Goal: Task Accomplishment & Management: Manage account settings

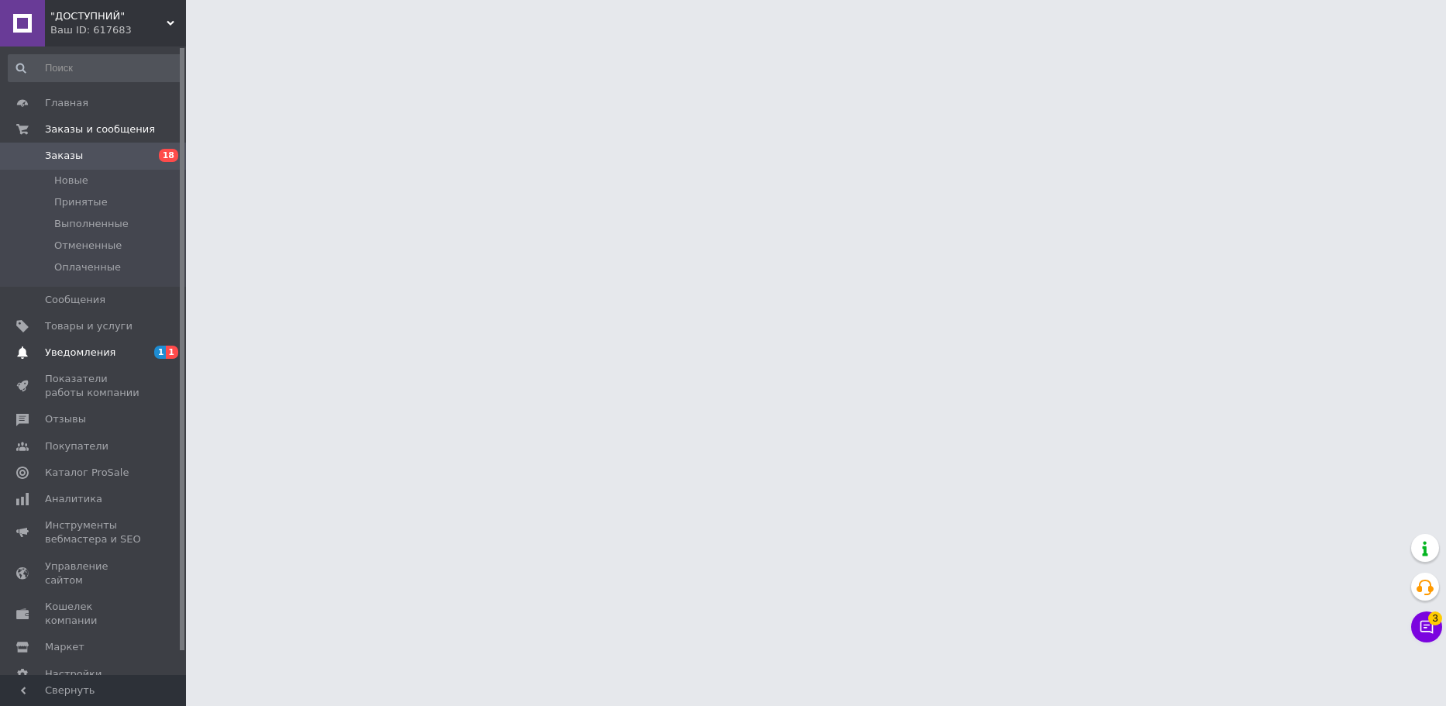
click at [89, 365] on link "Уведомления 1 1" at bounding box center [95, 352] width 191 height 26
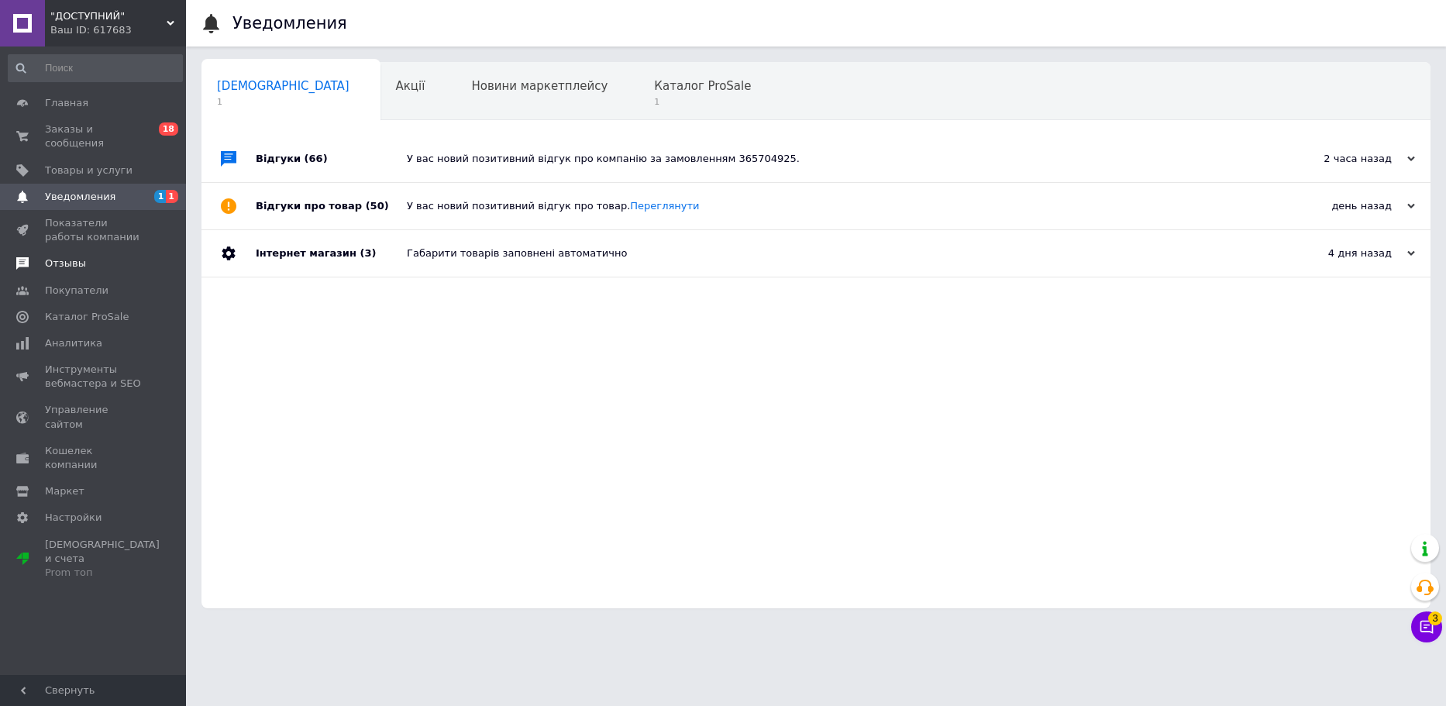
click at [105, 256] on span "Отзывы" at bounding box center [94, 263] width 98 height 14
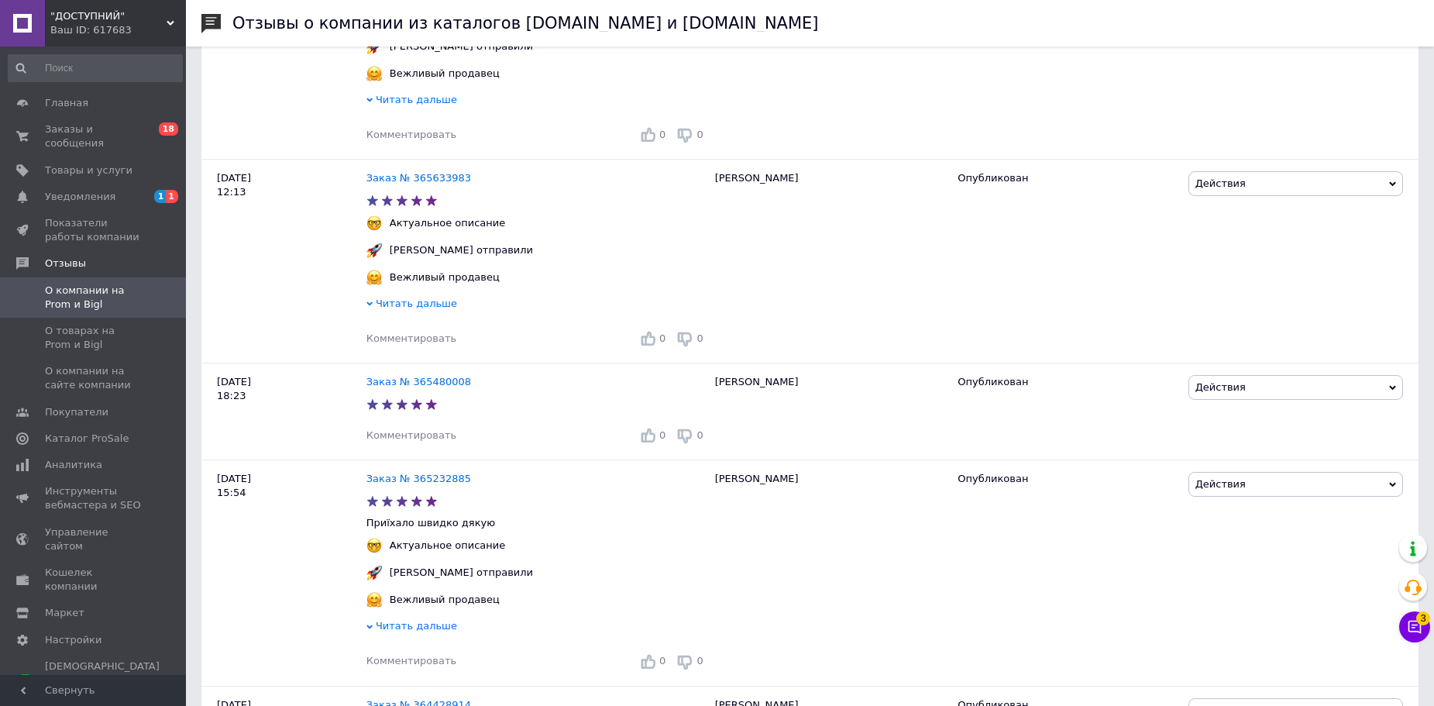
scroll to position [2944, 0]
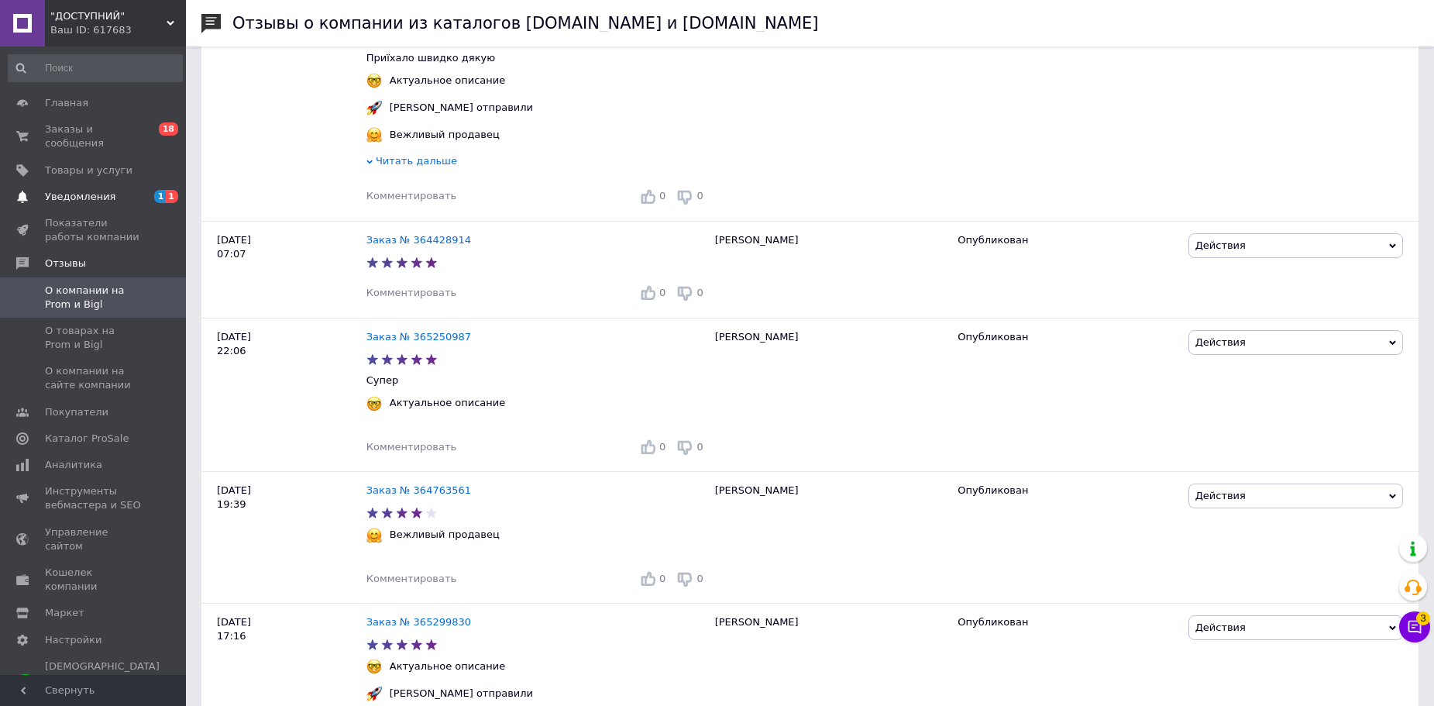
click at [81, 190] on span "Уведомления" at bounding box center [80, 197] width 70 height 14
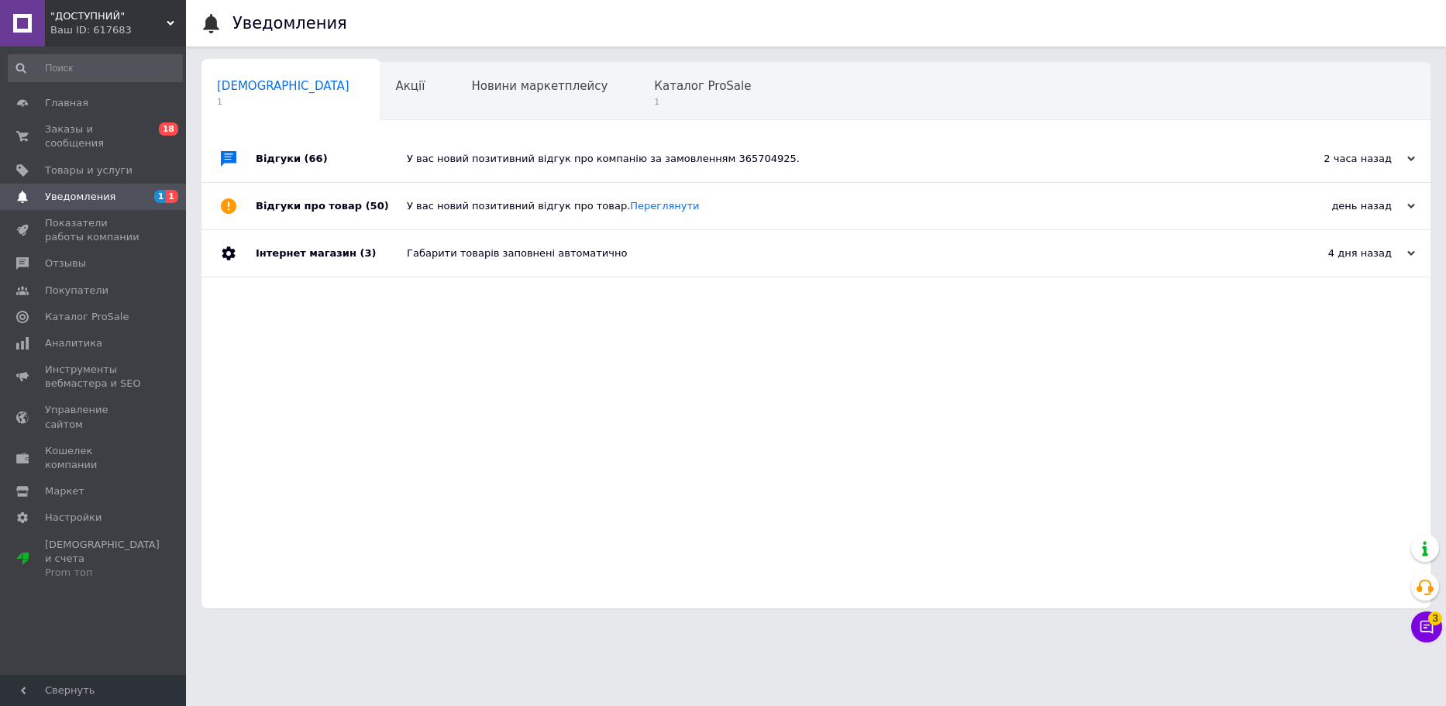
click at [824, 144] on div "У вас новий позитивний відгук про компанію за замовленням 365704925." at bounding box center [833, 159] width 853 height 46
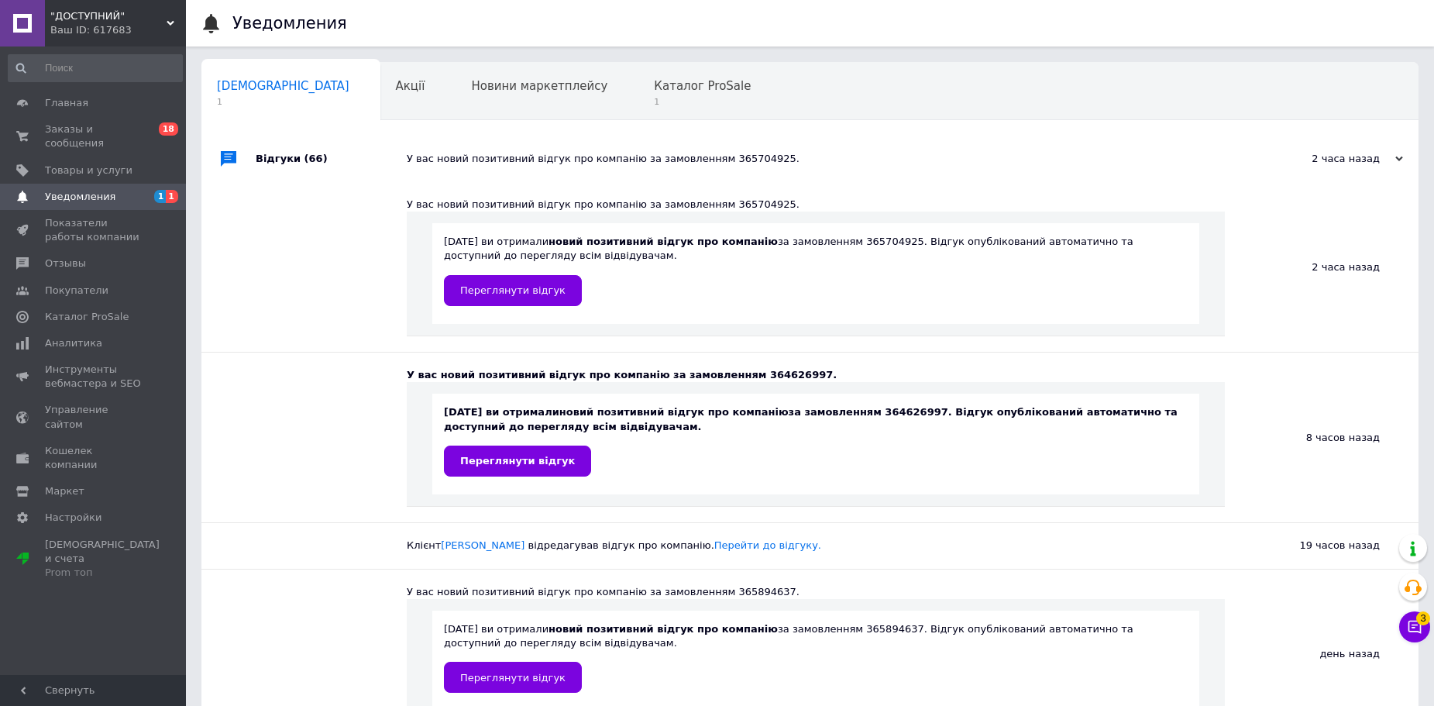
scroll to position [77, 0]
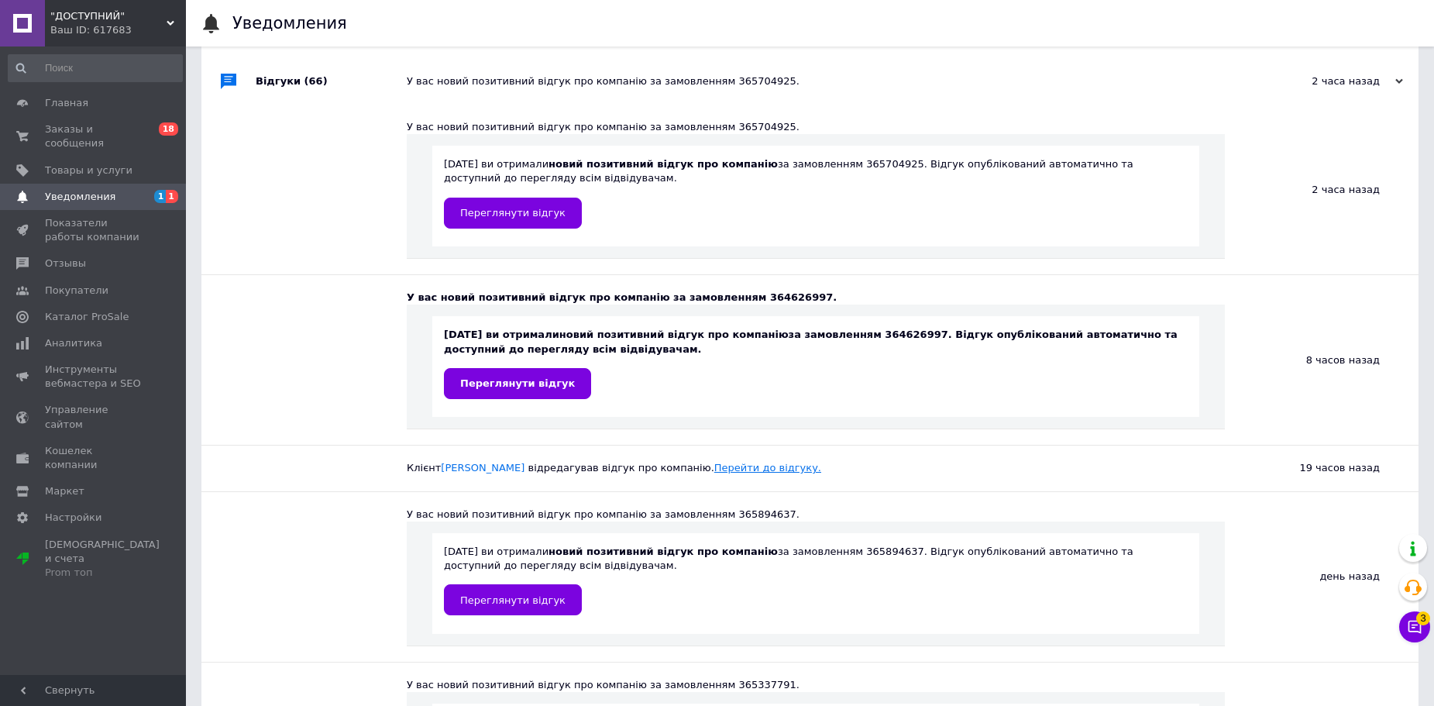
click at [743, 473] on link "Перейти до відгуку." at bounding box center [767, 468] width 107 height 12
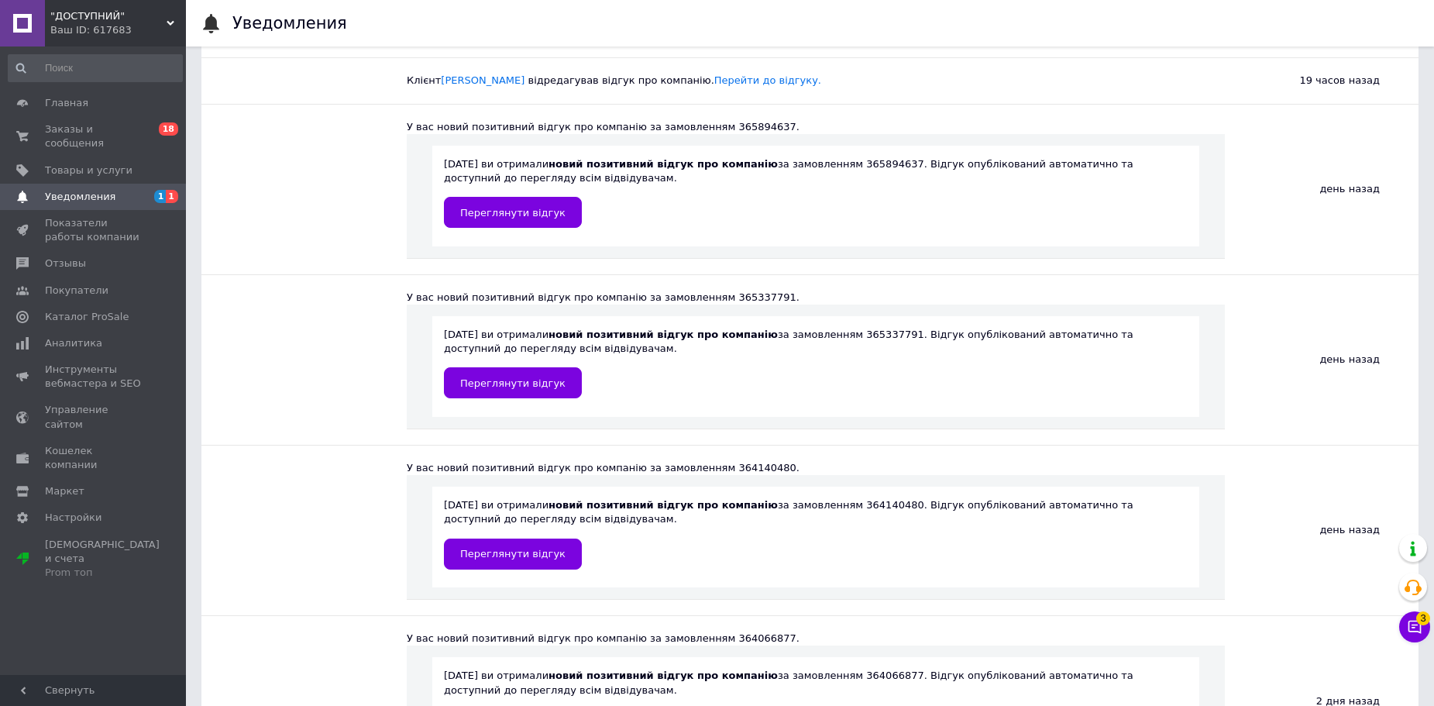
scroll to position [0, 0]
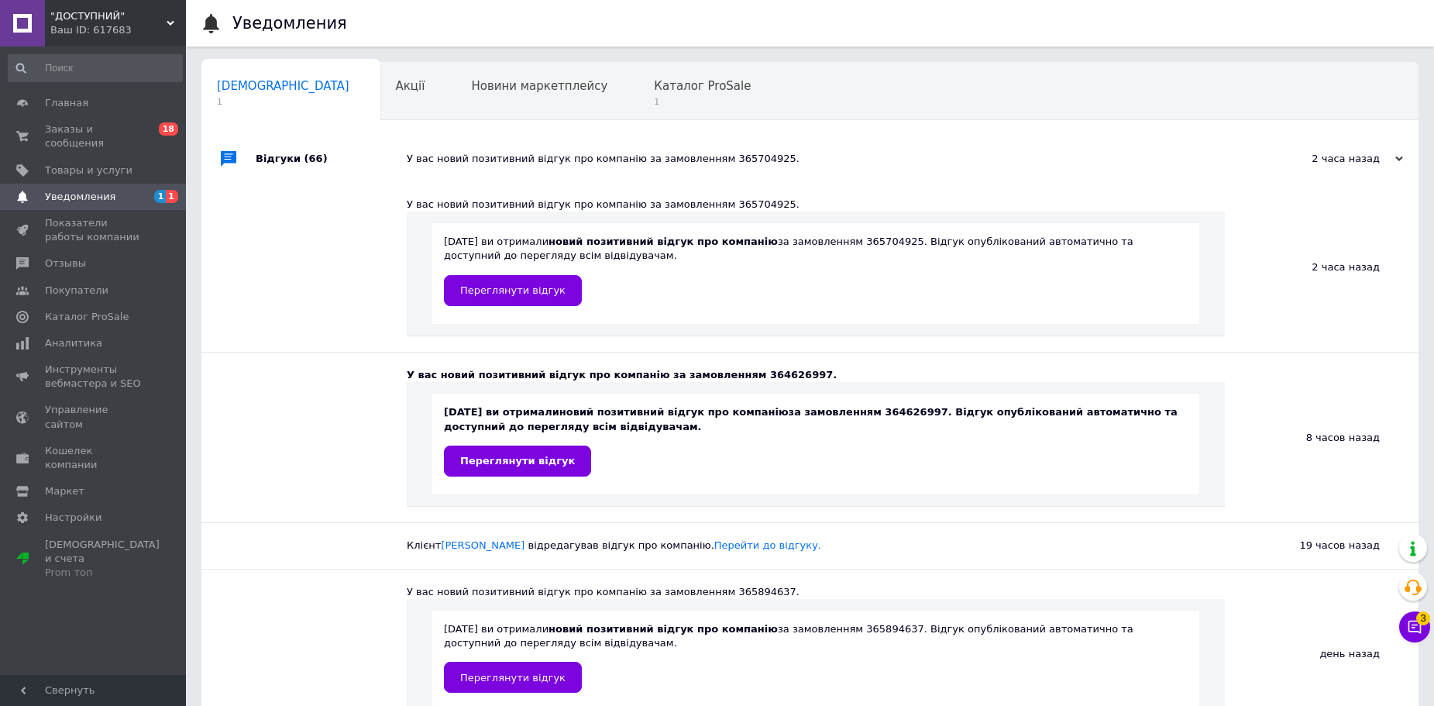
click at [95, 190] on span "Уведомления" at bounding box center [80, 197] width 70 height 14
click at [104, 122] on span "Заказы и сообщения" at bounding box center [94, 136] width 98 height 28
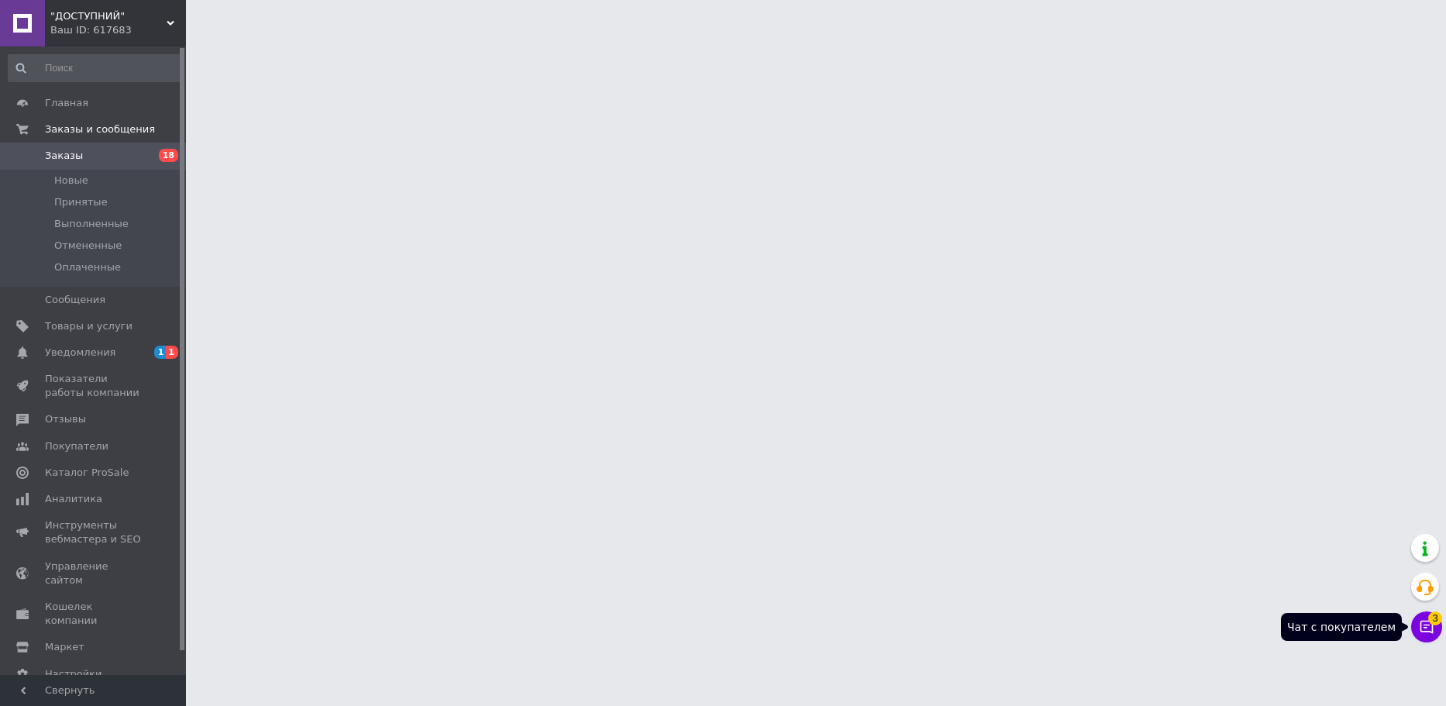
click at [1425, 627] on icon at bounding box center [1426, 626] width 15 height 15
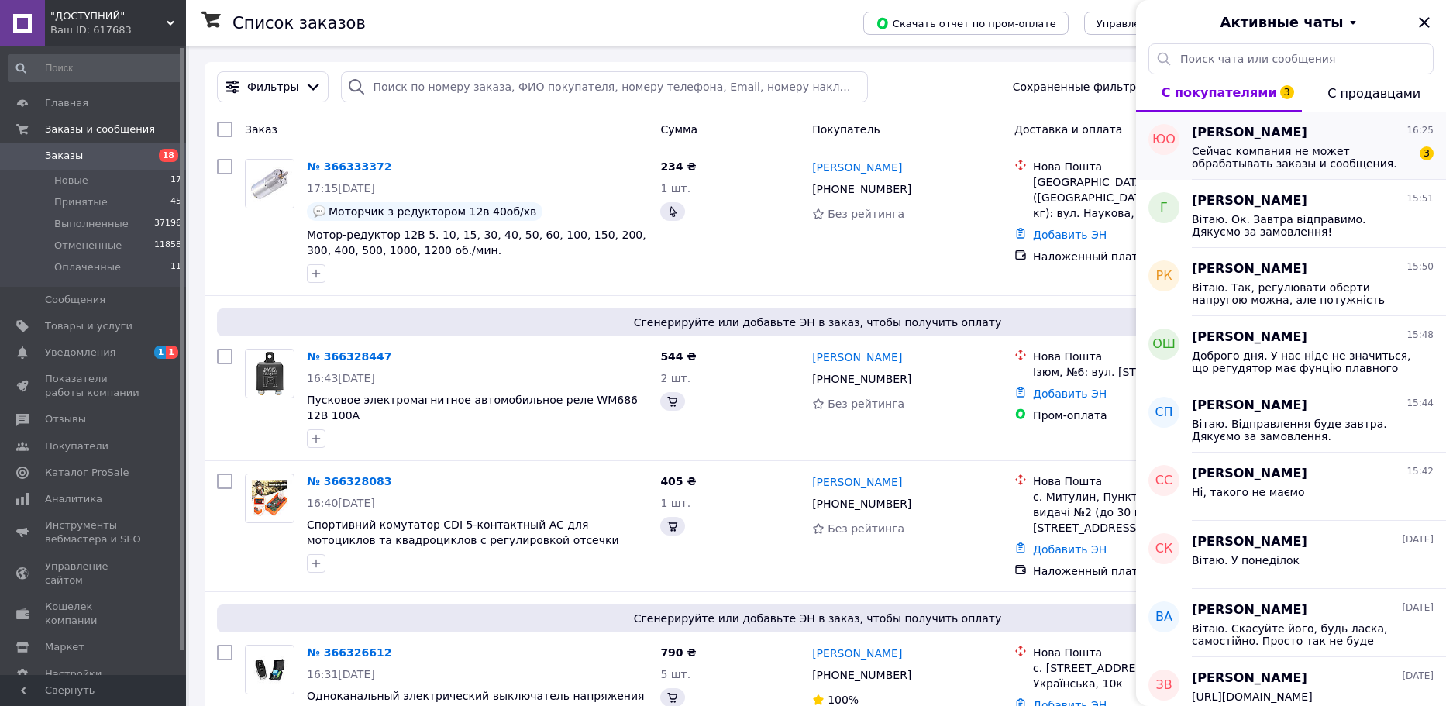
click at [1261, 145] on span "Сейчас компания не может обрабатывать заказы и сообщения." at bounding box center [1302, 157] width 220 height 25
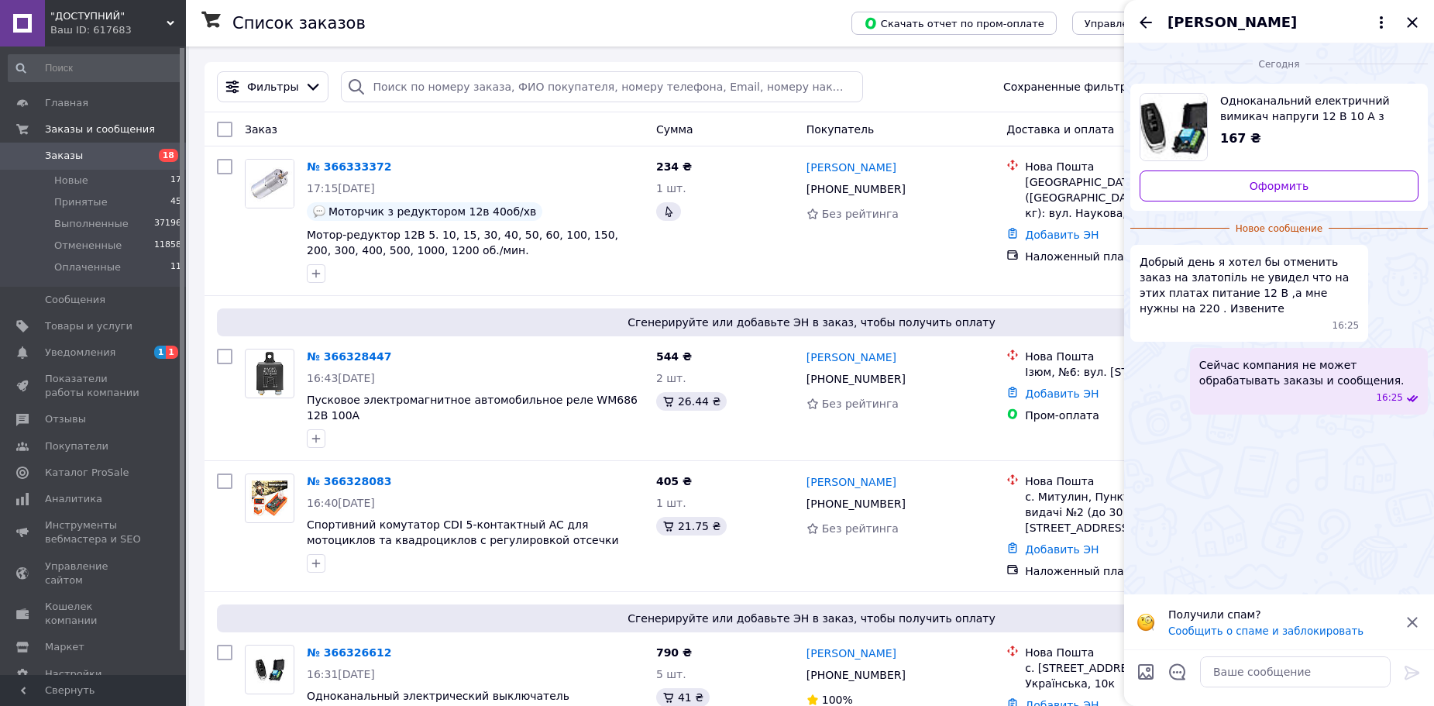
click at [1415, 618] on icon at bounding box center [1412, 622] width 10 height 10
click at [1302, 668] on textarea at bounding box center [1295, 671] width 191 height 31
click at [156, 20] on span ""ДОСТУПНИЙ"" at bounding box center [108, 16] width 116 height 14
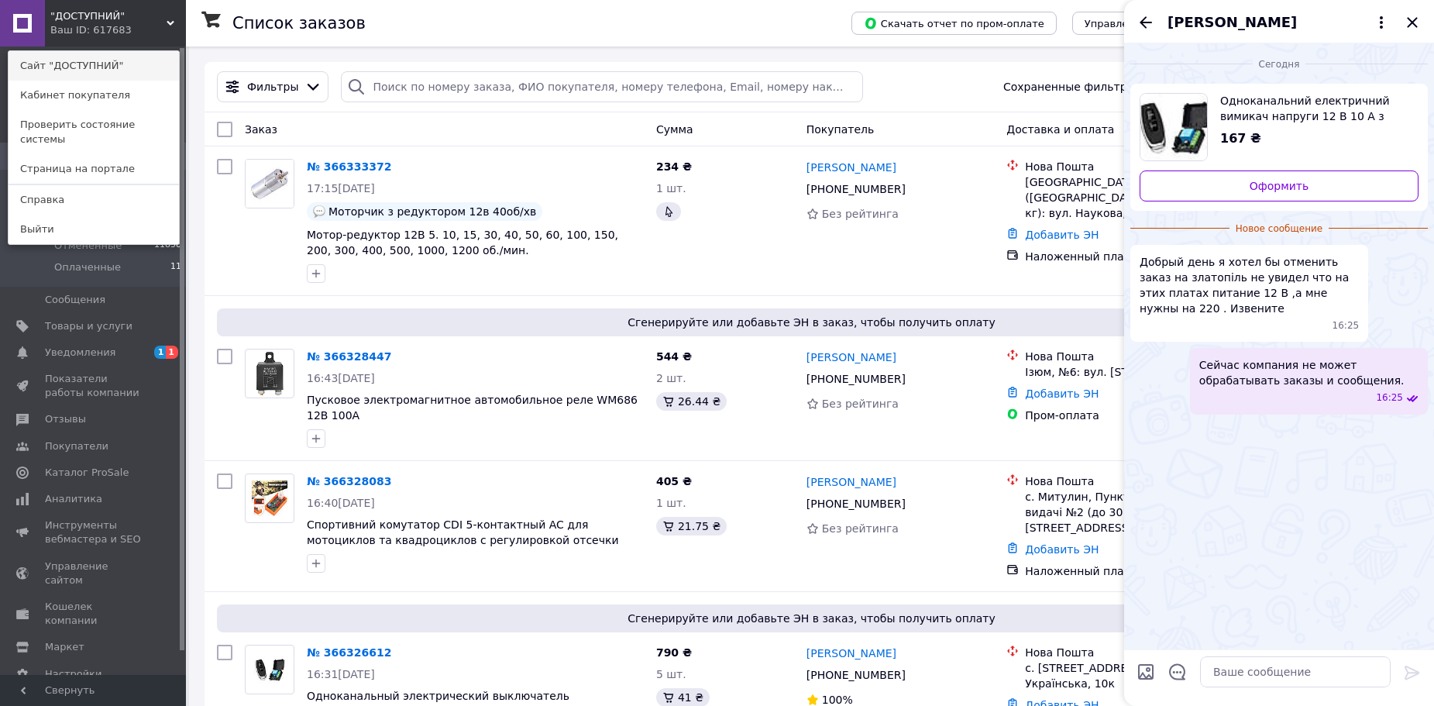
click at [145, 57] on link "Сайт "ДОСТУПНИЙ"" at bounding box center [94, 65] width 170 height 29
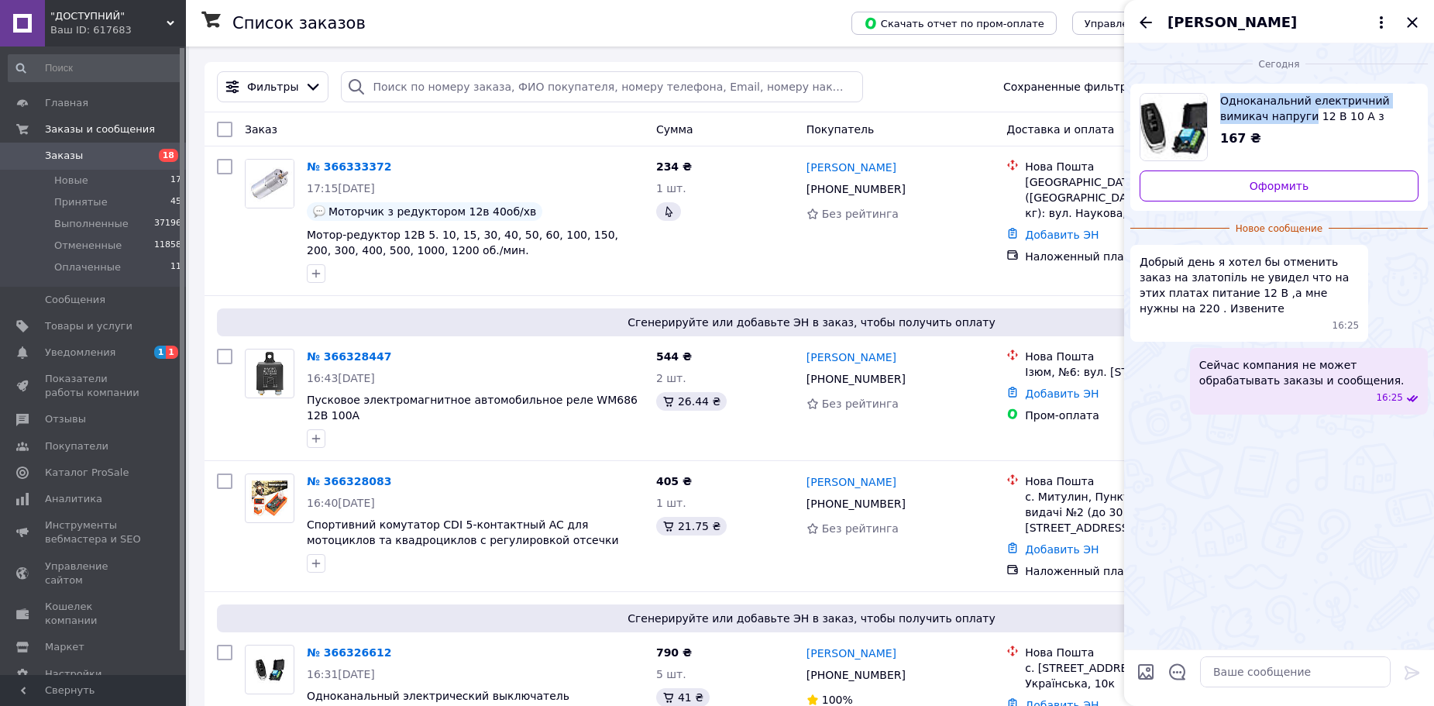
drag, startPoint x: 1219, startPoint y: 98, endPoint x: 1306, endPoint y: 119, distance: 89.1
copy span "Одноканальний електричний вимикач напруги"
click at [1283, 658] on textarea at bounding box center [1295, 671] width 191 height 31
paste textarea "https://dostupny.uaprom.net/ua/p2379731919-odnokanalnyj-elektricheskij-vyklyuch…"
type textarea "Вітаю. У нас є така модель на 220В [URL][DOMAIN_NAME]"
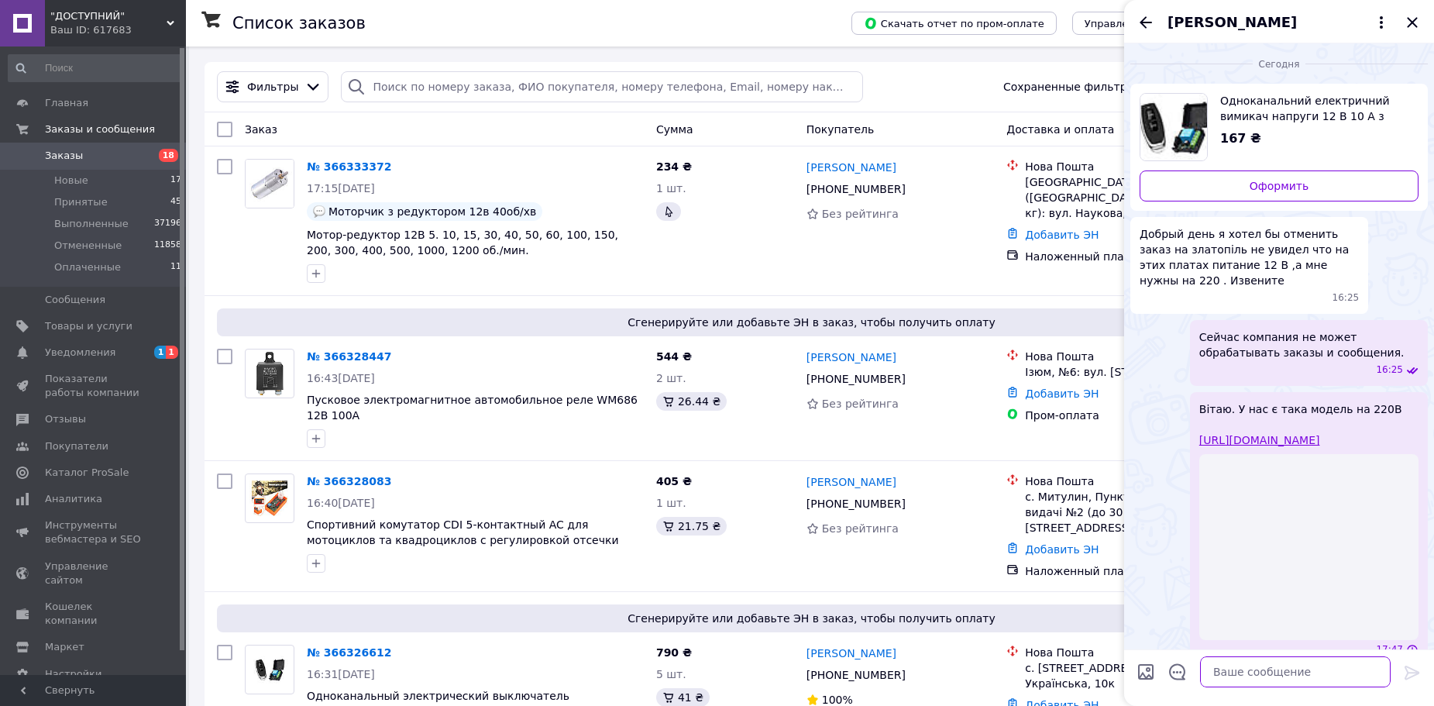
scroll to position [53, 0]
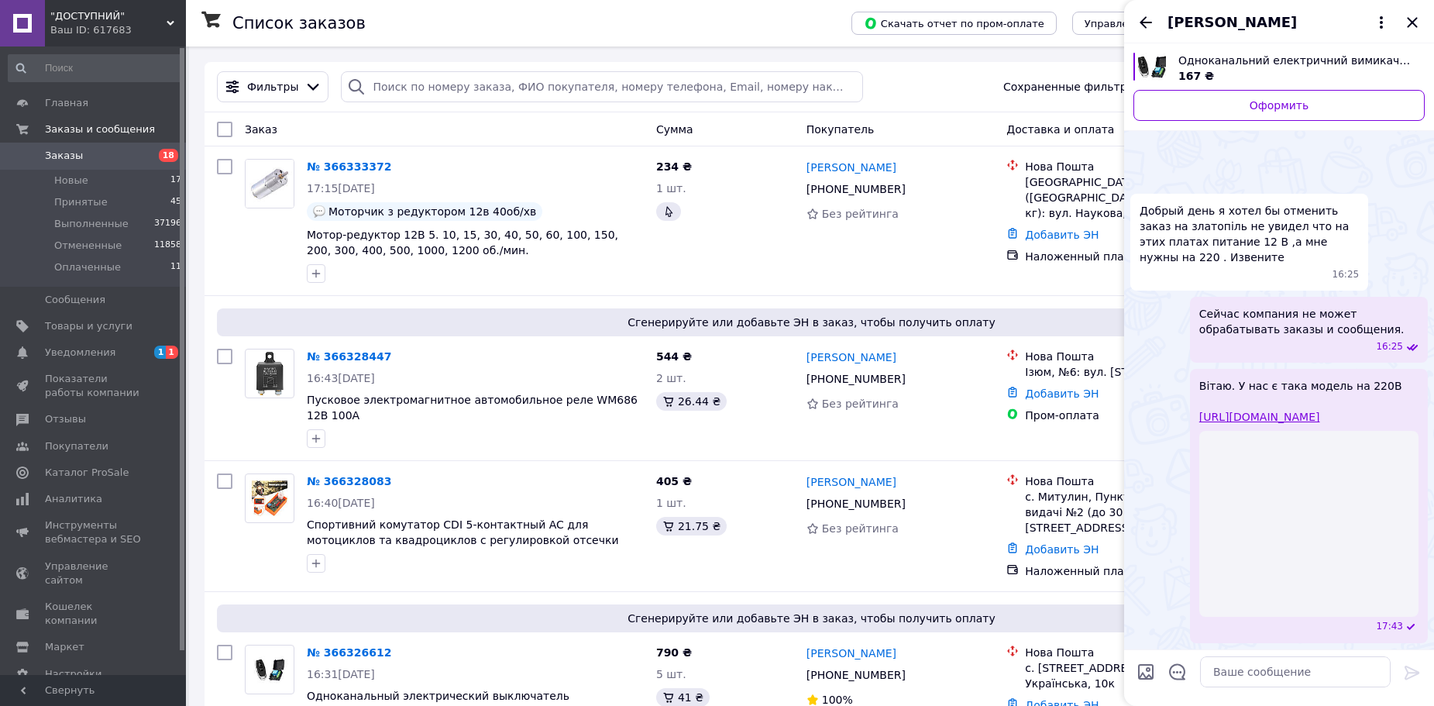
click at [1138, 16] on icon "Назад" at bounding box center [1146, 22] width 19 height 19
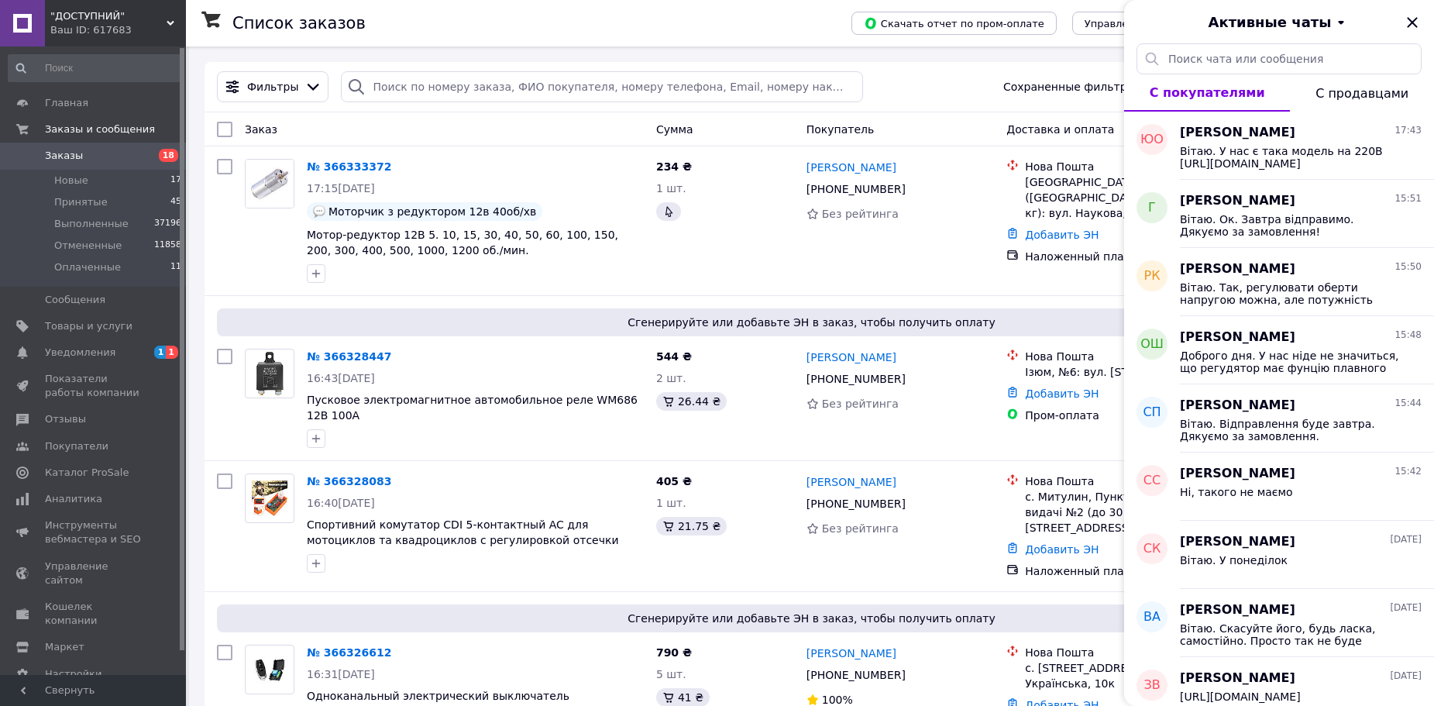
click at [1401, 20] on div "Активные чаты" at bounding box center [1279, 21] width 310 height 43
click at [1413, 20] on icon "Закрыть" at bounding box center [1412, 22] width 19 height 19
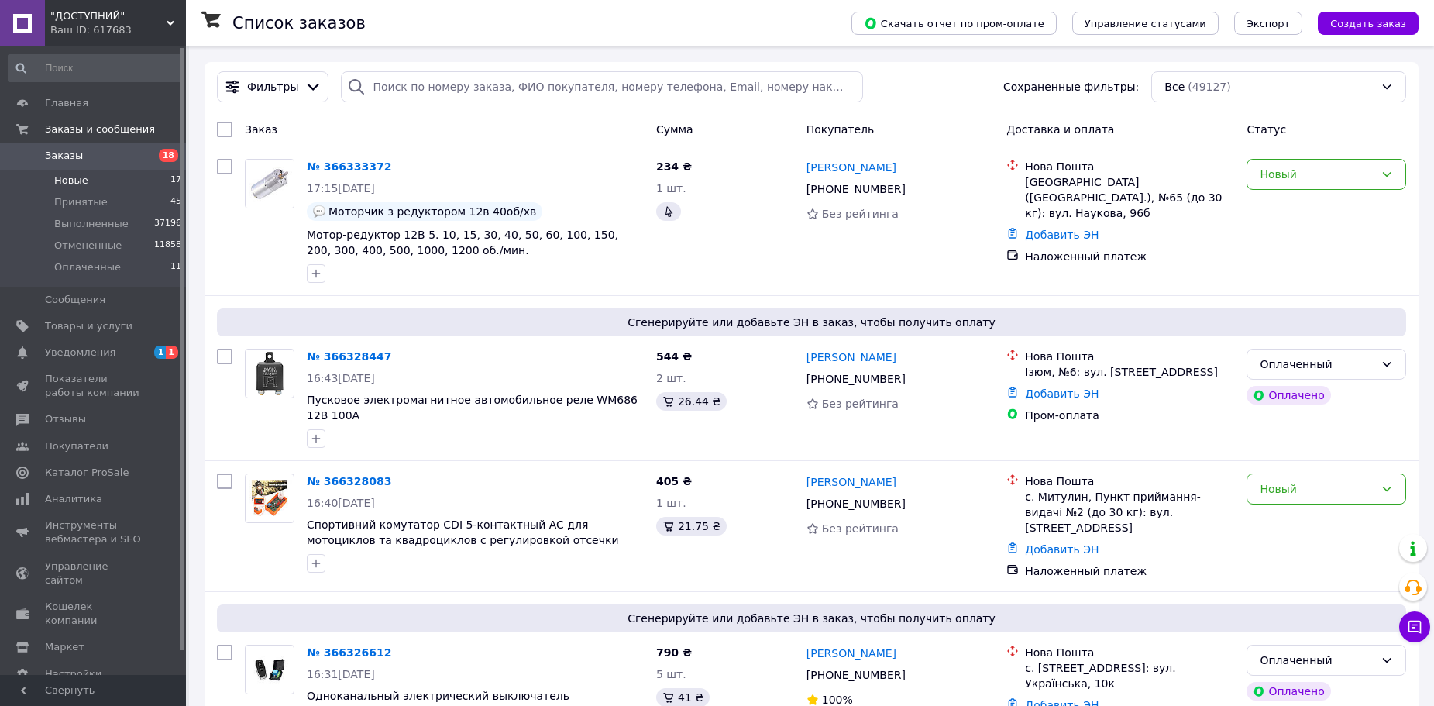
click at [77, 180] on span "Новые" at bounding box center [71, 181] width 34 height 14
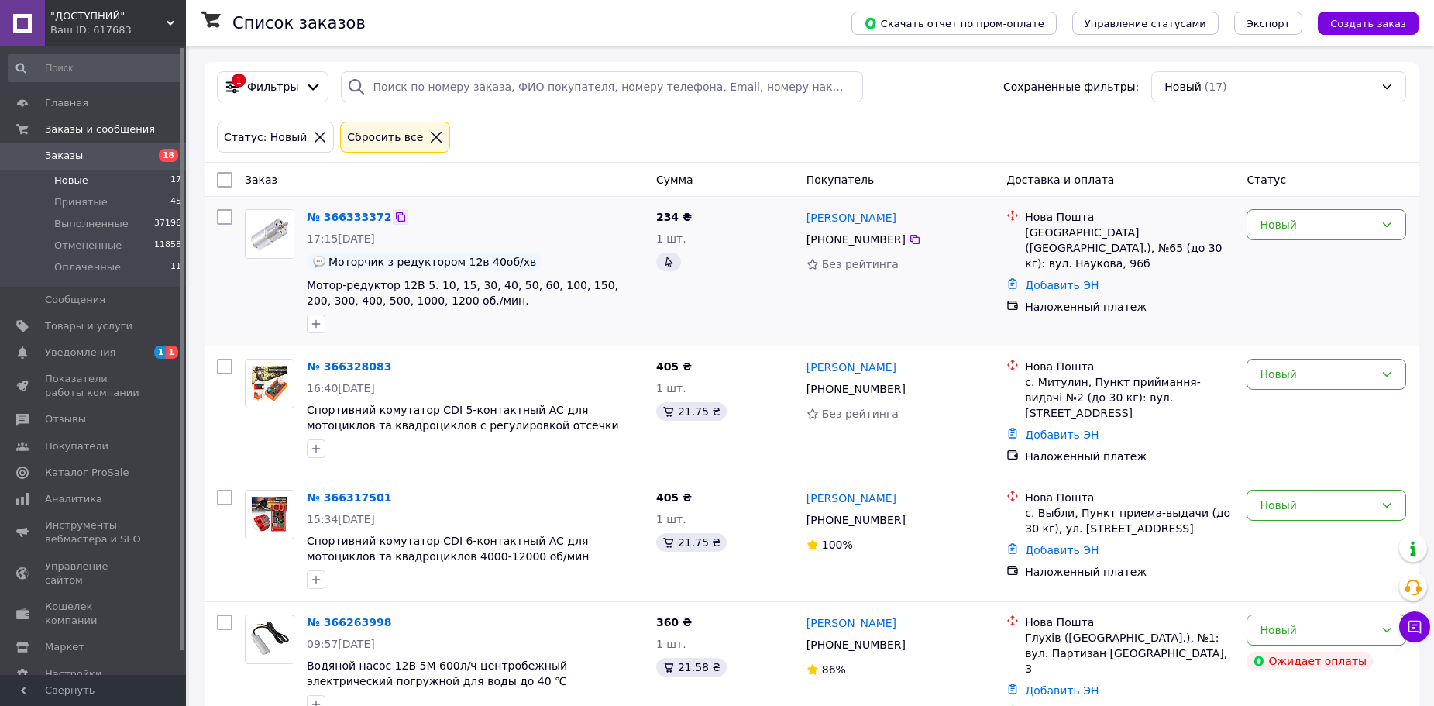
click at [394, 217] on icon at bounding box center [400, 217] width 12 height 12
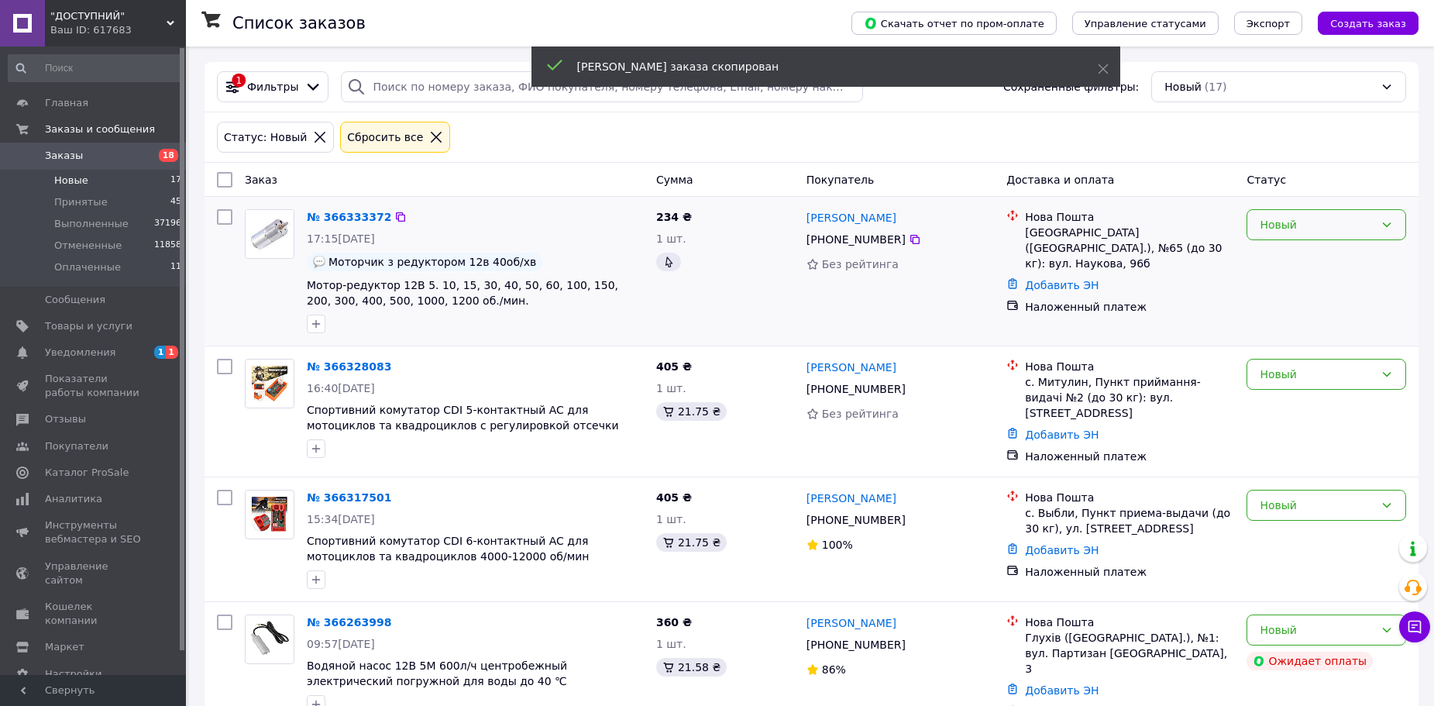
click at [1333, 236] on div "Новый" at bounding box center [1327, 224] width 160 height 31
click at [1322, 256] on li "Принят" at bounding box center [1326, 259] width 158 height 28
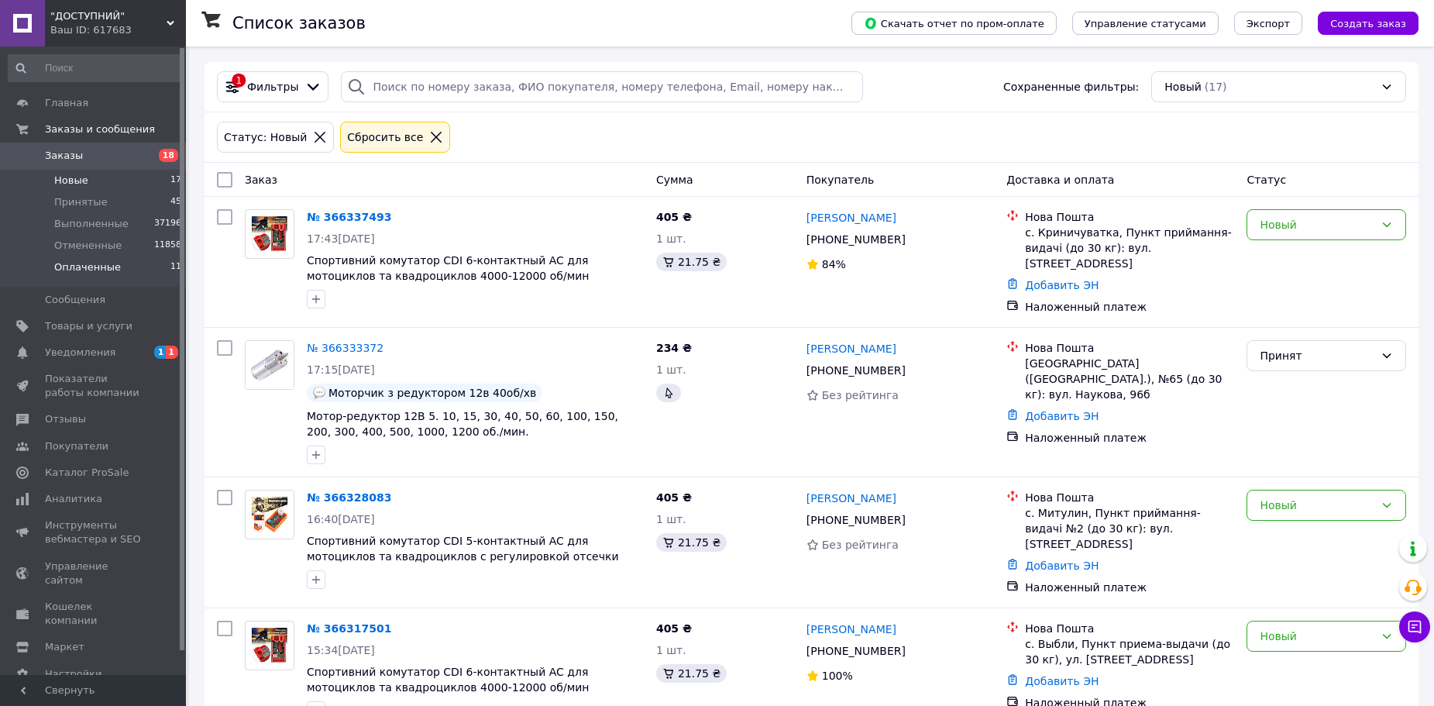
click at [119, 266] on li "Оплаченные 11" at bounding box center [95, 270] width 191 height 29
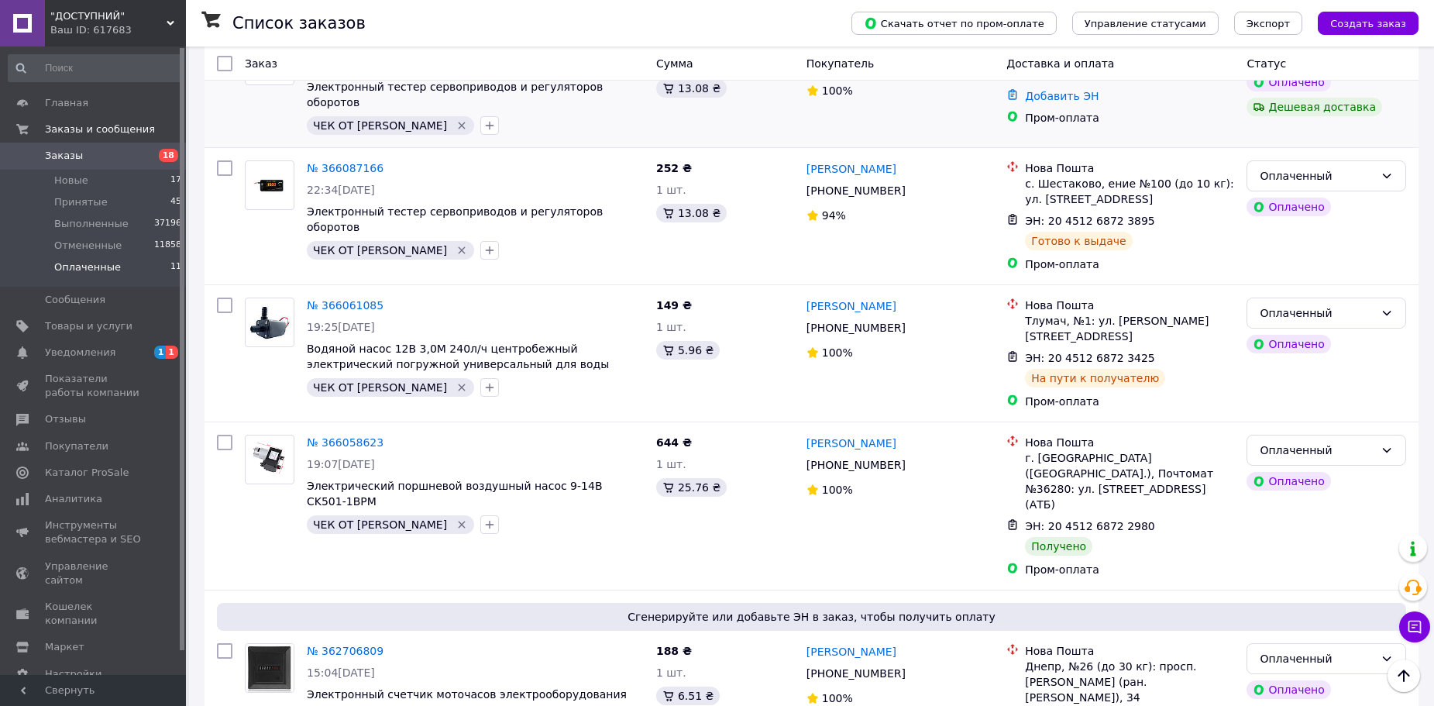
scroll to position [751, 0]
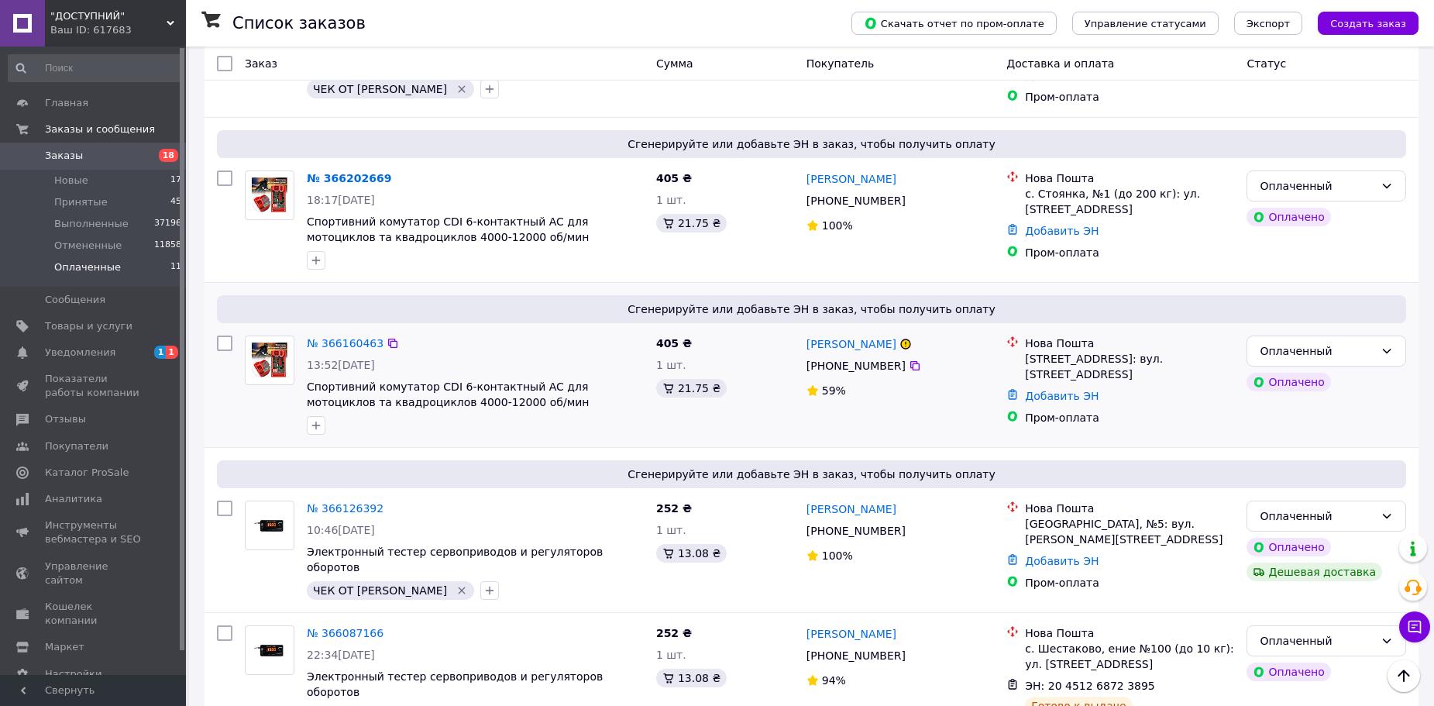
click at [229, 335] on input "checkbox" at bounding box center [224, 342] width 15 height 15
checkbox input "true"
drag, startPoint x: 219, startPoint y: 174, endPoint x: 250, endPoint y: 180, distance: 31.5
click at [221, 174] on input "checkbox" at bounding box center [224, 177] width 15 height 15
checkbox input "true"
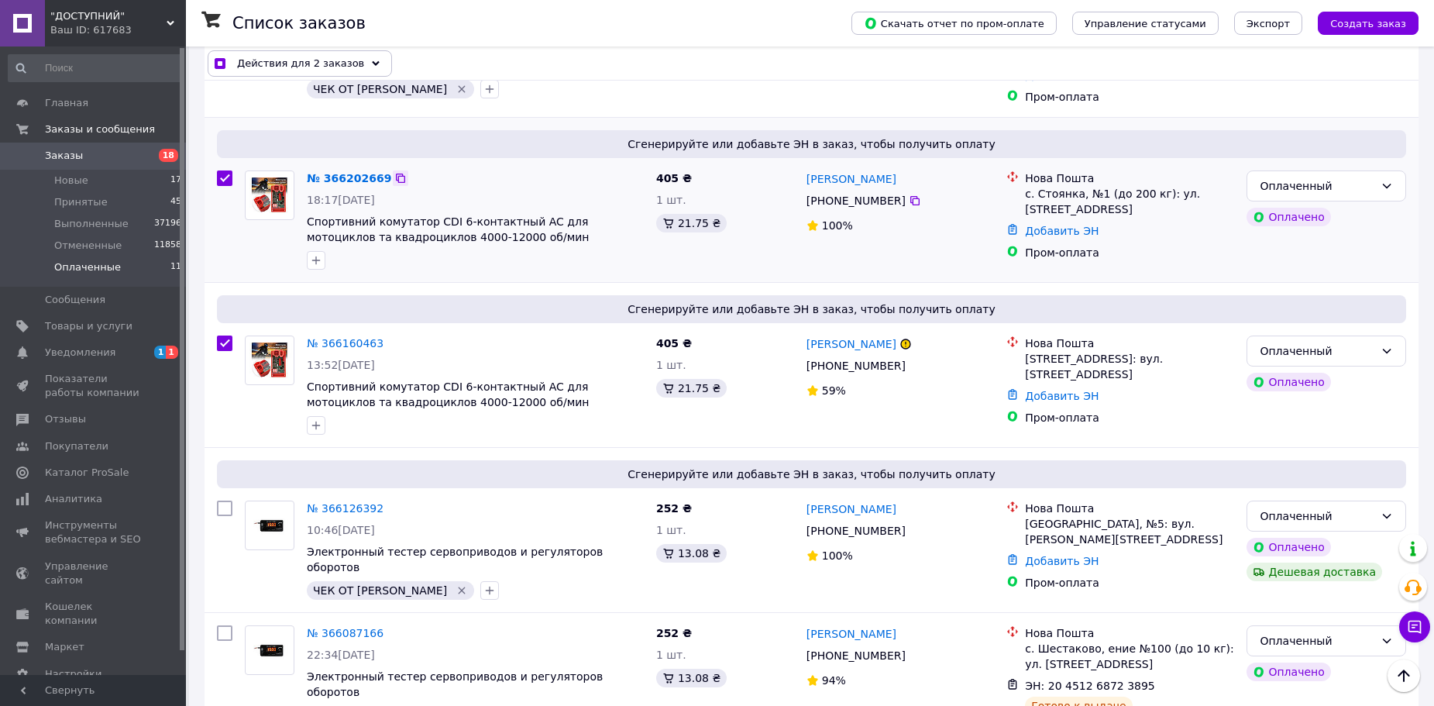
click at [396, 174] on icon at bounding box center [400, 178] width 9 height 9
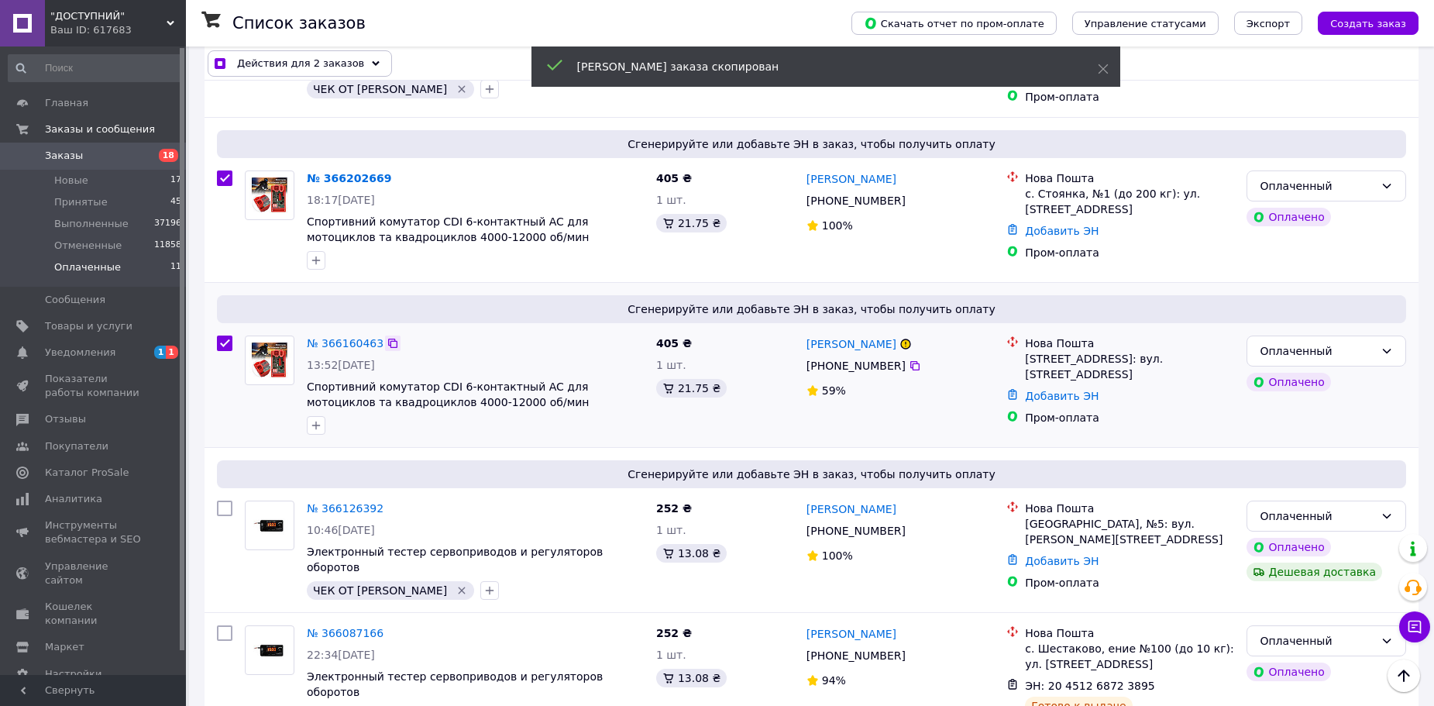
click at [388, 339] on icon at bounding box center [392, 343] width 9 height 9
checkbox input "true"
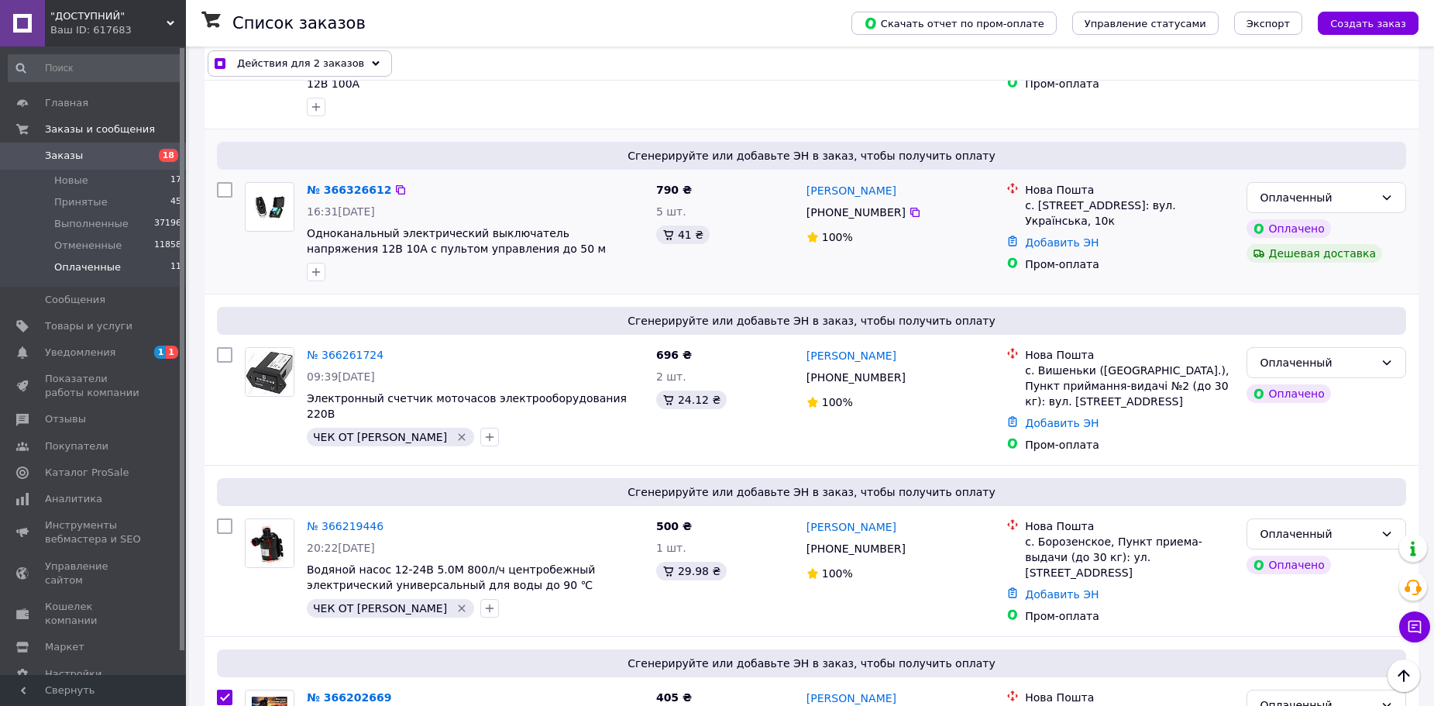
scroll to position [77, 0]
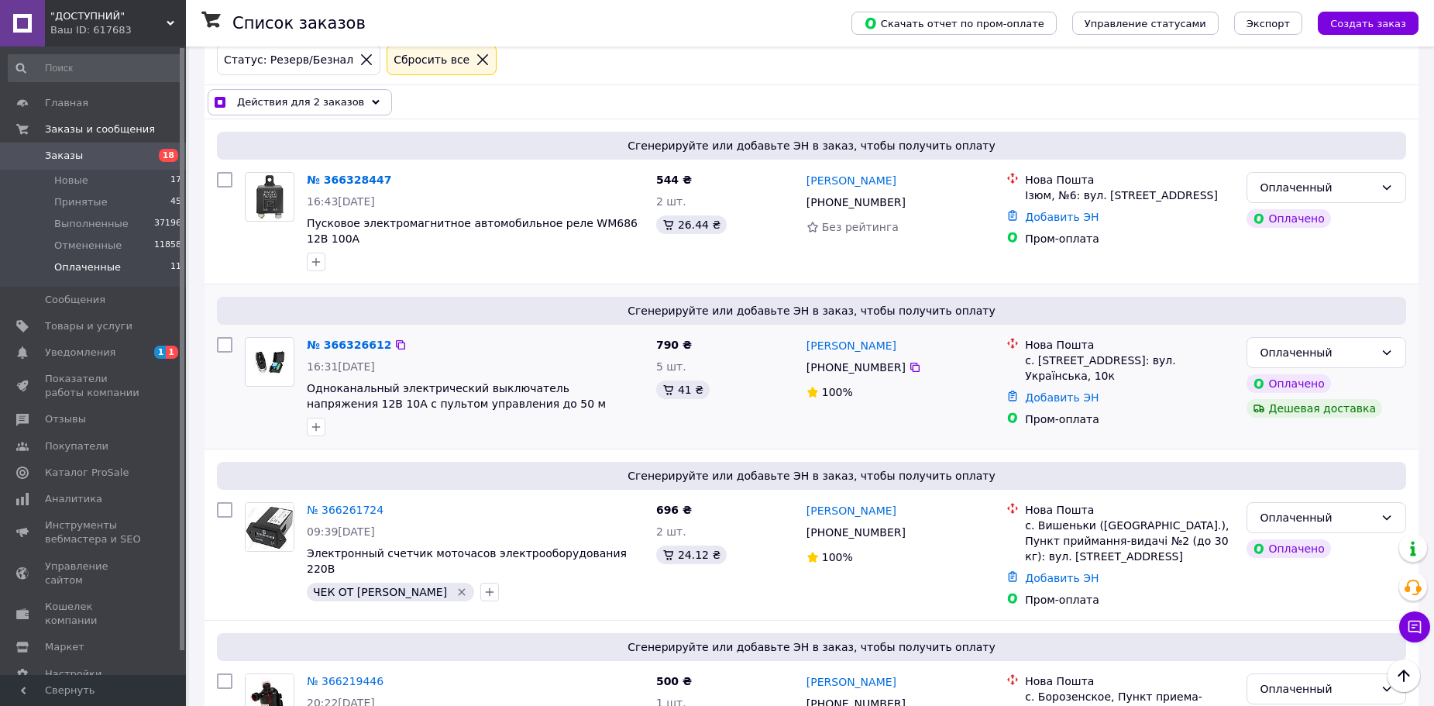
drag, startPoint x: 222, startPoint y: 346, endPoint x: 265, endPoint y: 346, distance: 43.4
click at [222, 346] on input "checkbox" at bounding box center [224, 344] width 15 height 15
checkbox input "true"
click at [394, 346] on icon at bounding box center [400, 345] width 12 height 12
checkbox input "true"
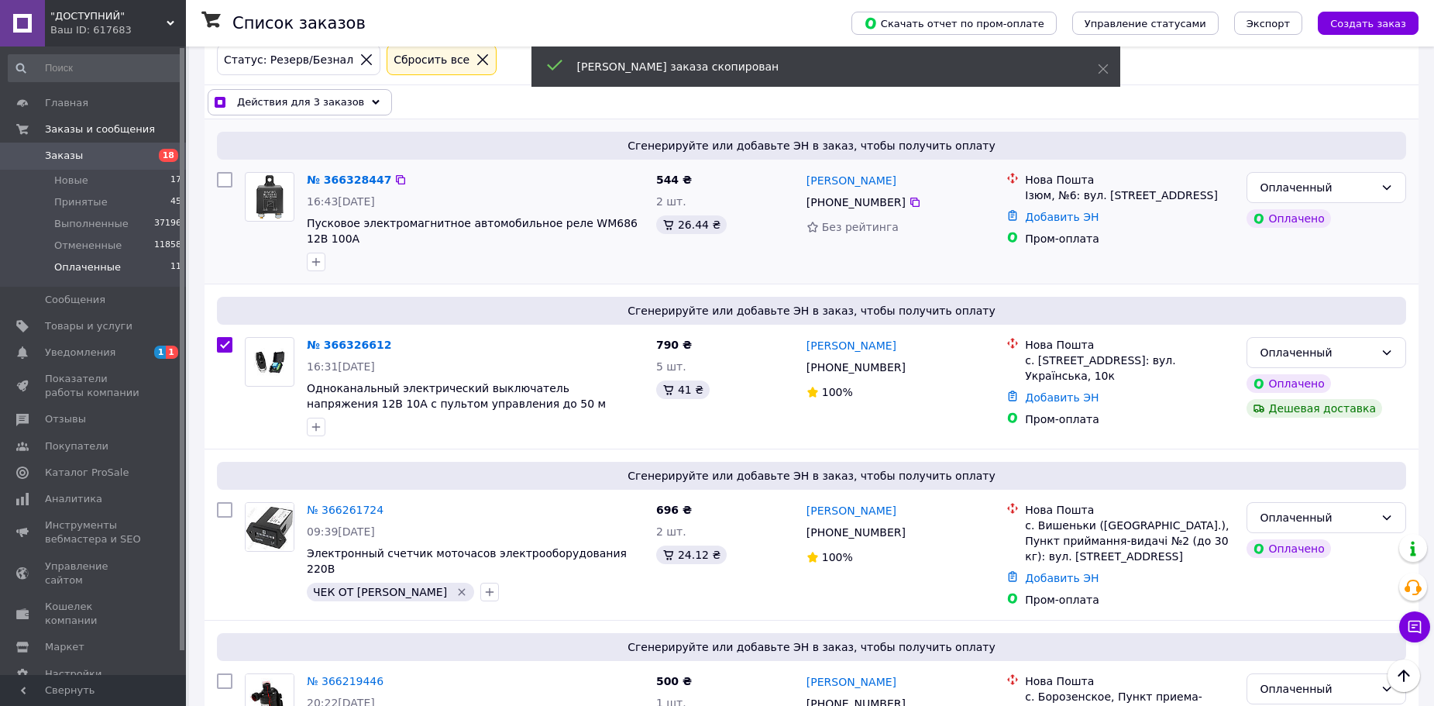
drag, startPoint x: 232, startPoint y: 176, endPoint x: 244, endPoint y: 181, distance: 13.2
click at [231, 177] on input "checkbox" at bounding box center [224, 179] width 15 height 15
checkbox input "true"
click at [394, 179] on div at bounding box center [400, 179] width 15 height 15
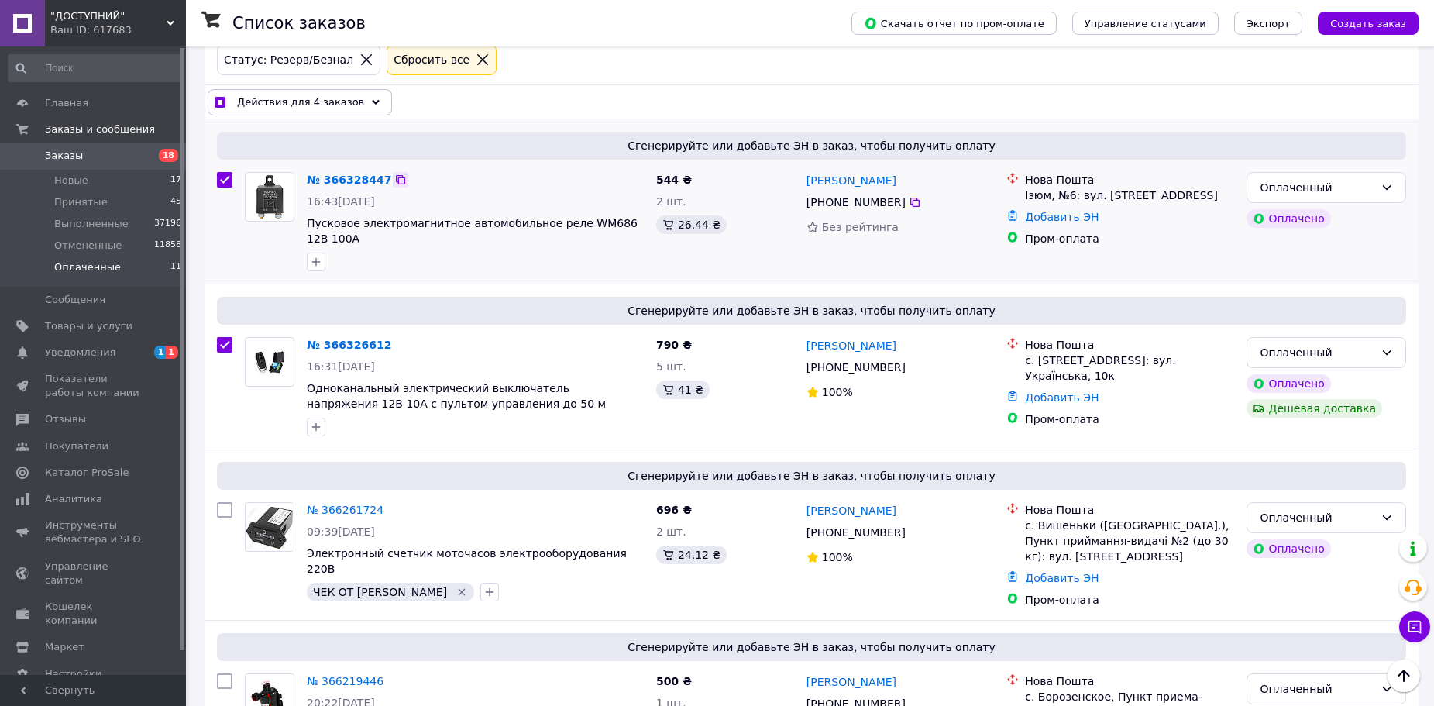
click at [394, 179] on icon at bounding box center [400, 180] width 12 height 12
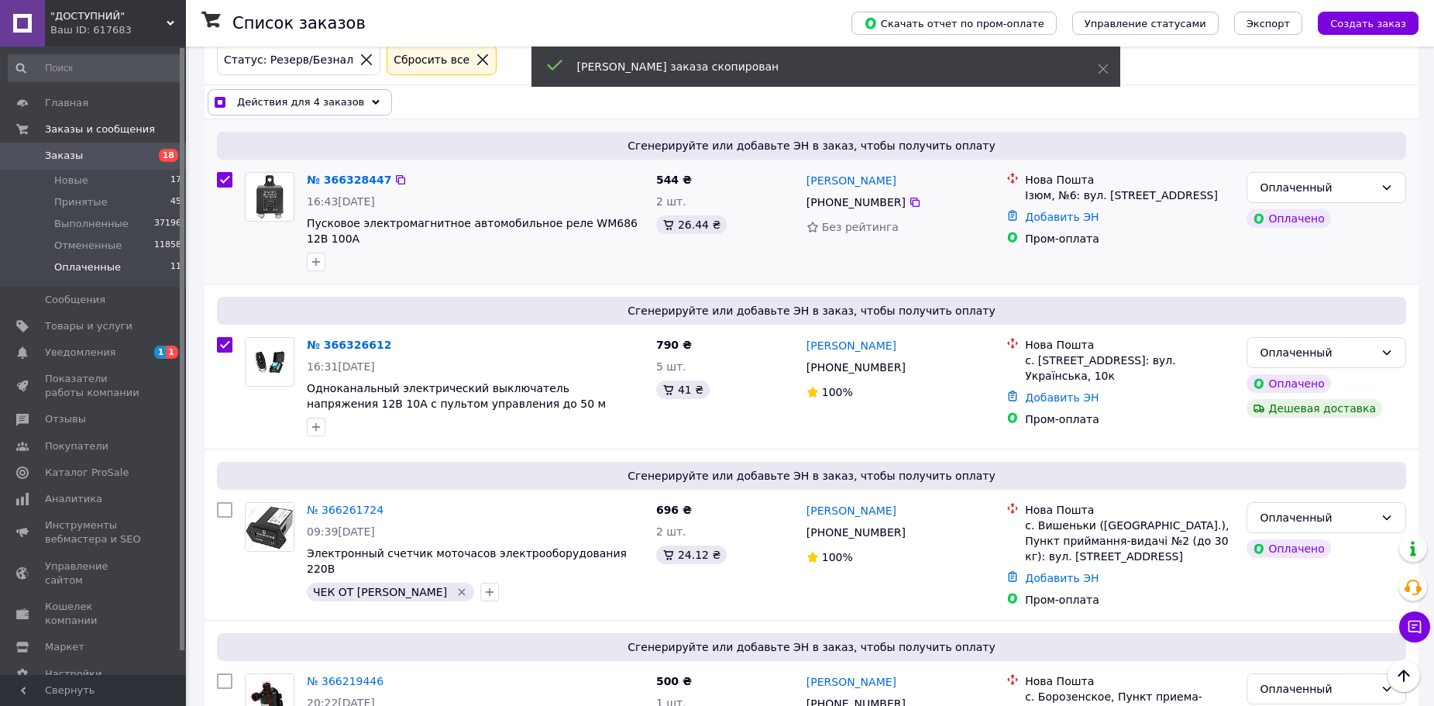
scroll to position [0, 0]
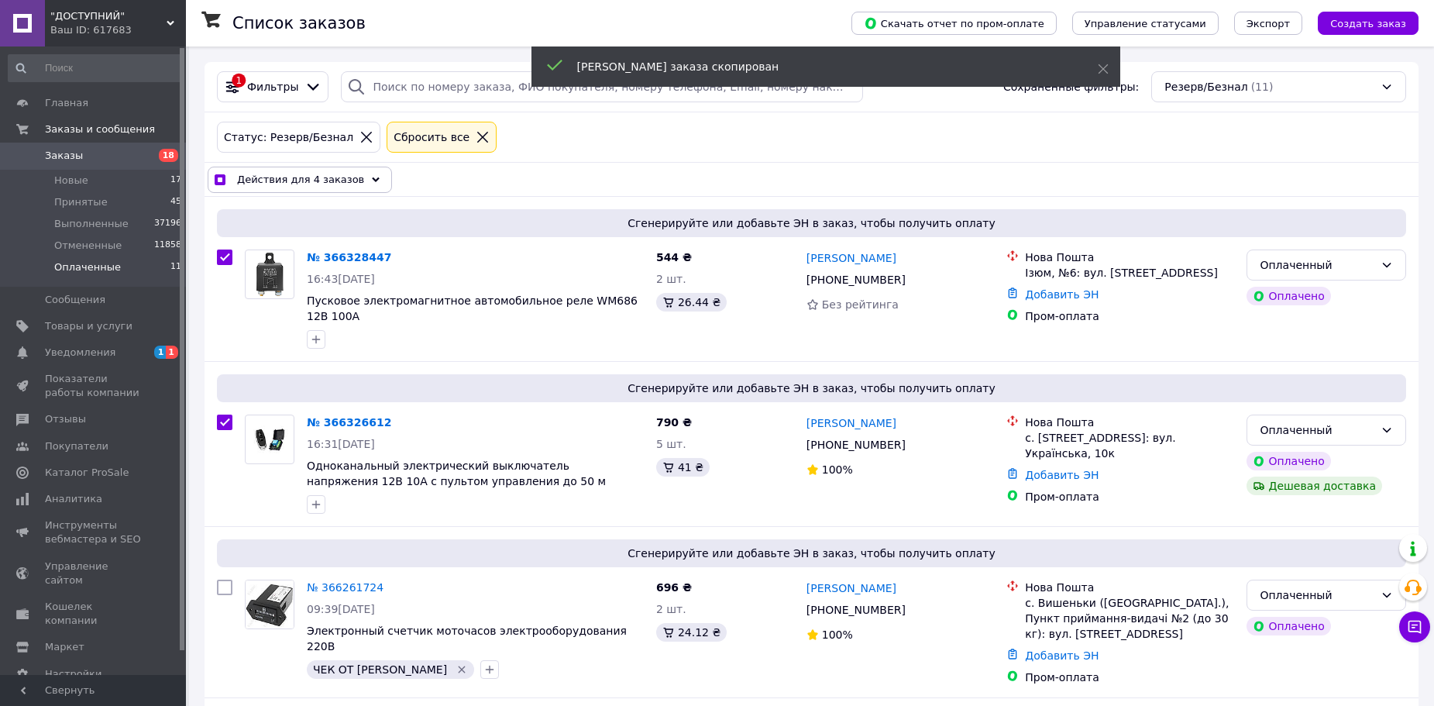
click at [304, 193] on div "Действия для 4 заказов Выбрать все 11 заказов Выбраны все 11 заказов Отменить в…" at bounding box center [812, 180] width 1214 height 34
click at [322, 172] on span "Действия для 4 заказов" at bounding box center [300, 179] width 127 height 15
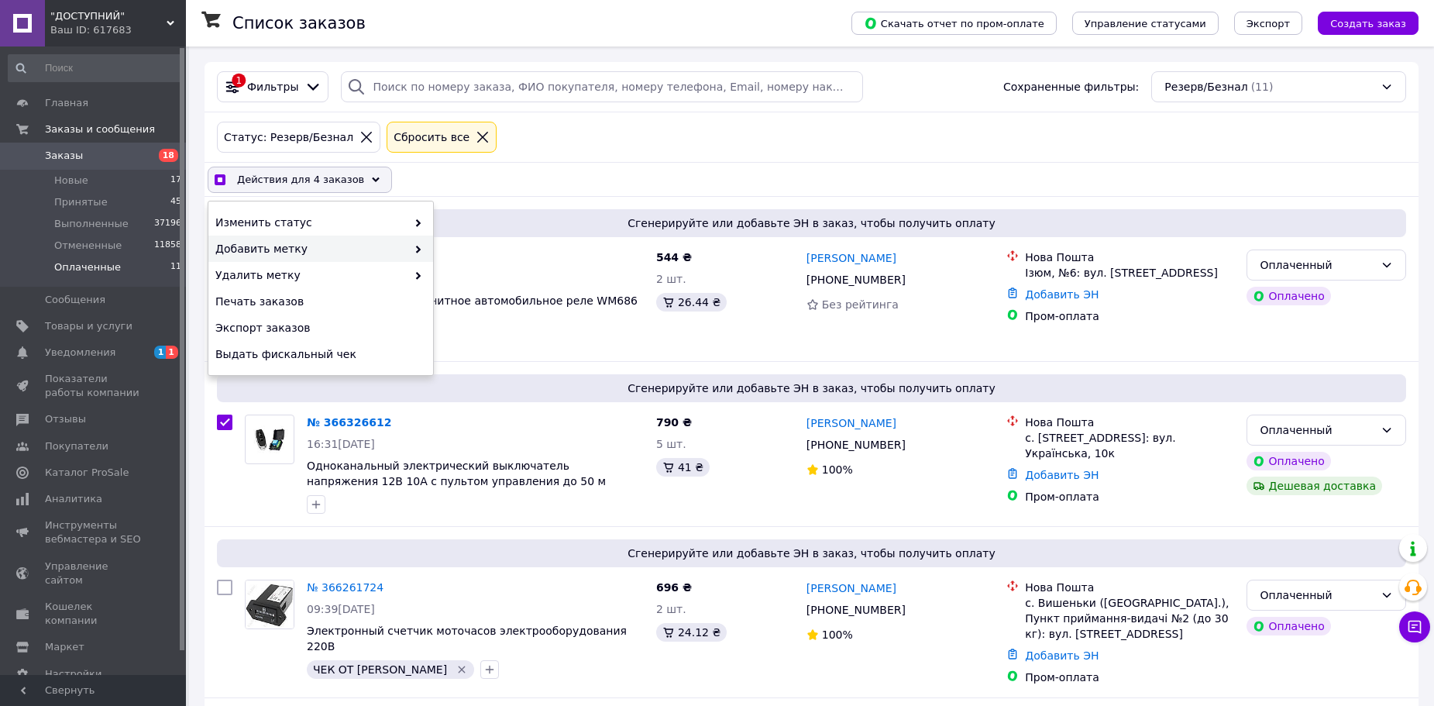
checkbox input "true"
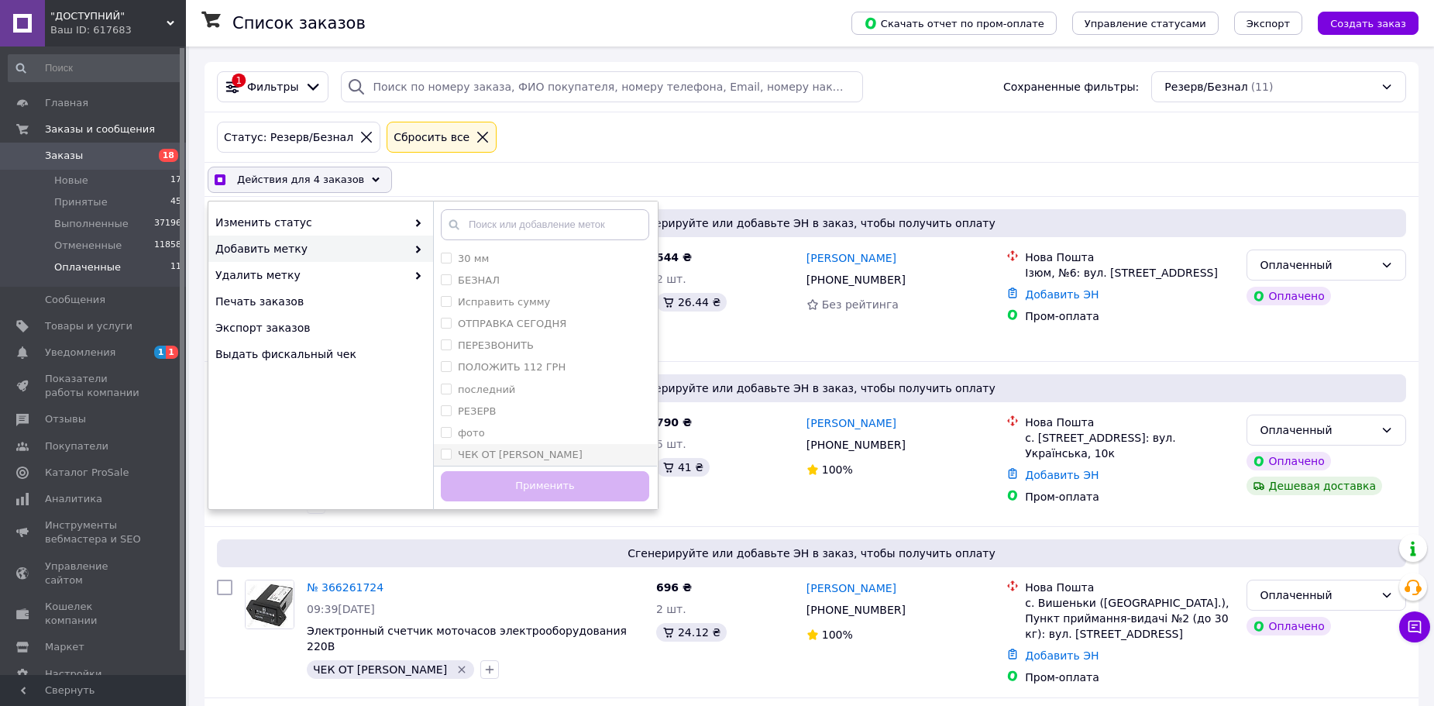
click at [511, 452] on label "ЧЕК ОТ [PERSON_NAME]" at bounding box center [520, 455] width 125 height 12
checkbox input "true"
click at [521, 488] on button "Применить" at bounding box center [545, 486] width 208 height 30
checkbox input "false"
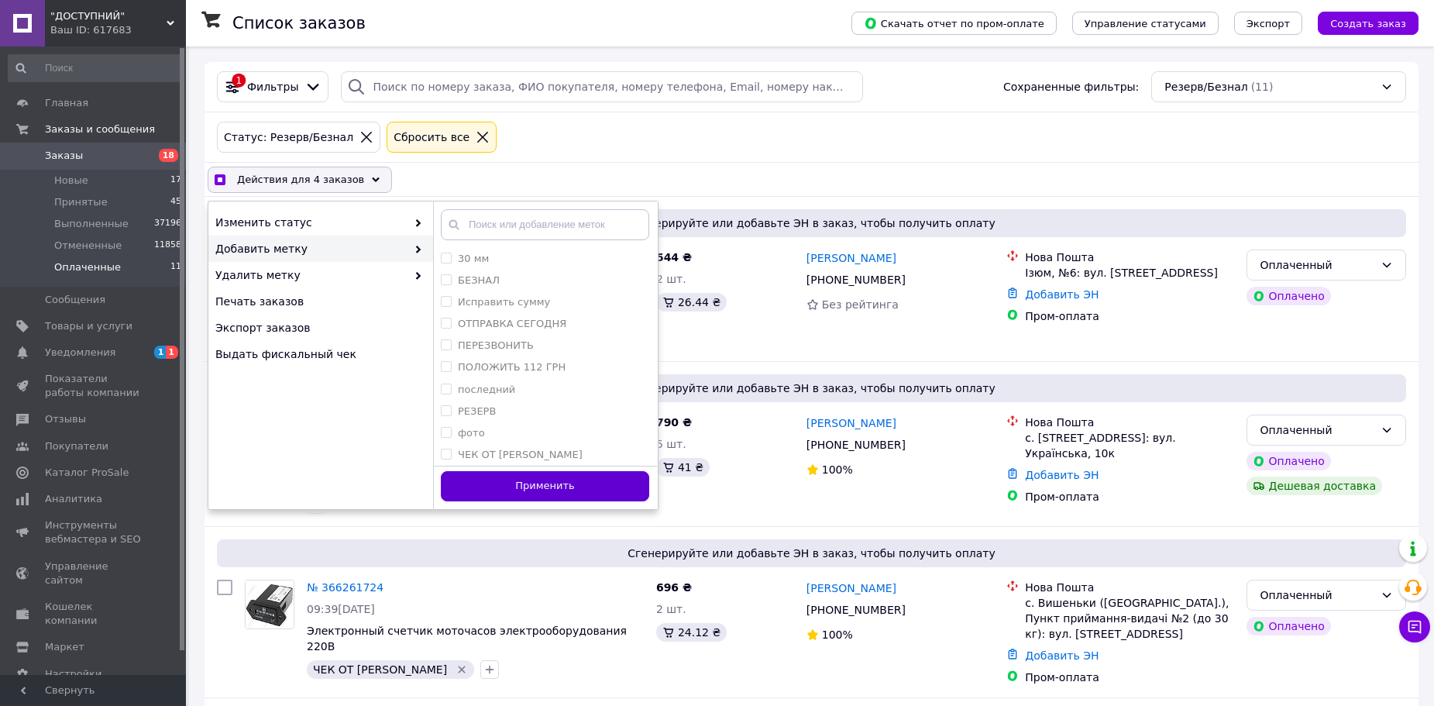
checkbox input "false"
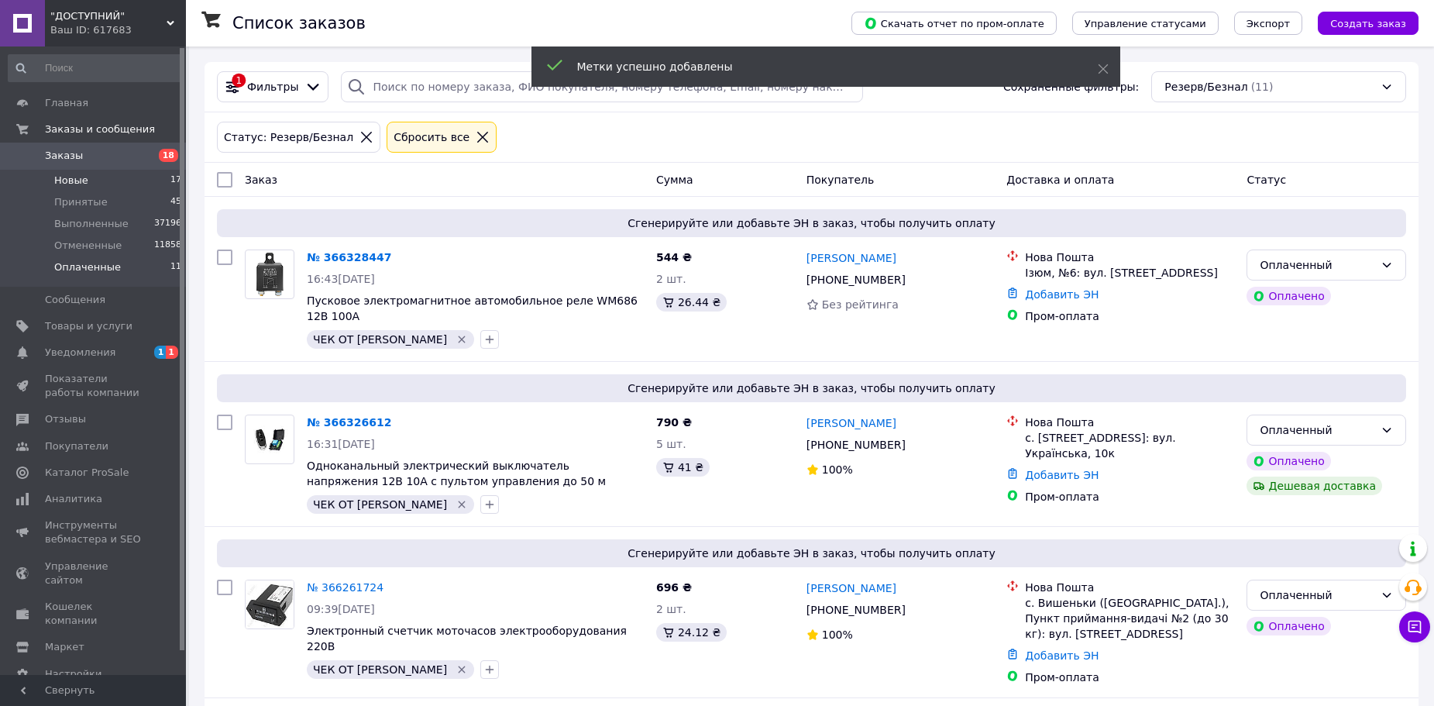
click at [86, 178] on li "Новые 17" at bounding box center [95, 181] width 191 height 22
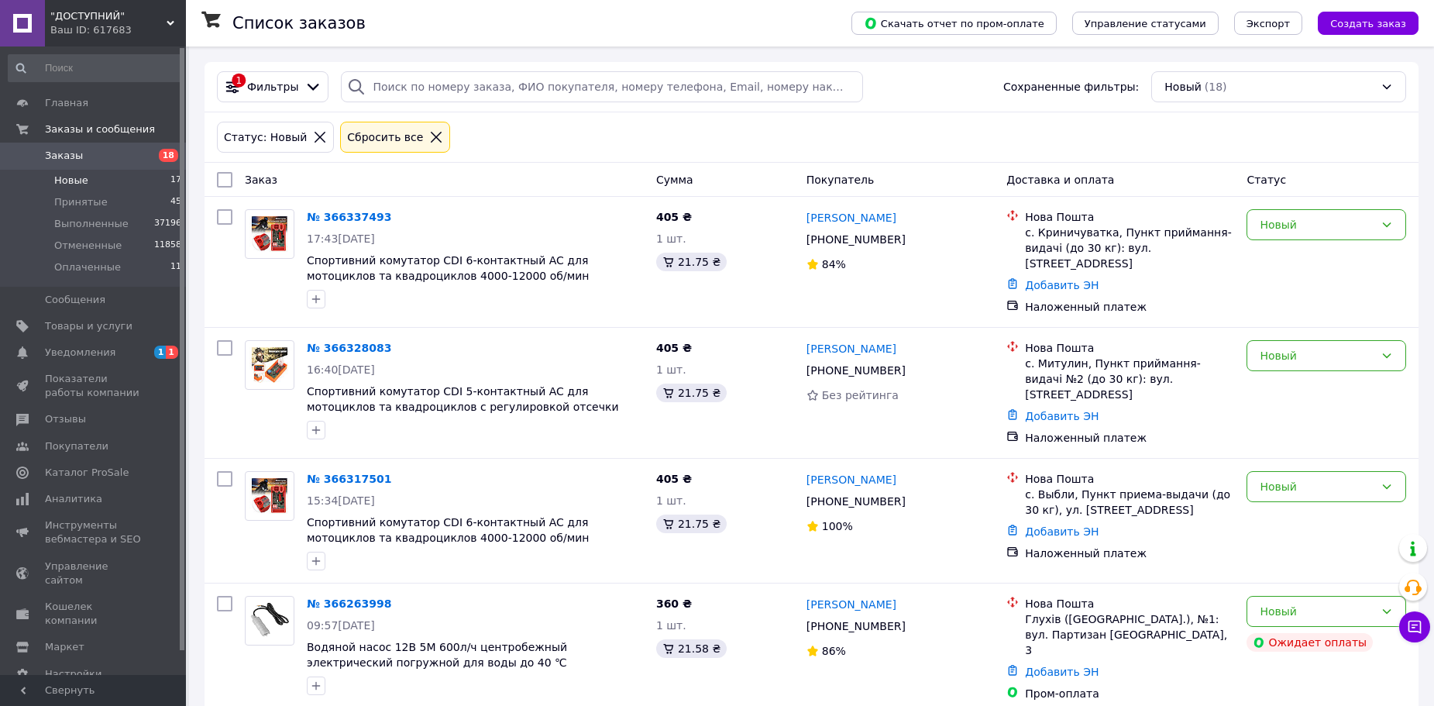
scroll to position [310, 0]
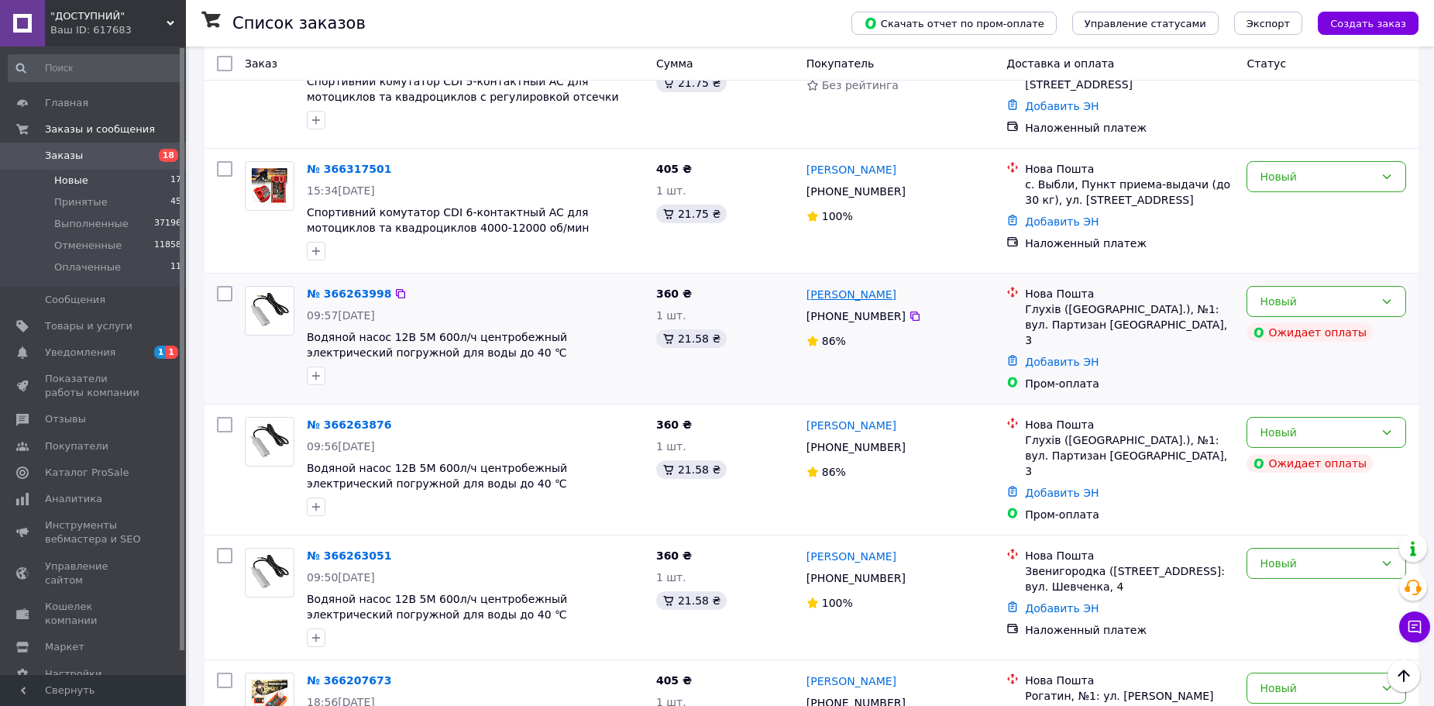
click at [865, 287] on link "[PERSON_NAME]" at bounding box center [851, 294] width 90 height 15
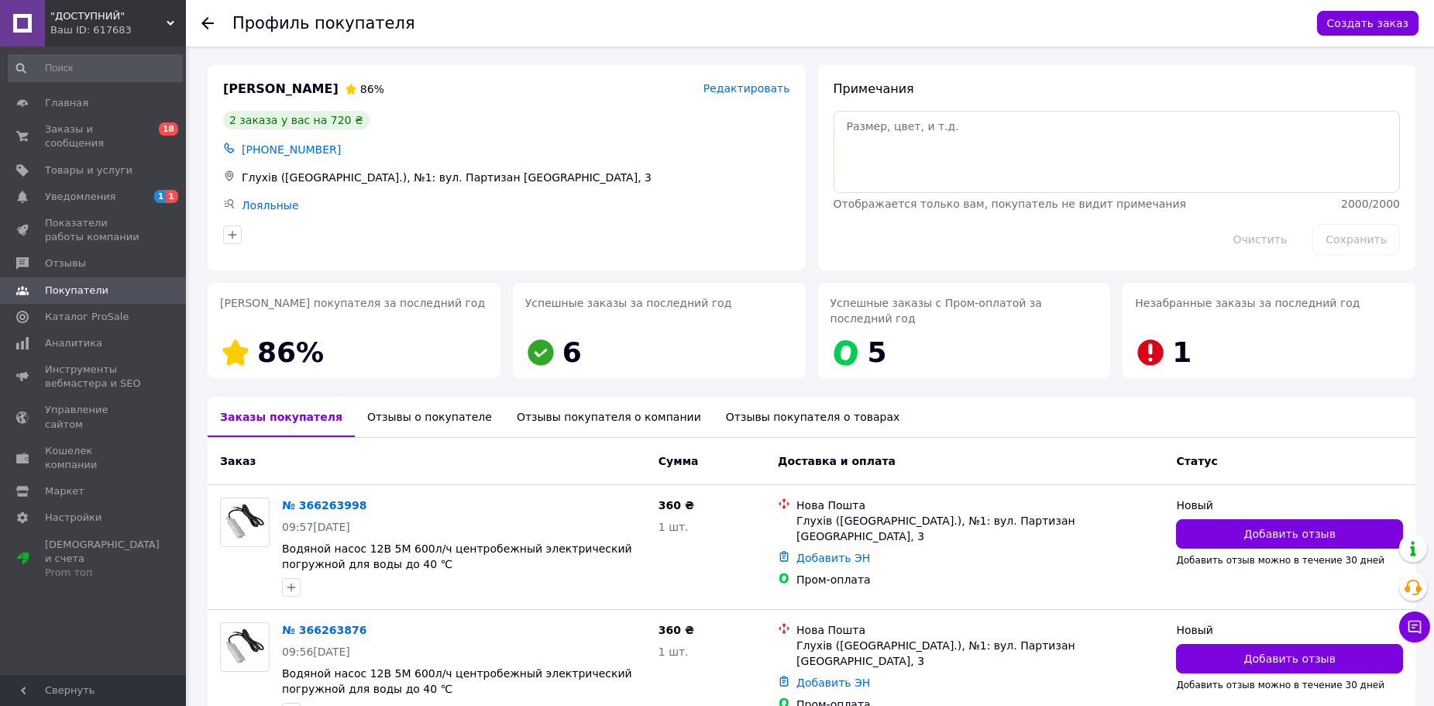
click at [206, 36] on div at bounding box center [216, 23] width 31 height 46
click at [206, 26] on icon at bounding box center [207, 23] width 12 height 12
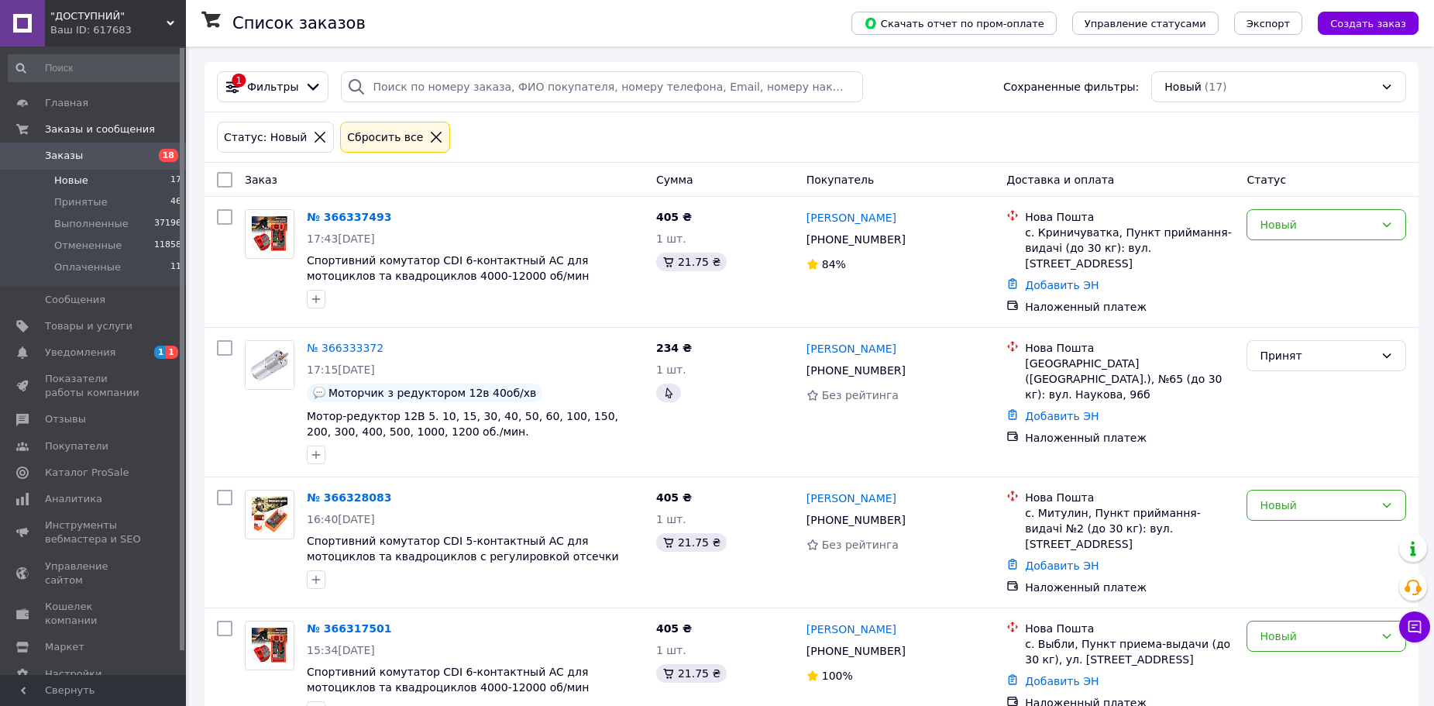
click at [127, 184] on li "Новые 17" at bounding box center [95, 181] width 191 height 22
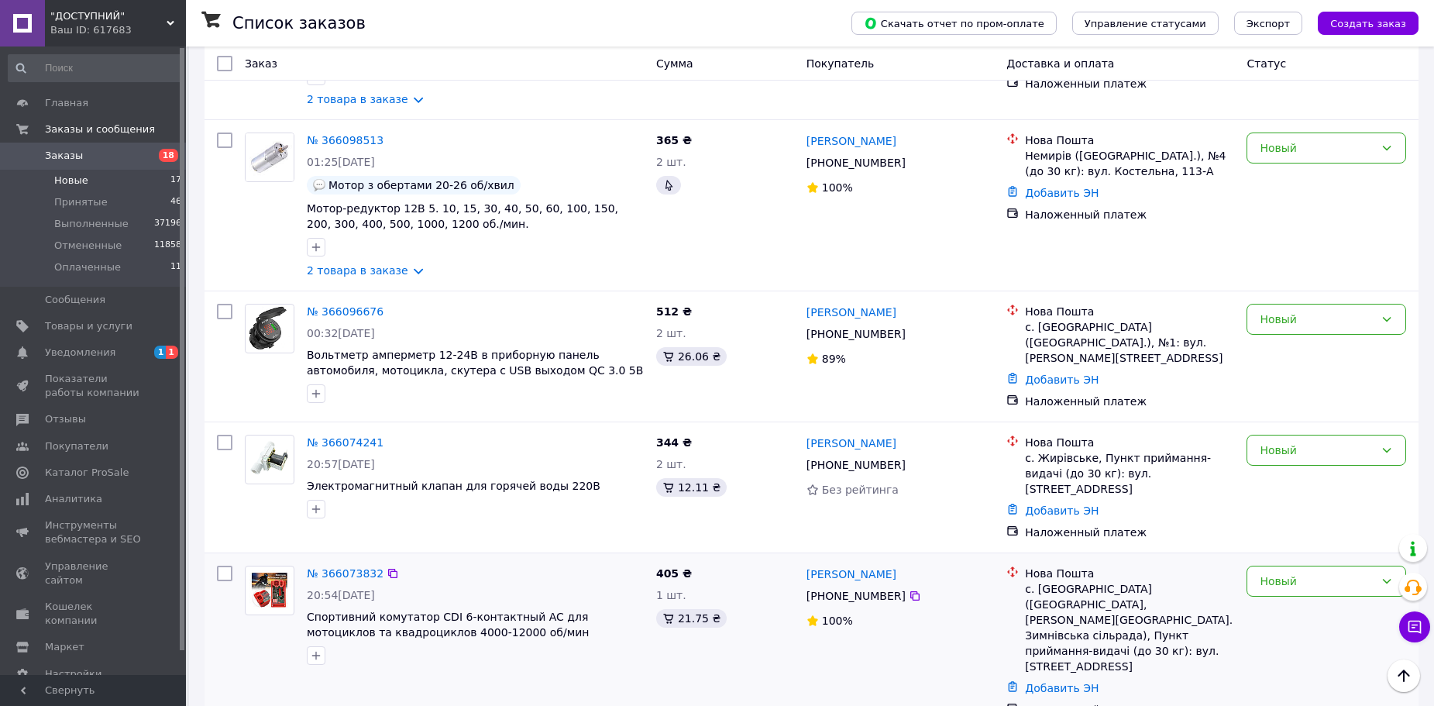
scroll to position [1845, 0]
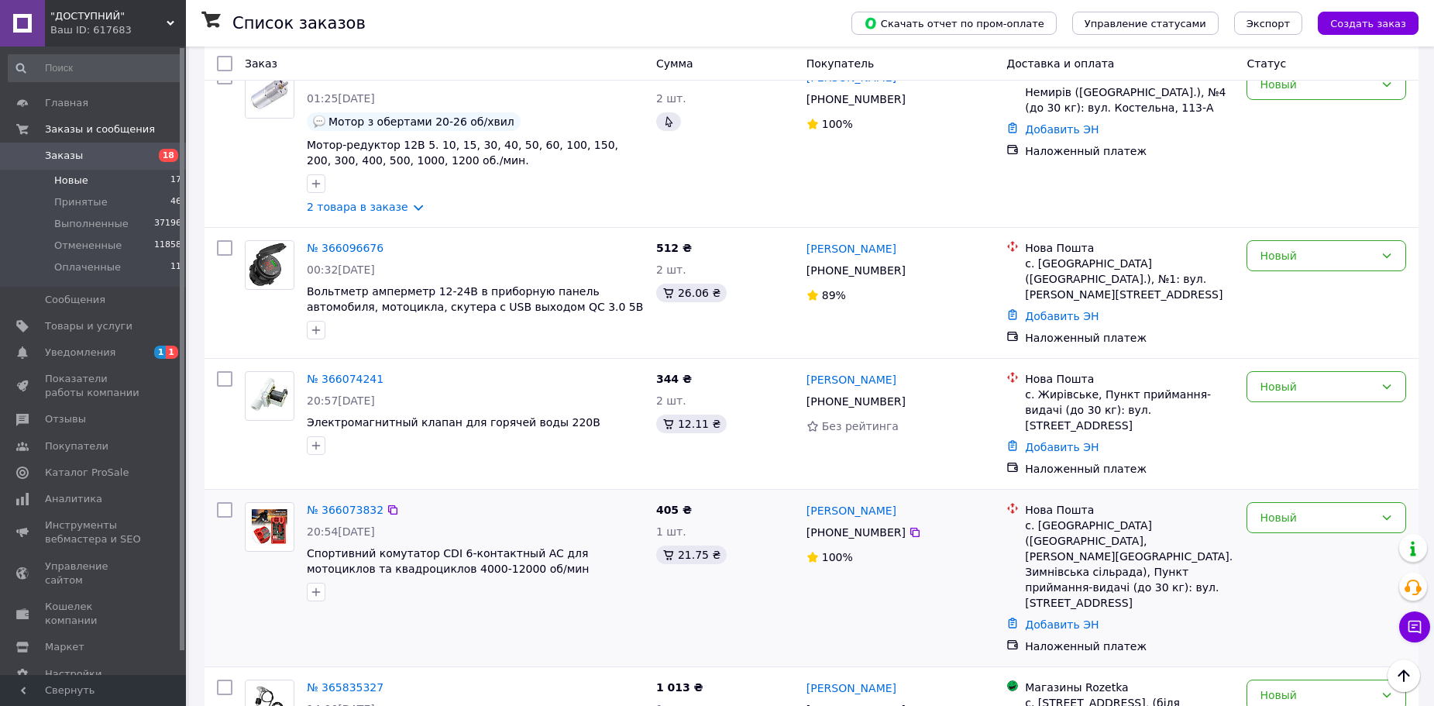
click at [222, 502] on input "checkbox" at bounding box center [224, 509] width 15 height 15
checkbox input "true"
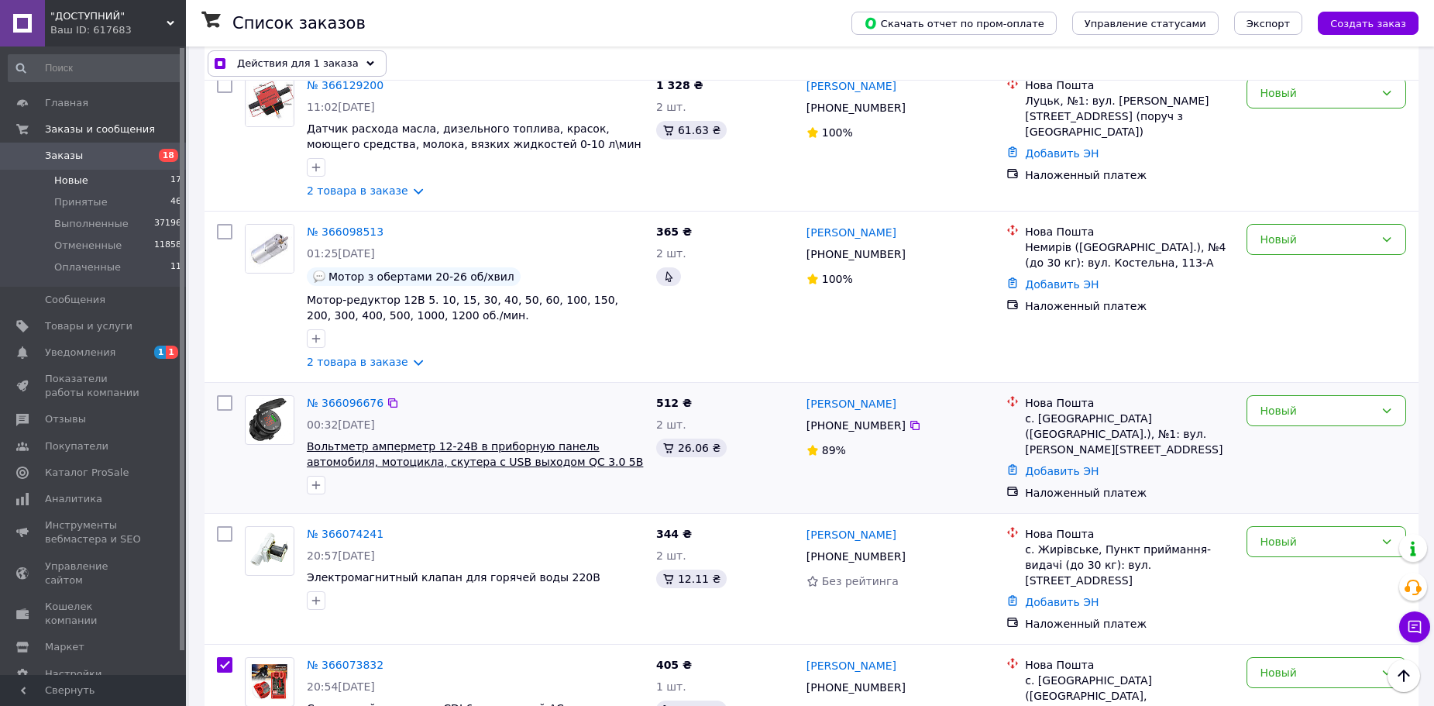
scroll to position [1613, 0]
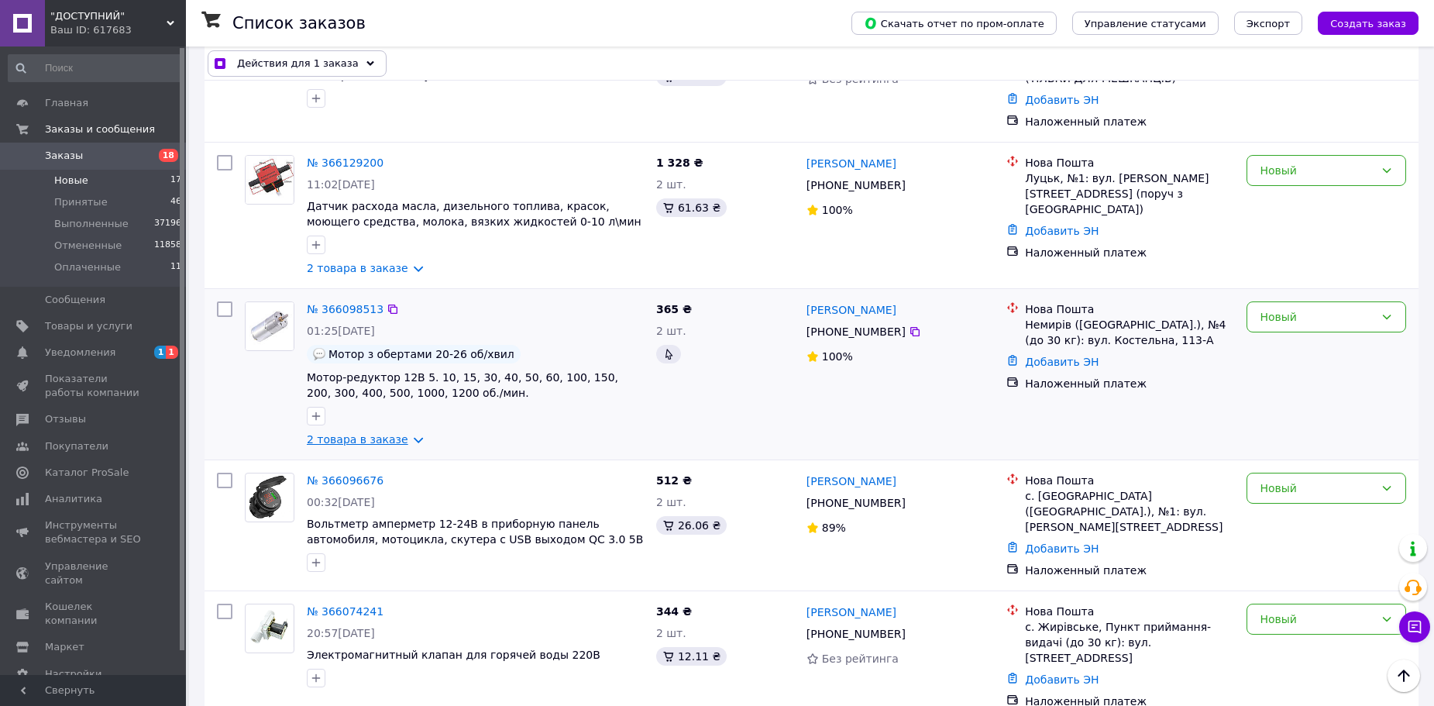
click at [352, 433] on link "2 товара в заказе" at bounding box center [357, 439] width 101 height 12
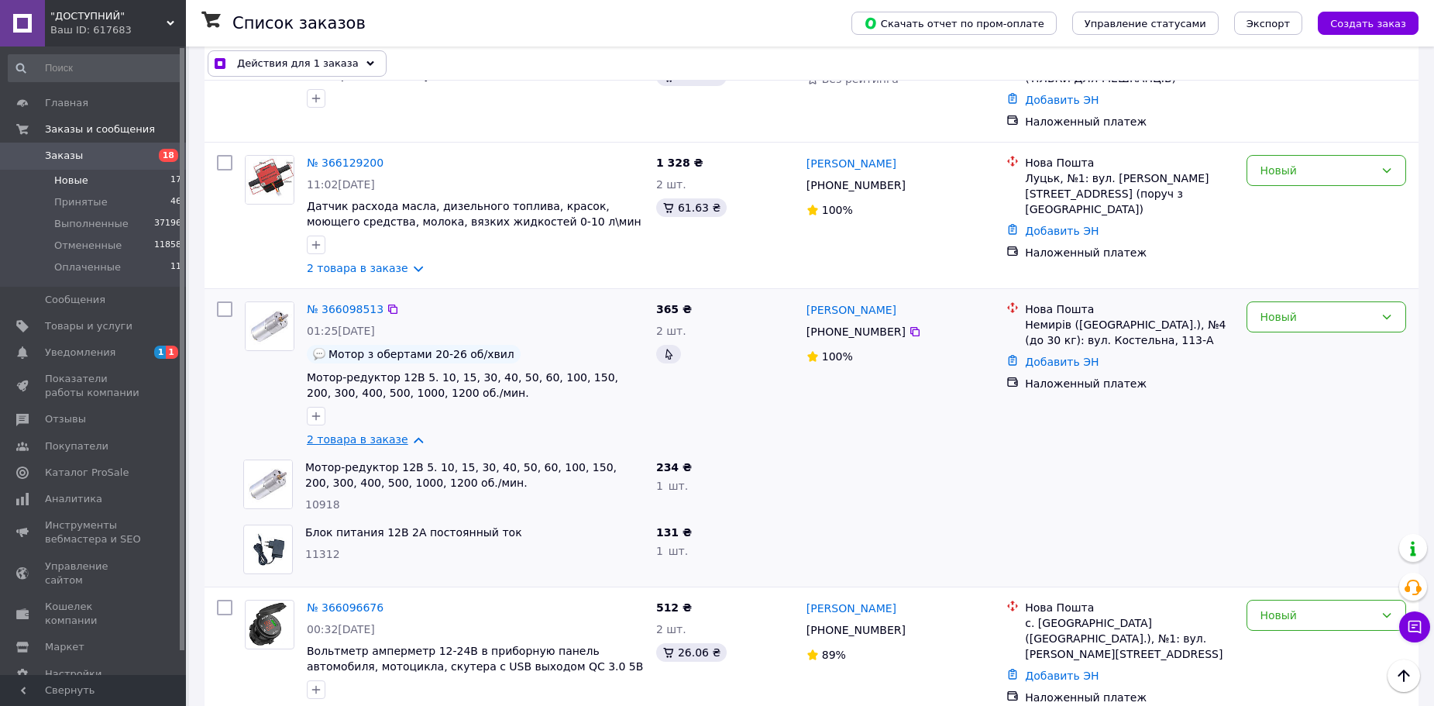
click at [352, 433] on link "2 товара в заказе" at bounding box center [357, 439] width 101 height 12
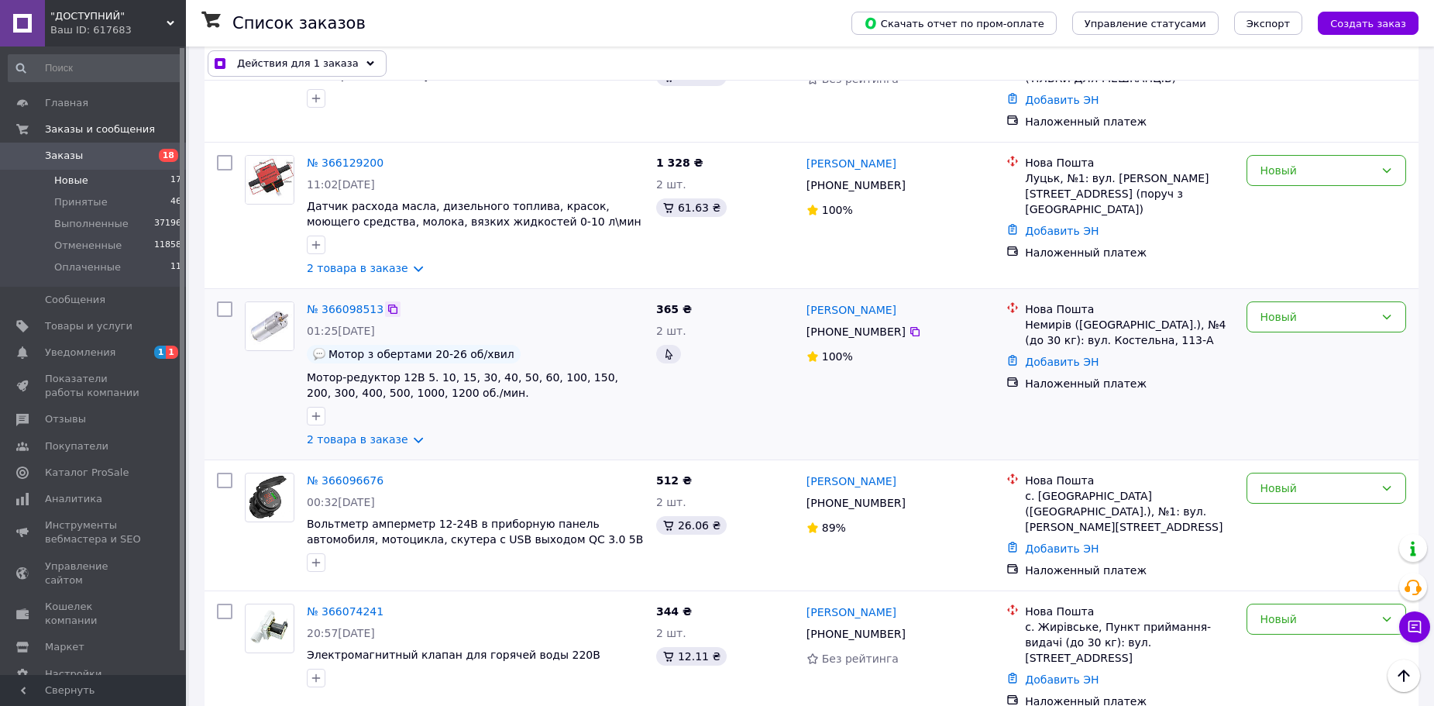
click at [388, 304] on icon at bounding box center [392, 308] width 9 height 9
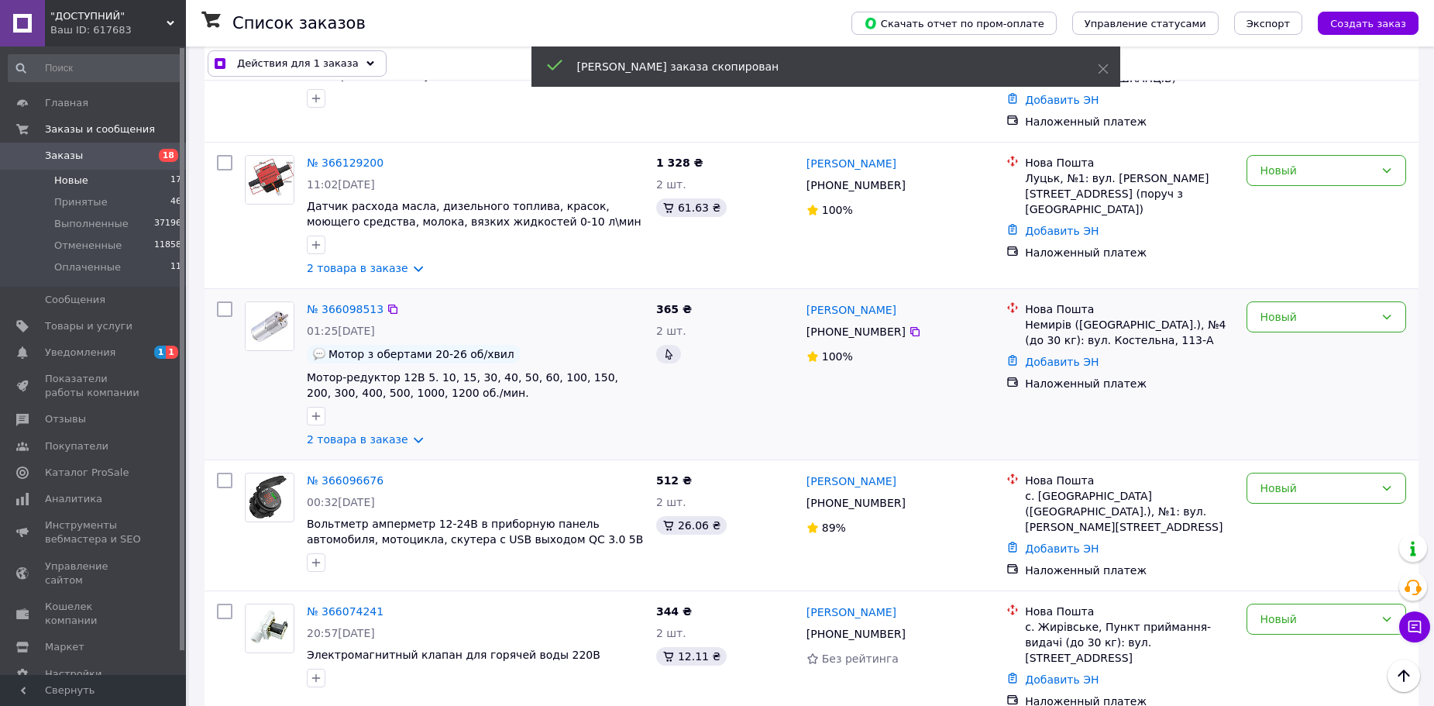
drag, startPoint x: 1319, startPoint y: 262, endPoint x: 1314, endPoint y: 278, distance: 17.1
click at [1319, 308] on div "Новый" at bounding box center [1317, 316] width 115 height 17
checkbox input "true"
click at [1306, 294] on li "Принят" at bounding box center [1326, 295] width 158 height 28
checkbox input "false"
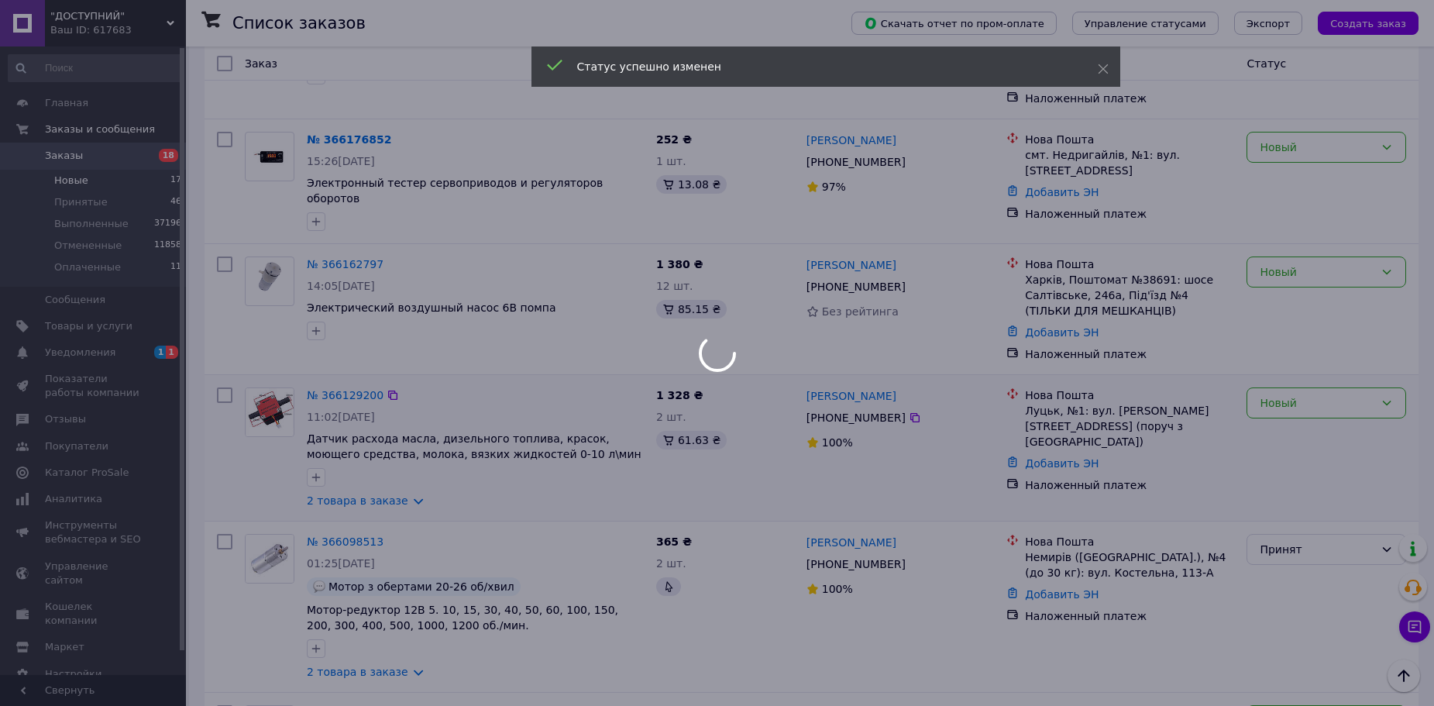
scroll to position [1231, 0]
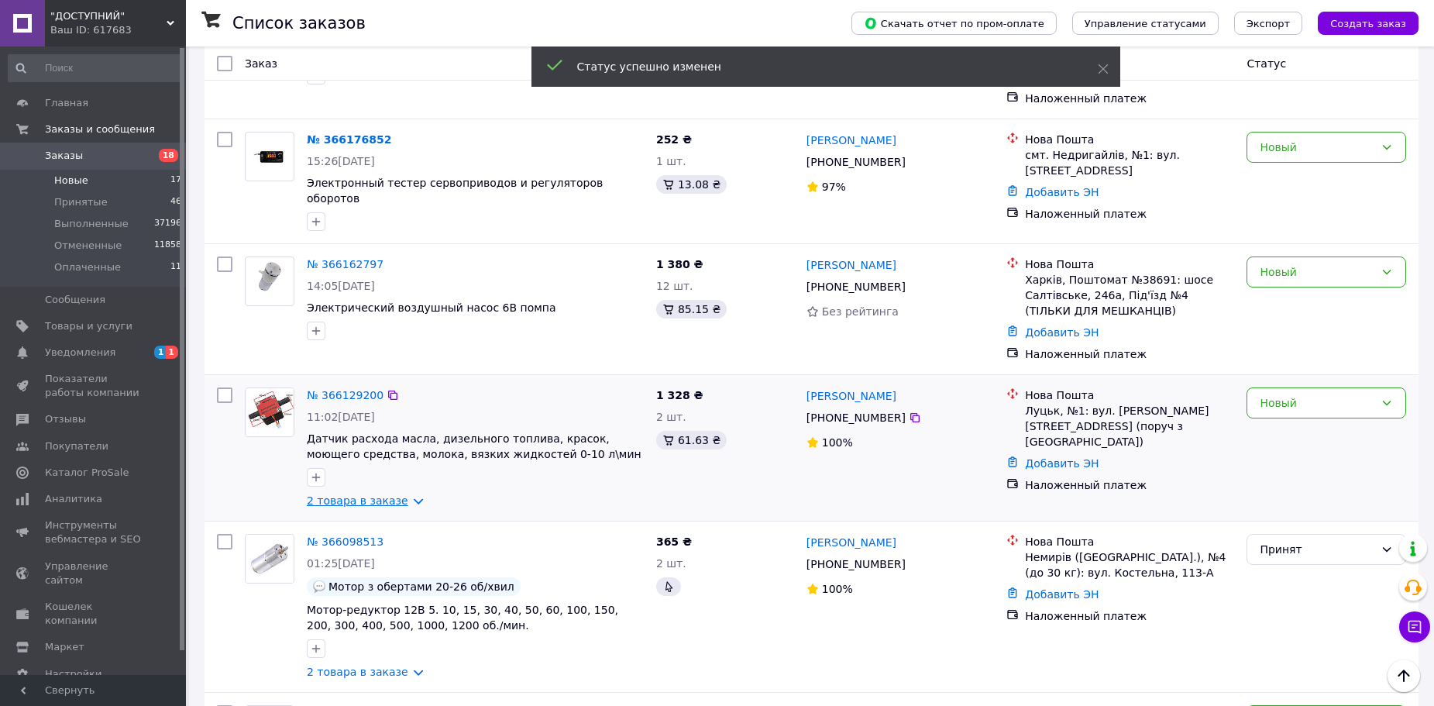
click at [368, 494] on link "2 товара в заказе" at bounding box center [357, 500] width 101 height 12
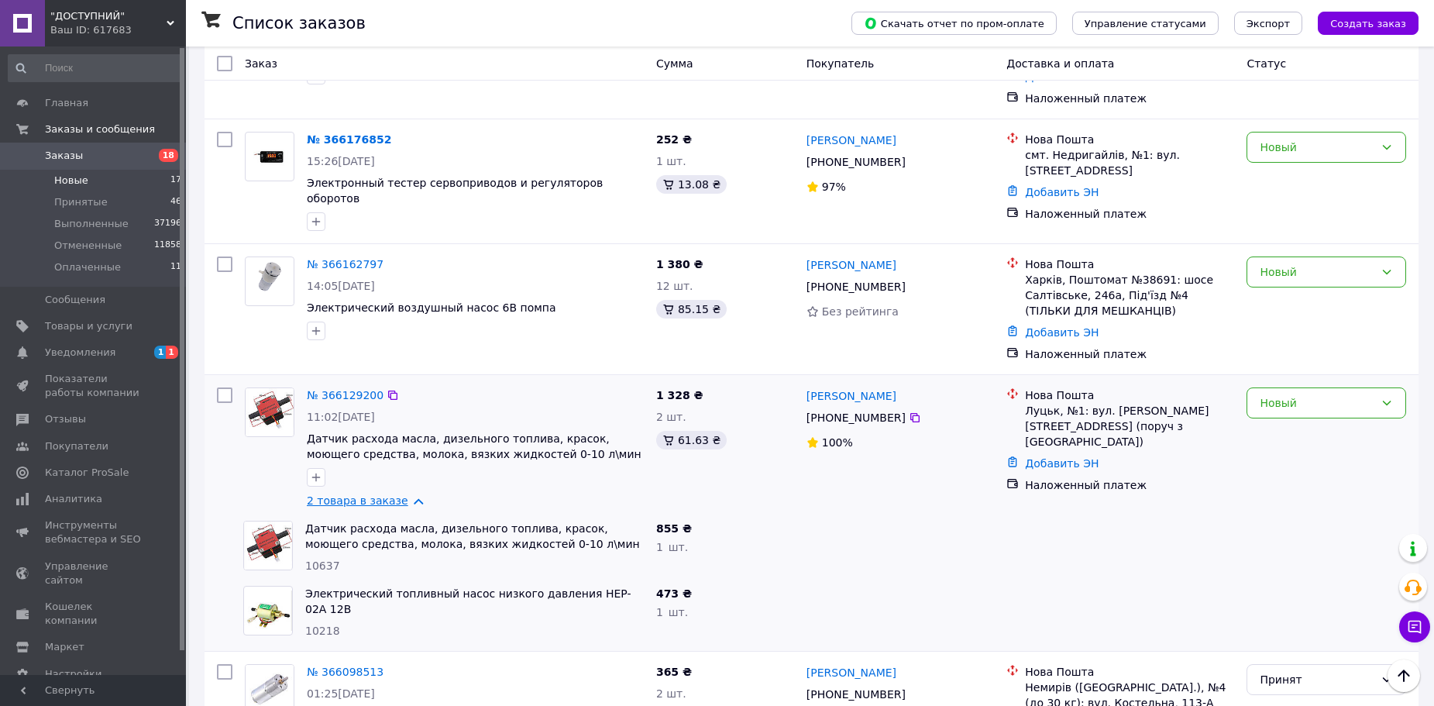
click at [368, 494] on link "2 товара в заказе" at bounding box center [357, 500] width 101 height 12
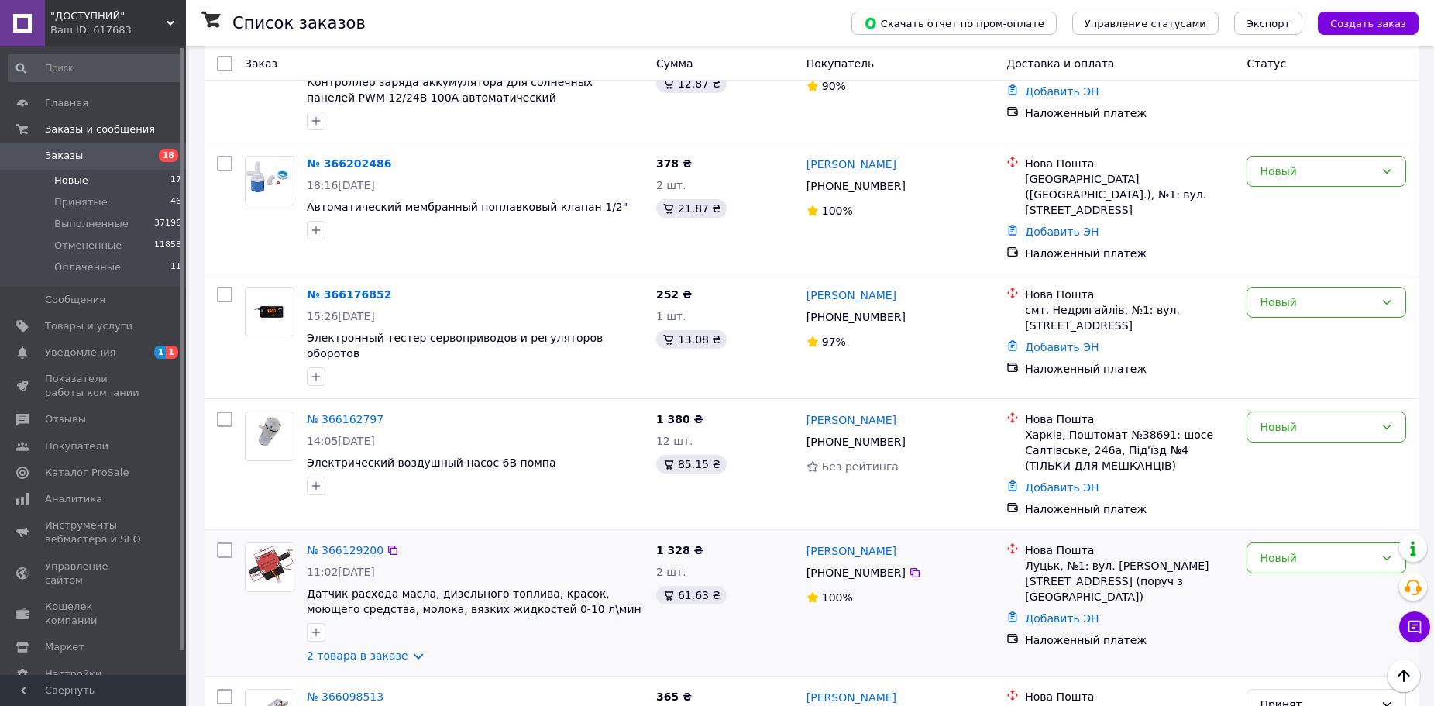
scroll to position [999, 0]
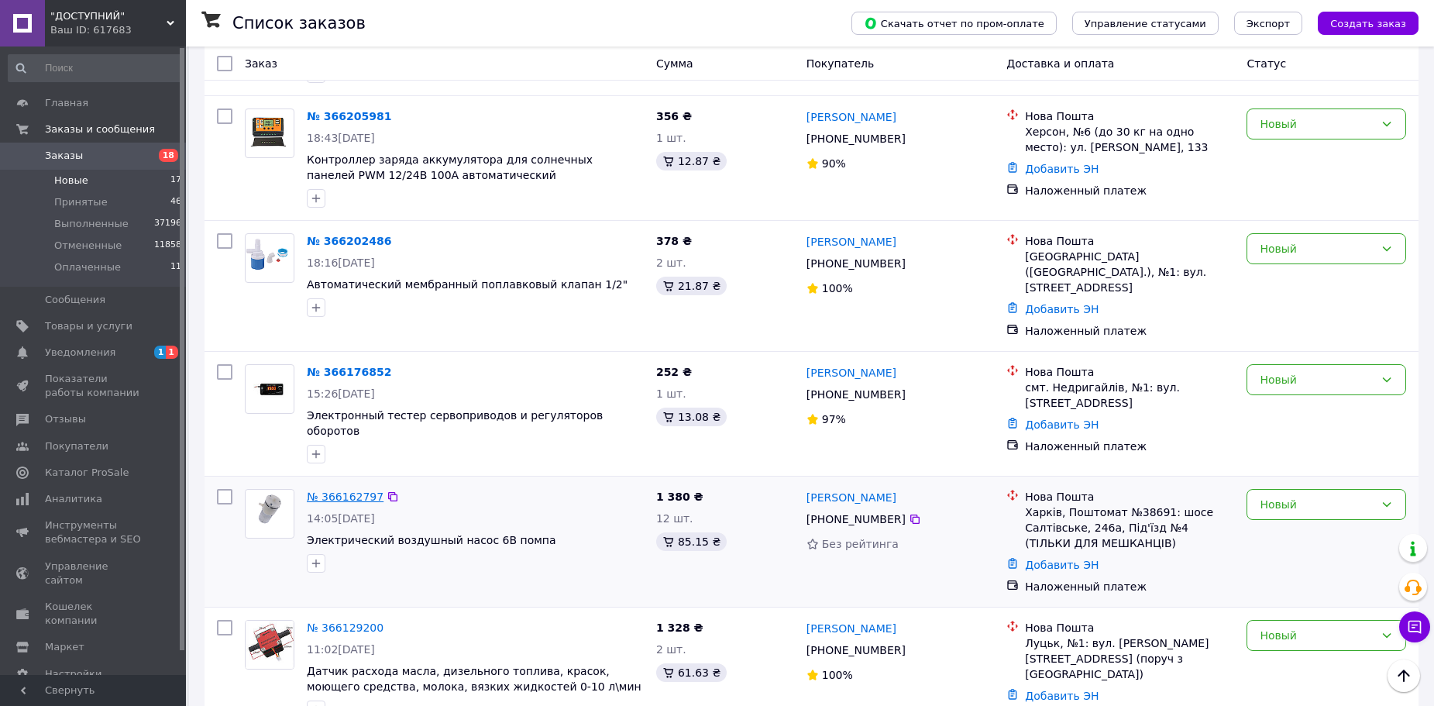
click at [351, 490] on link "№ 366162797" at bounding box center [345, 496] width 77 height 12
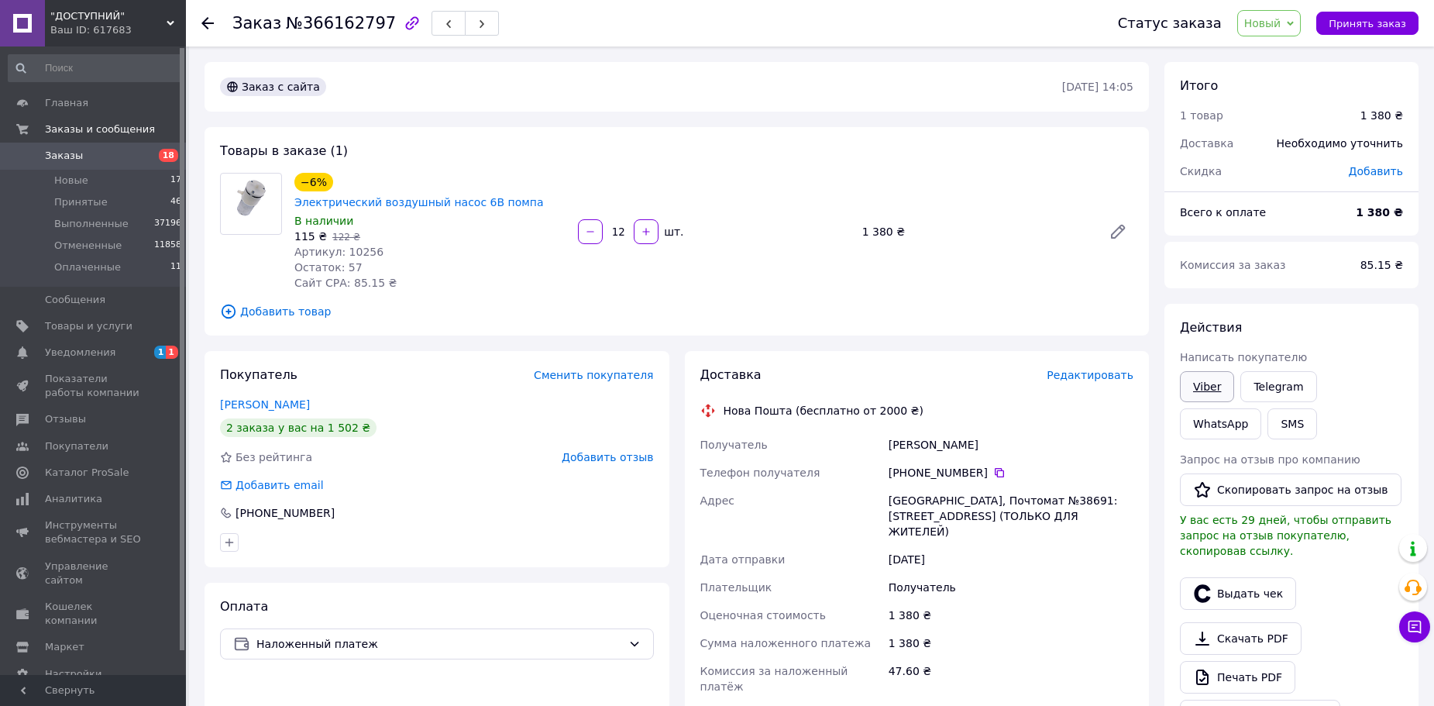
click at [1205, 384] on link "Viber" at bounding box center [1207, 386] width 54 height 31
click at [93, 177] on li "Новые 17" at bounding box center [95, 181] width 191 height 22
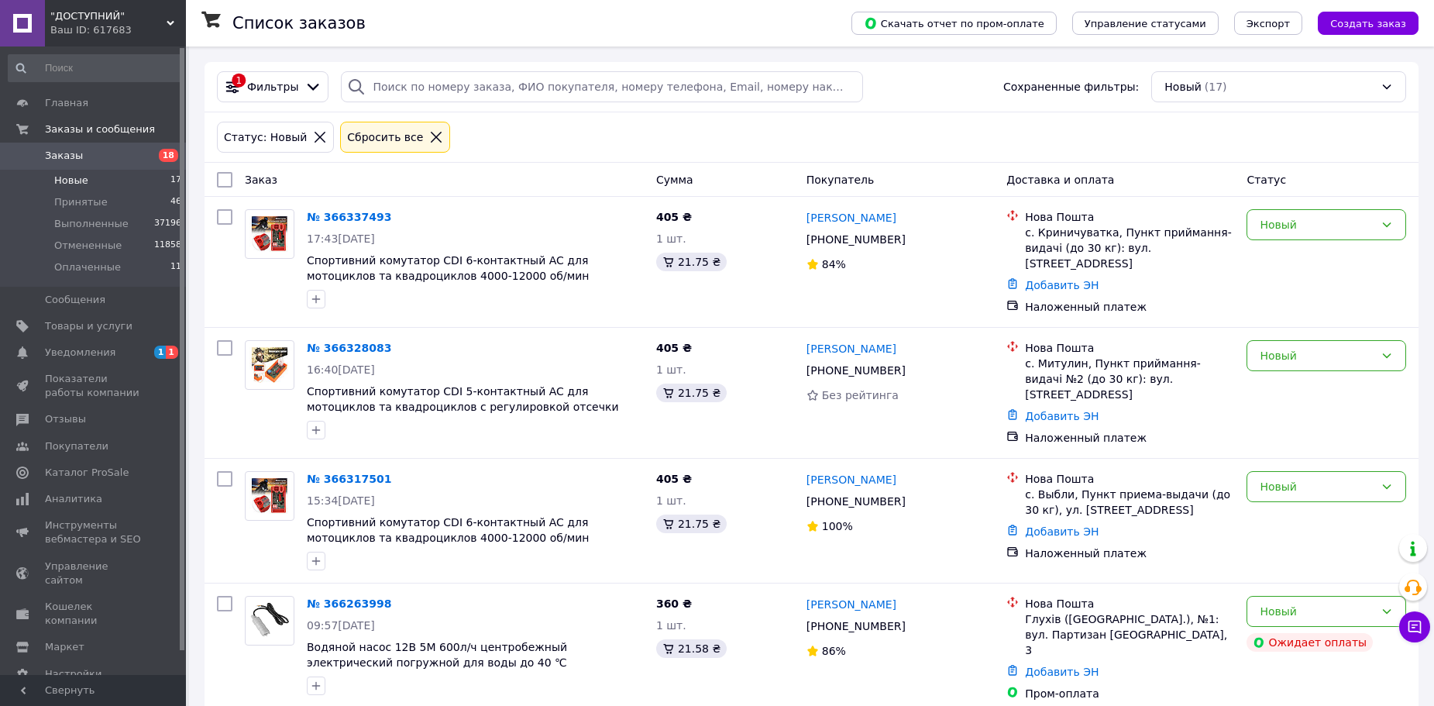
scroll to position [620, 0]
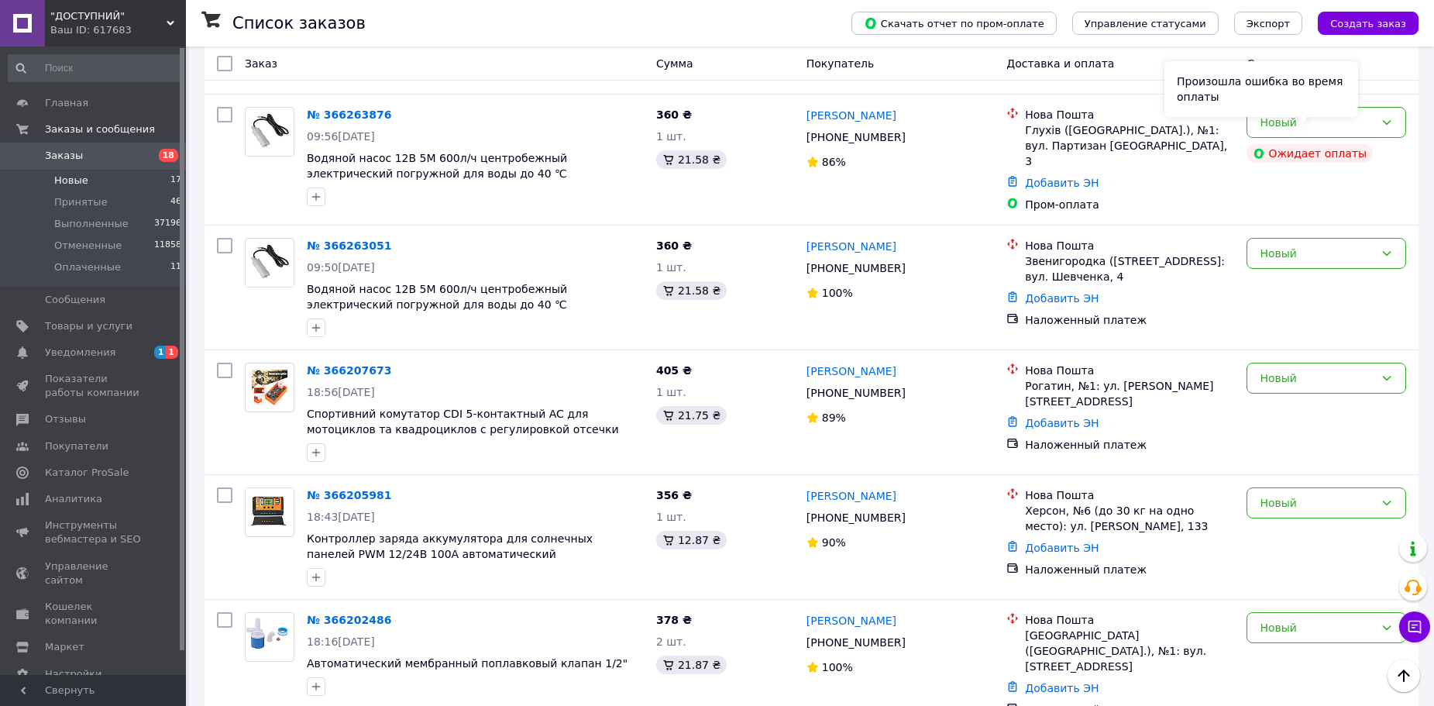
click at [1319, 101] on div "Произошла ошибка во время оплаты" at bounding box center [1261, 89] width 194 height 56
click at [1376, 107] on div "Новый" at bounding box center [1327, 122] width 160 height 31
click at [1315, 188] on li "Отменен" at bounding box center [1326, 194] width 158 height 28
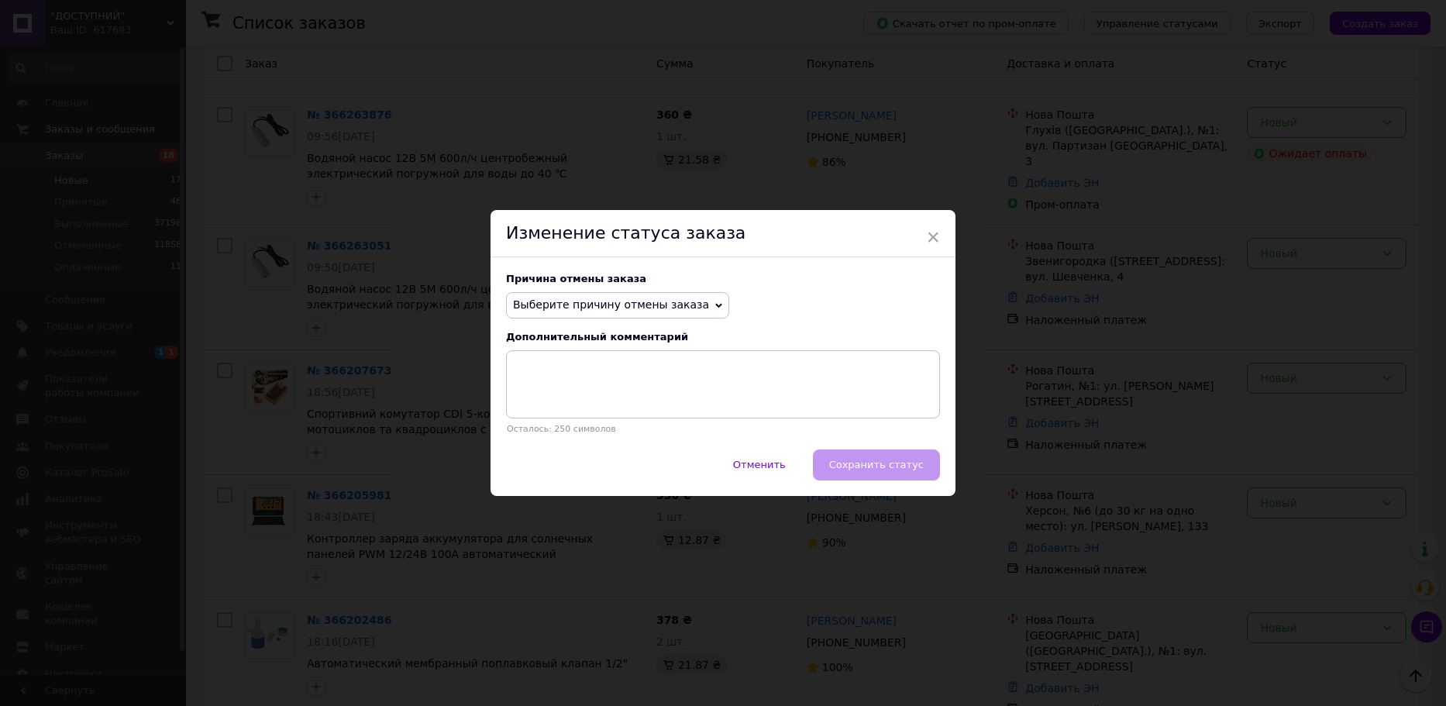
click at [553, 298] on span "Выберите причину отмены заказа" at bounding box center [611, 304] width 196 height 12
click at [568, 423] on li "Заказ-дубликат" at bounding box center [618, 422] width 222 height 22
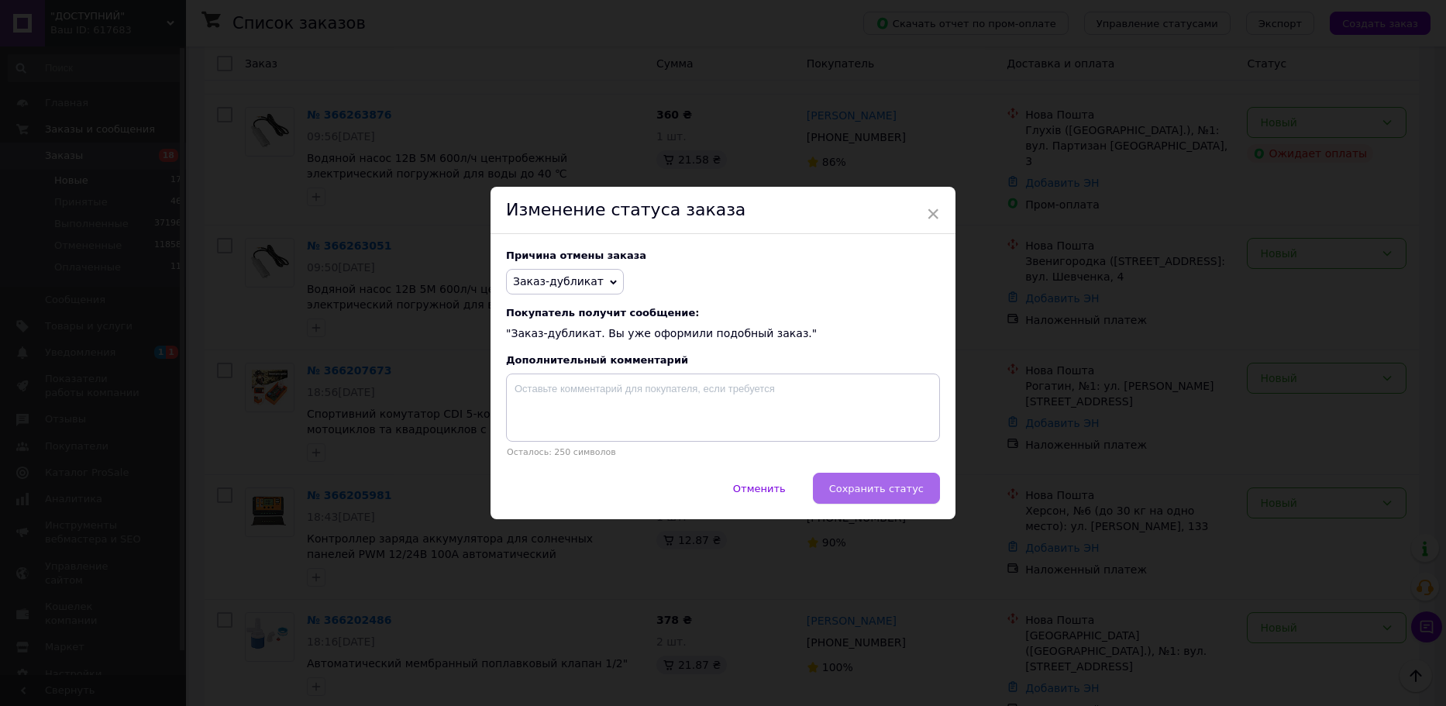
click at [874, 497] on button "Сохранить статус" at bounding box center [876, 488] width 127 height 31
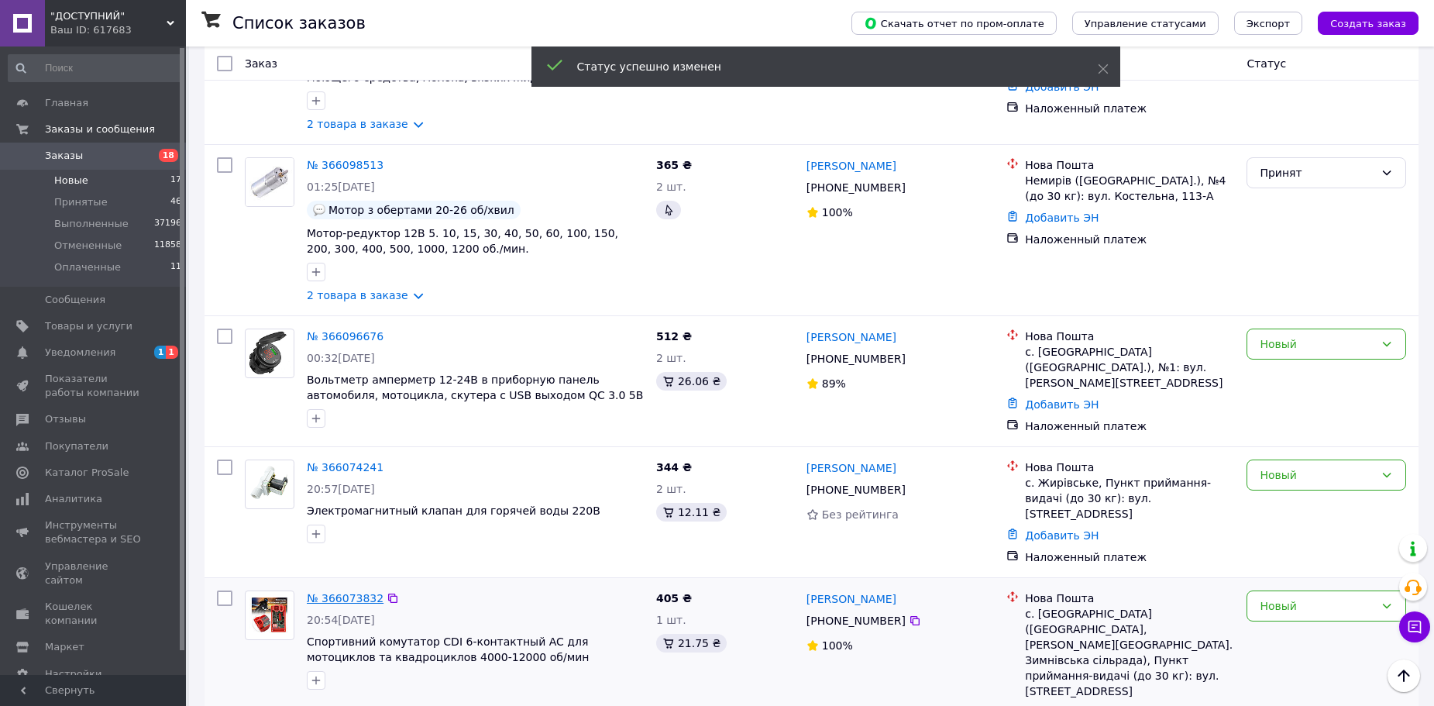
scroll to position [1696, 0]
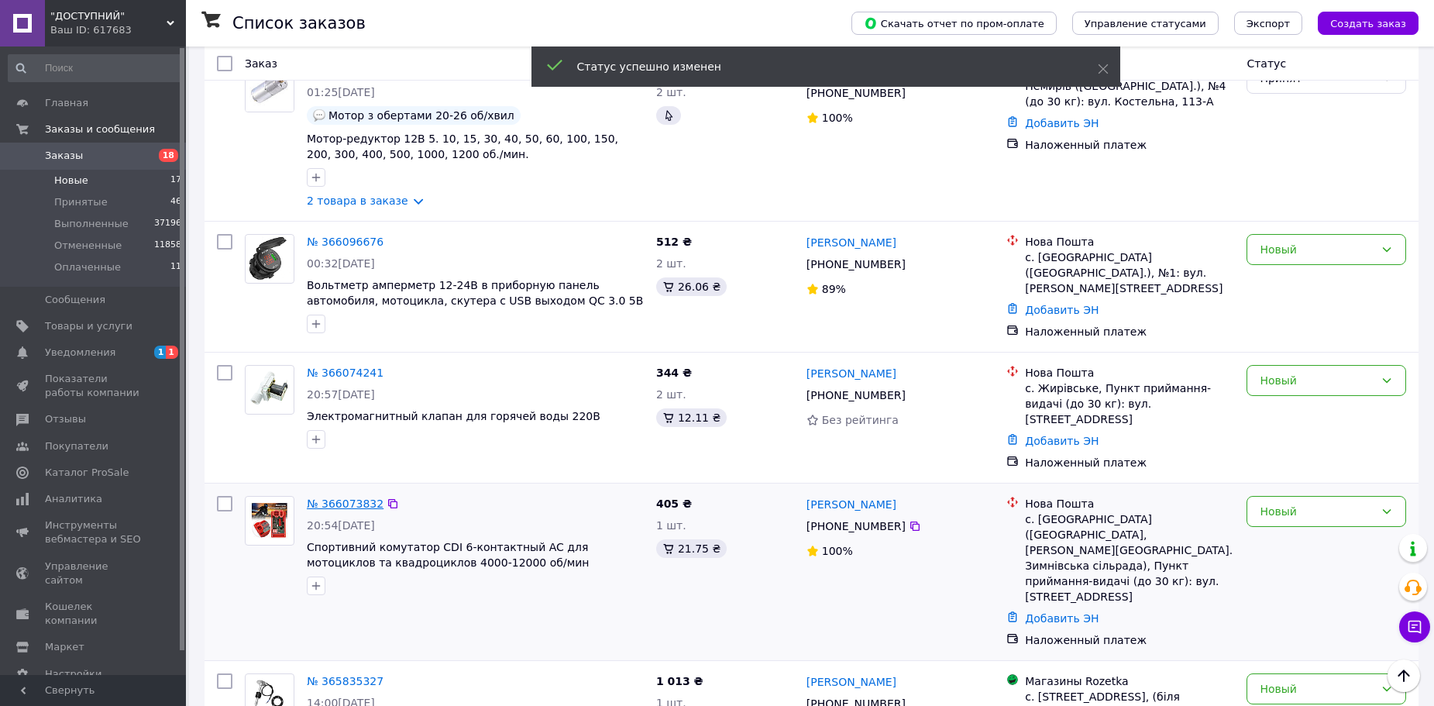
click at [339, 497] on link "№ 366073832" at bounding box center [345, 503] width 77 height 12
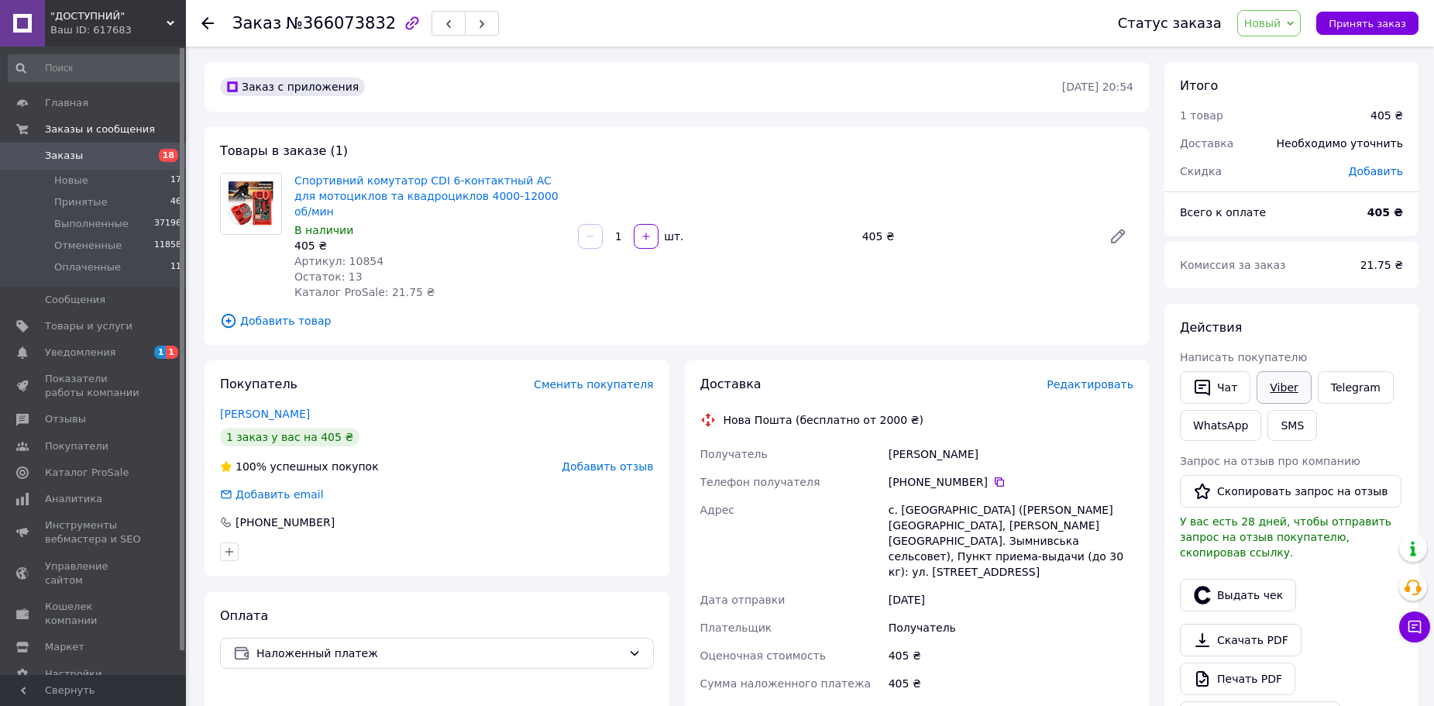
click at [1269, 392] on link "Viber" at bounding box center [1284, 387] width 54 height 33
click at [444, 23] on icon "button" at bounding box center [448, 23] width 9 height 9
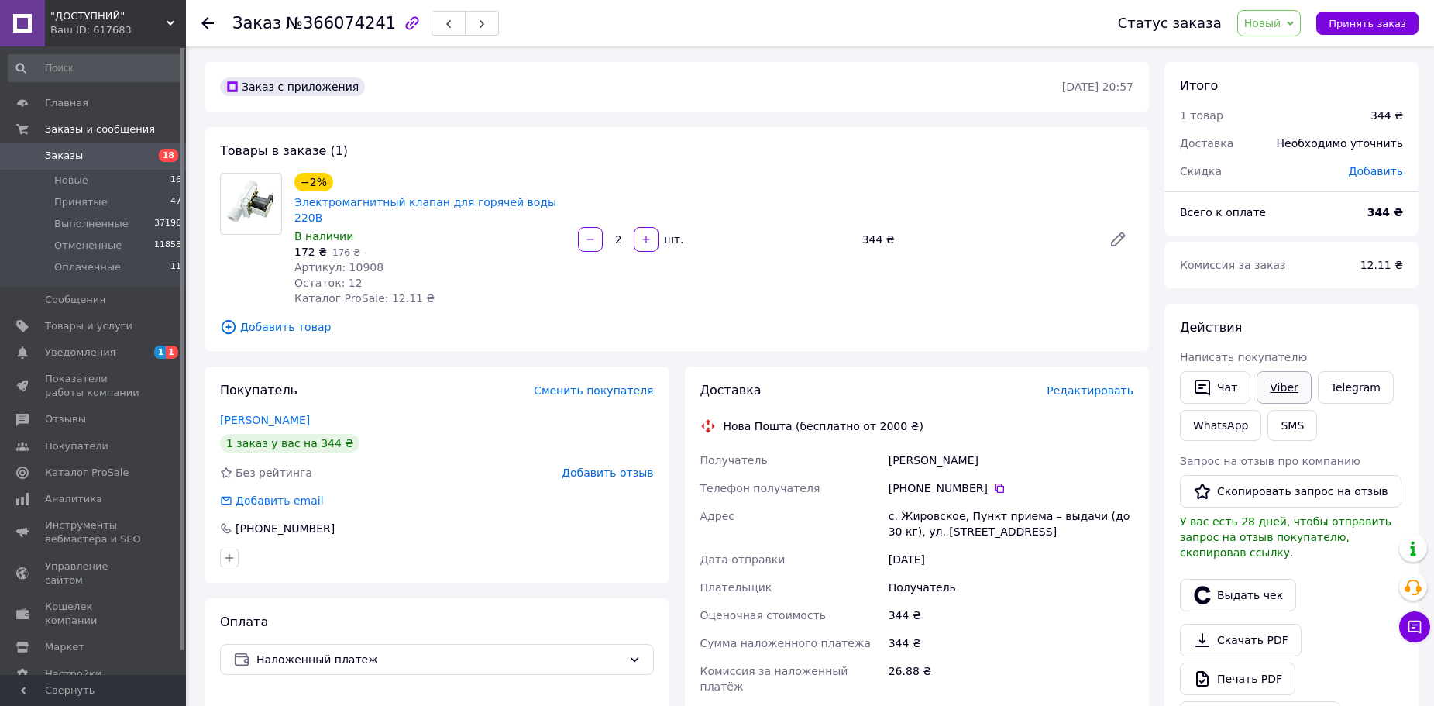
click at [1288, 373] on link "Viber" at bounding box center [1284, 387] width 54 height 33
click at [334, 17] on span "№366074241" at bounding box center [341, 23] width 110 height 19
copy span "366074241"
click at [1360, 29] on span "Принять заказ" at bounding box center [1367, 24] width 77 height 12
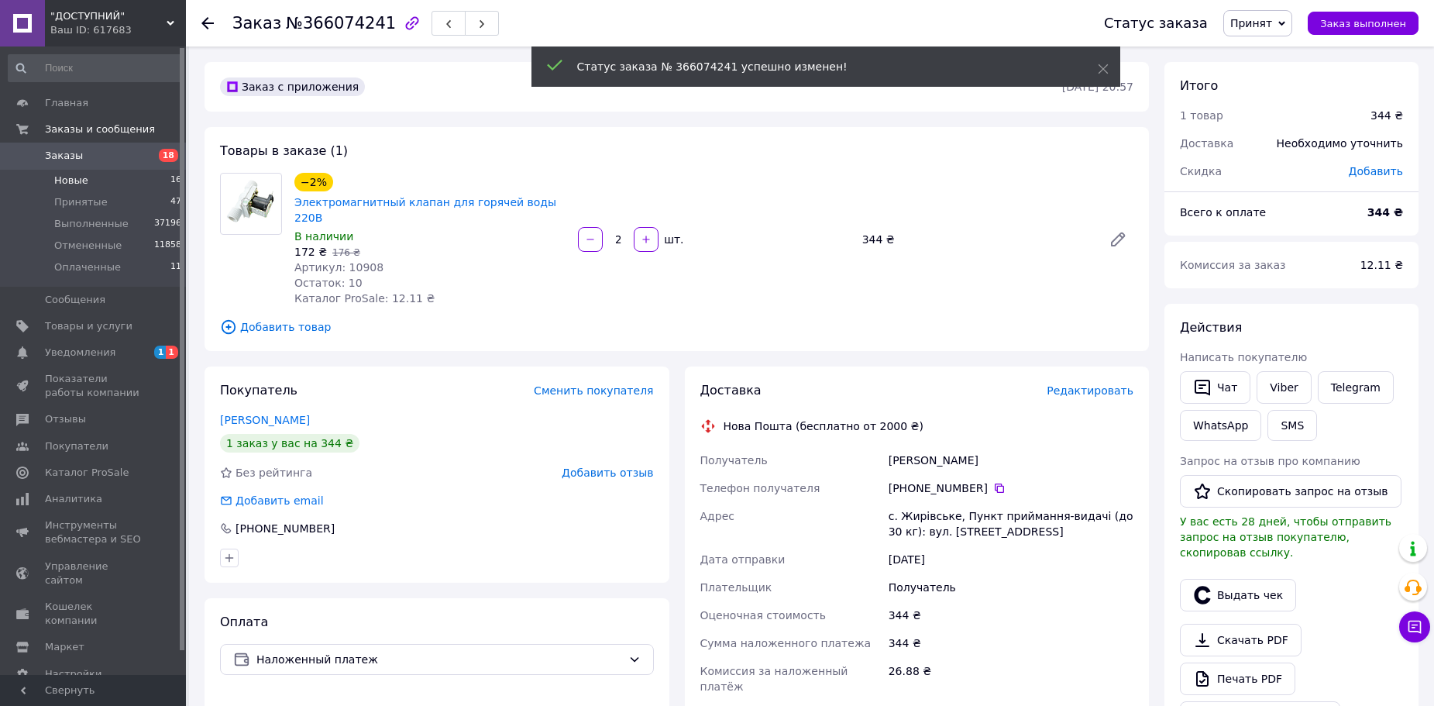
click at [105, 185] on li "Новые 16" at bounding box center [95, 181] width 191 height 22
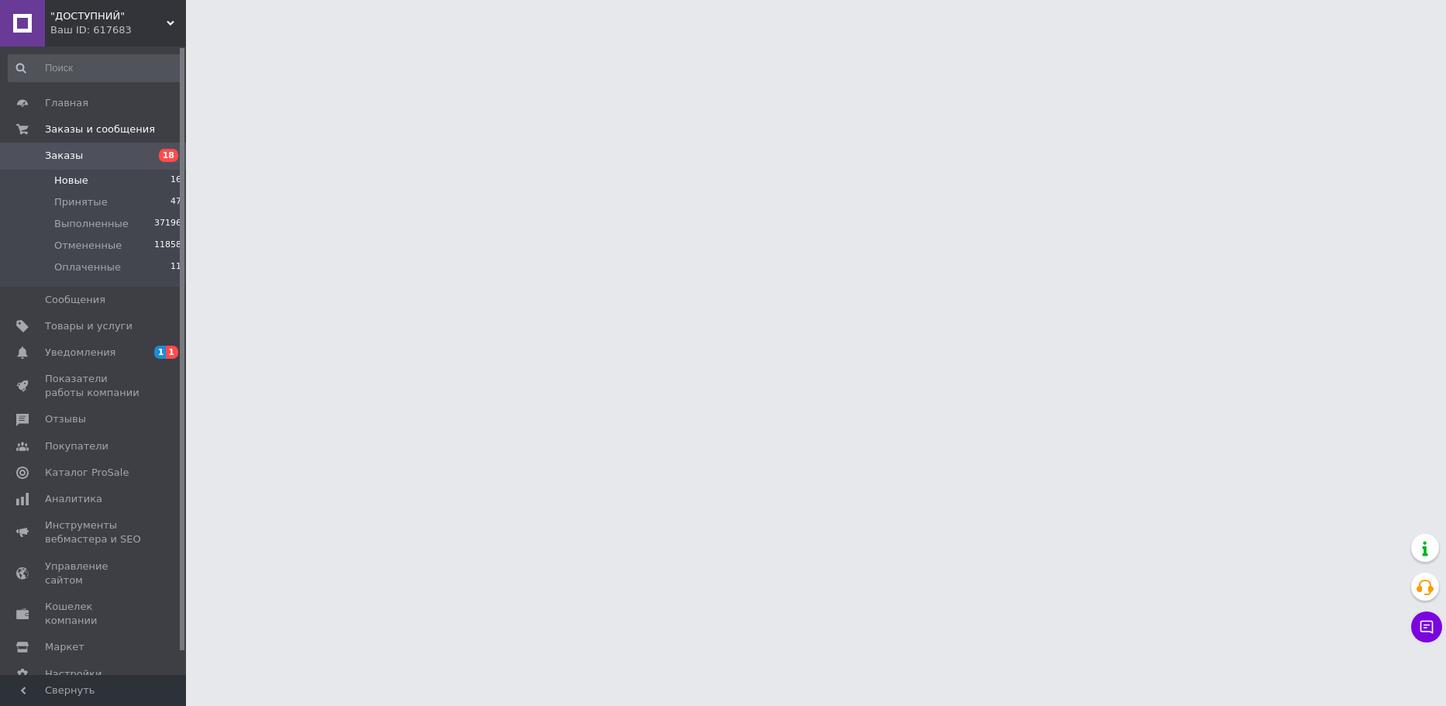
click at [91, 185] on li "Новые 16" at bounding box center [95, 181] width 191 height 22
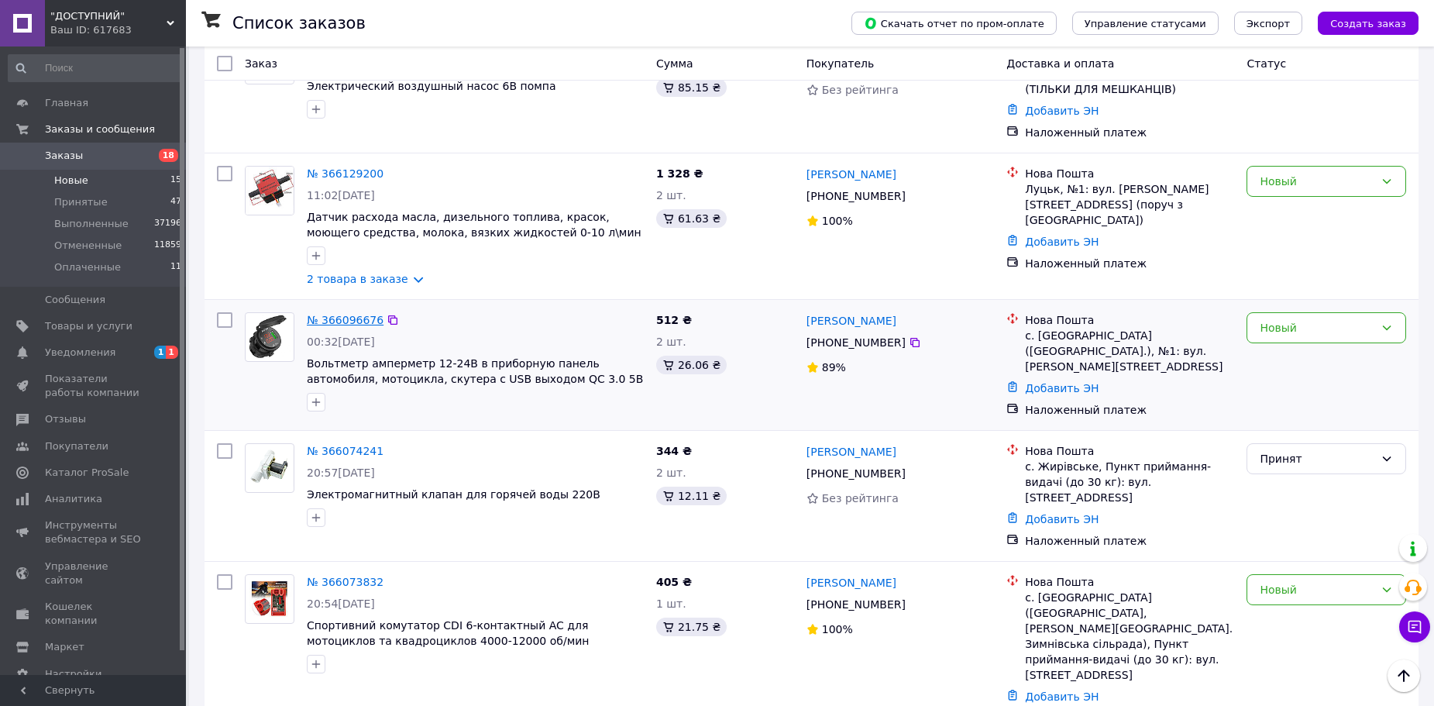
scroll to position [1244, 0]
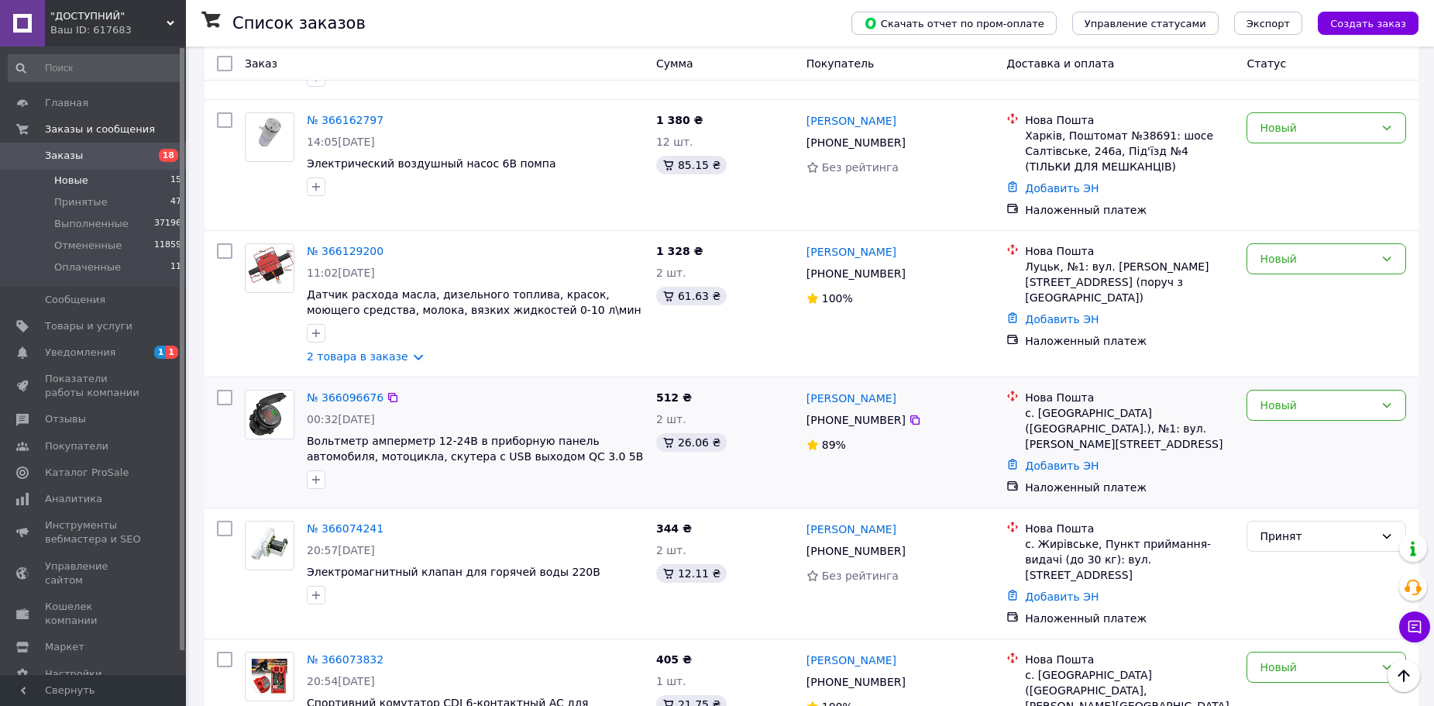
drag, startPoint x: 388, startPoint y: 349, endPoint x: 417, endPoint y: 350, distance: 28.7
click at [388, 393] on icon at bounding box center [392, 397] width 9 height 9
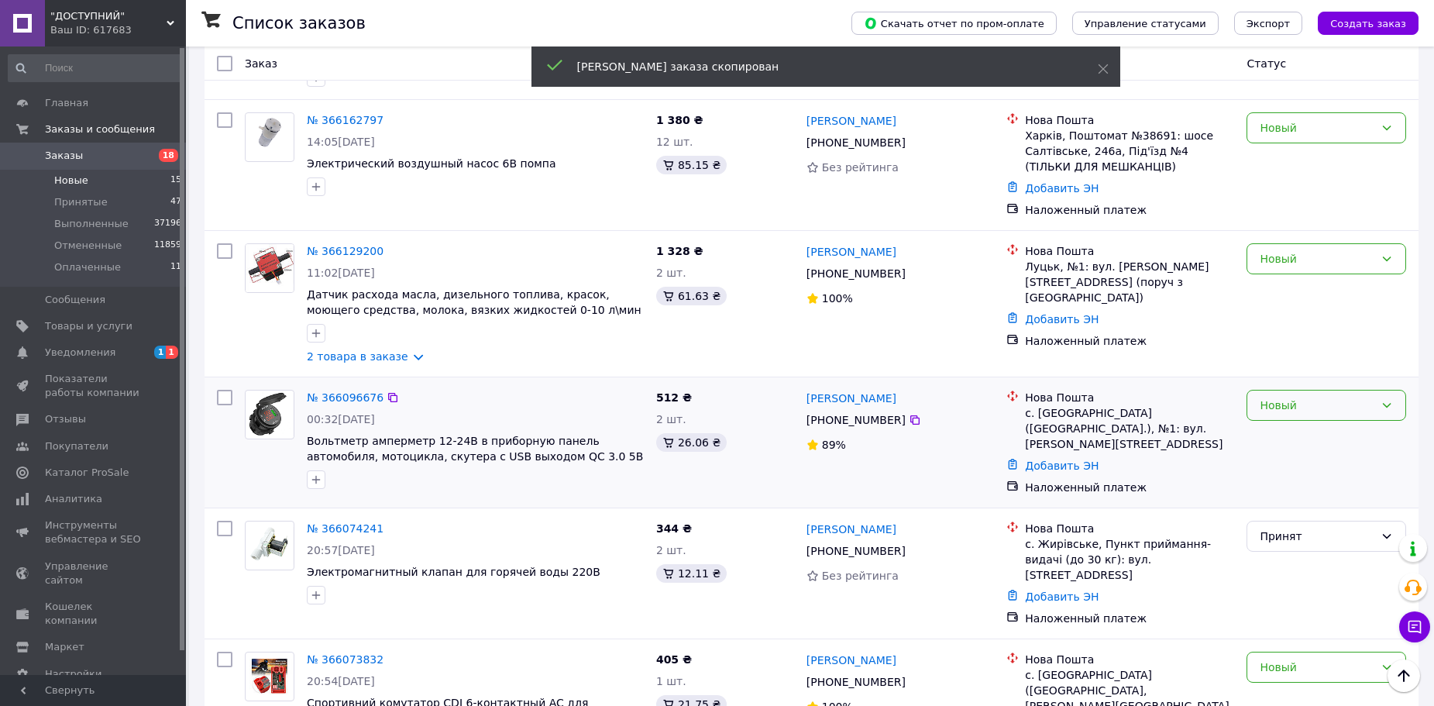
click at [1340, 397] on div "Новый" at bounding box center [1317, 405] width 115 height 17
drag, startPoint x: 1305, startPoint y: 381, endPoint x: 1291, endPoint y: 387, distance: 15.0
click at [1305, 381] on li "Принят" at bounding box center [1326, 390] width 158 height 28
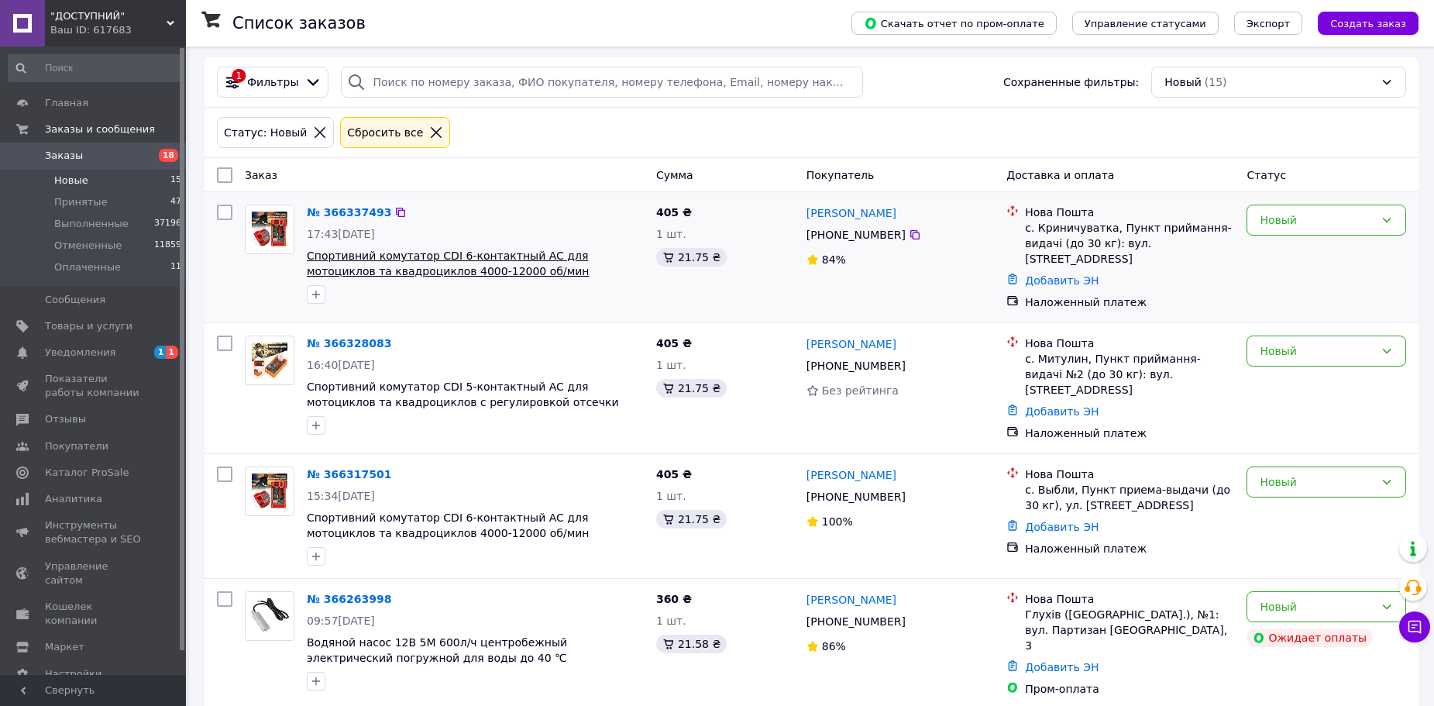
scroll to position [0, 0]
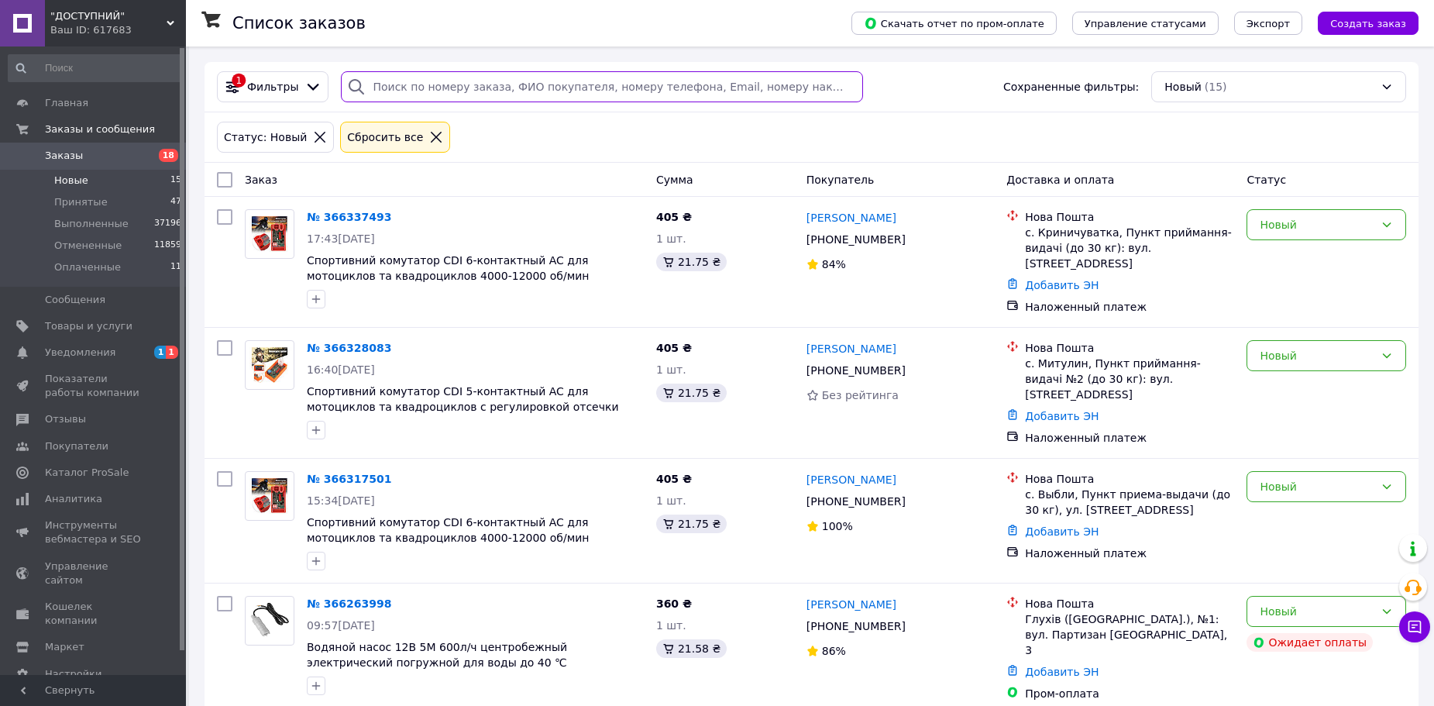
click at [426, 85] on input "search" at bounding box center [601, 86] width 521 height 31
paste input "+380505595479"
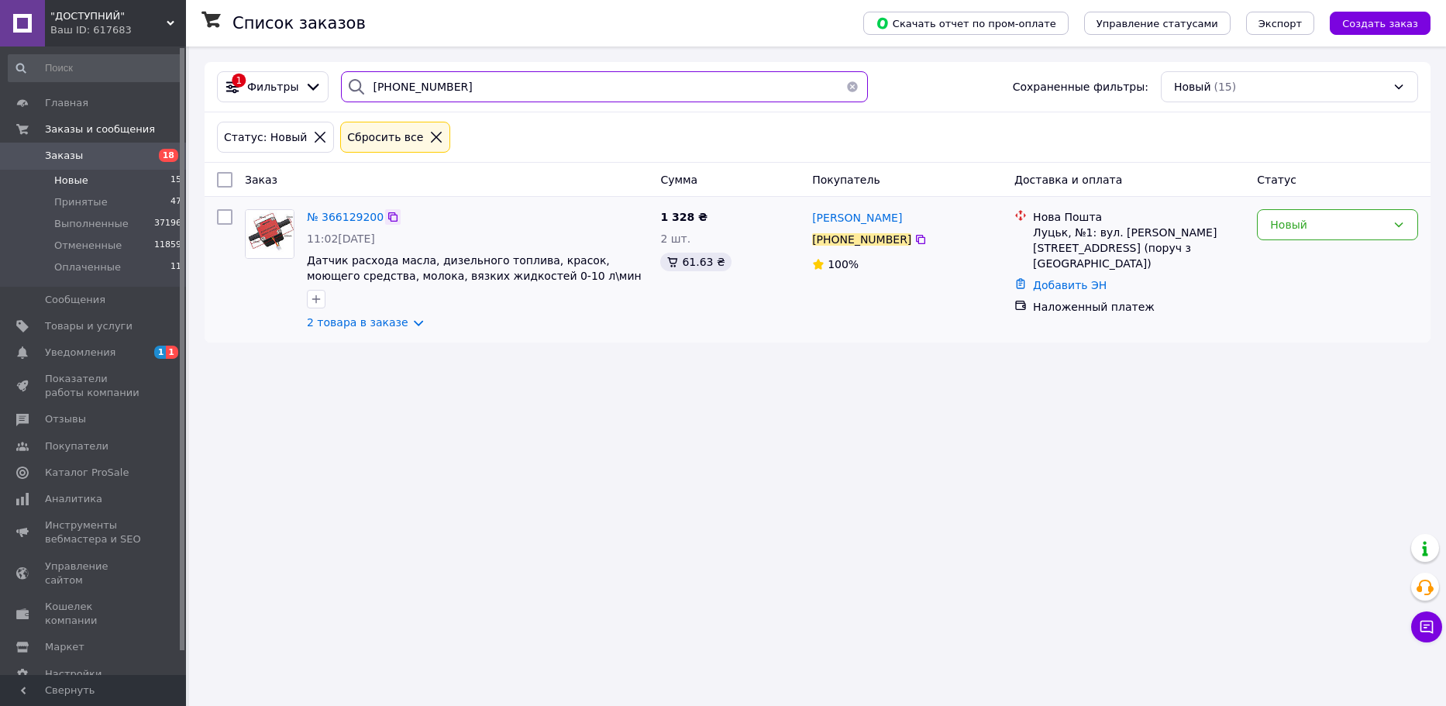
type input "+380505595479"
click at [387, 212] on icon at bounding box center [393, 217] width 12 height 12
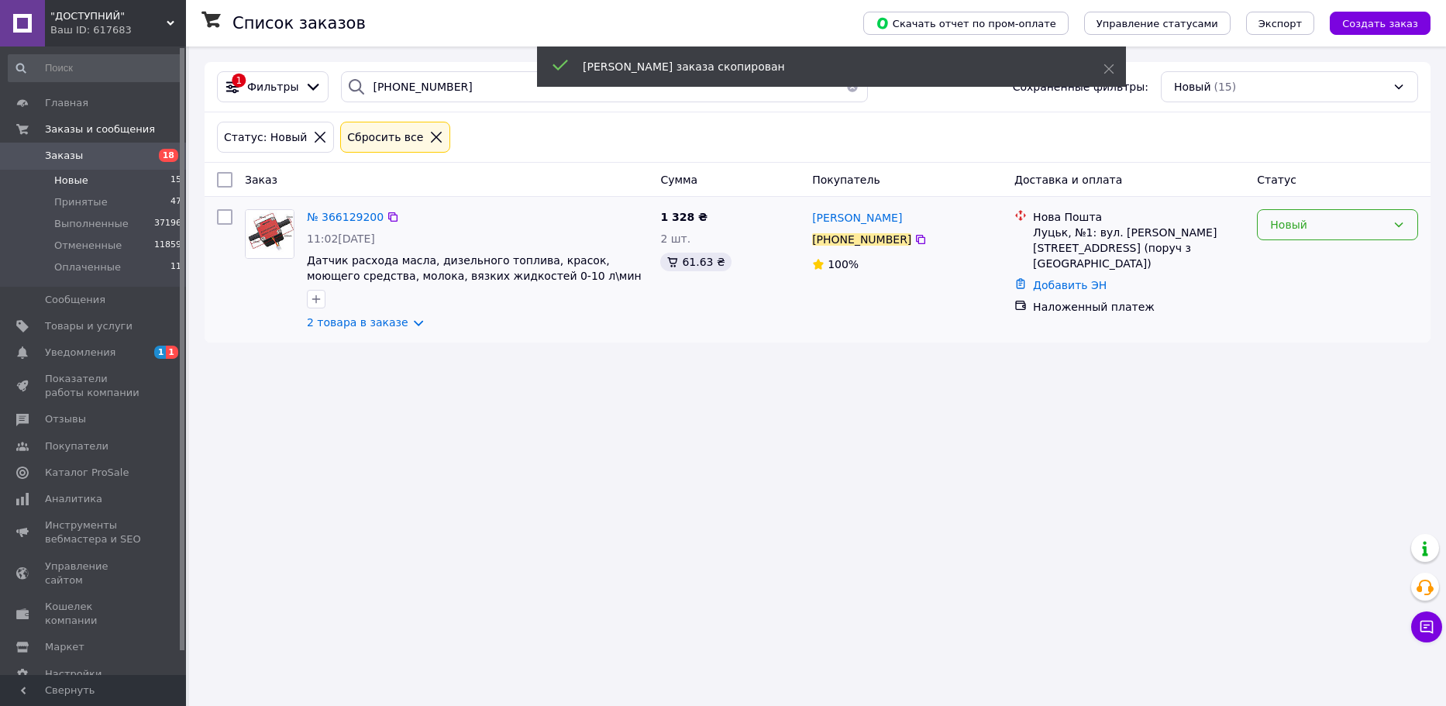
drag, startPoint x: 1350, startPoint y: 220, endPoint x: 1340, endPoint y: 234, distance: 17.2
click at [1350, 220] on div "Новый" at bounding box center [1328, 224] width 116 height 17
click at [1302, 263] on li "Принят" at bounding box center [1337, 259] width 160 height 28
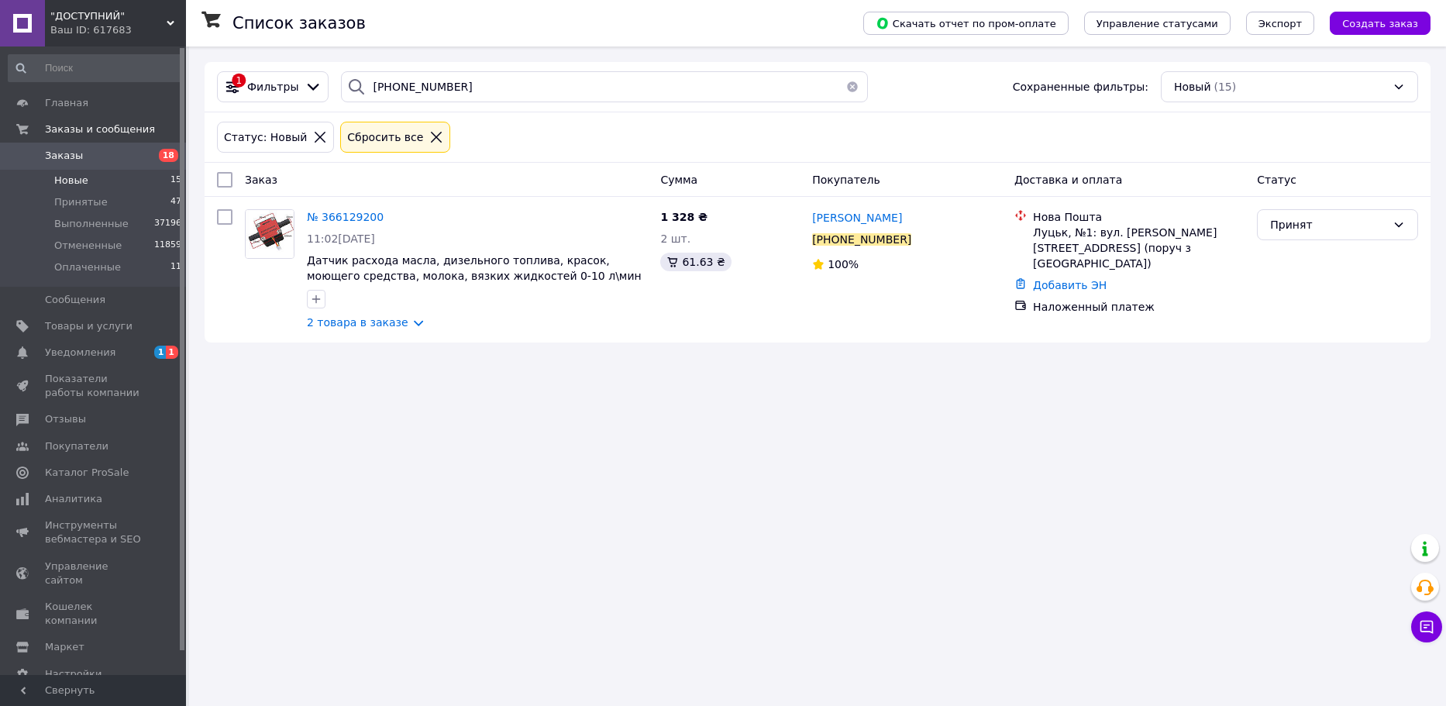
click at [848, 81] on button "button" at bounding box center [852, 86] width 31 height 31
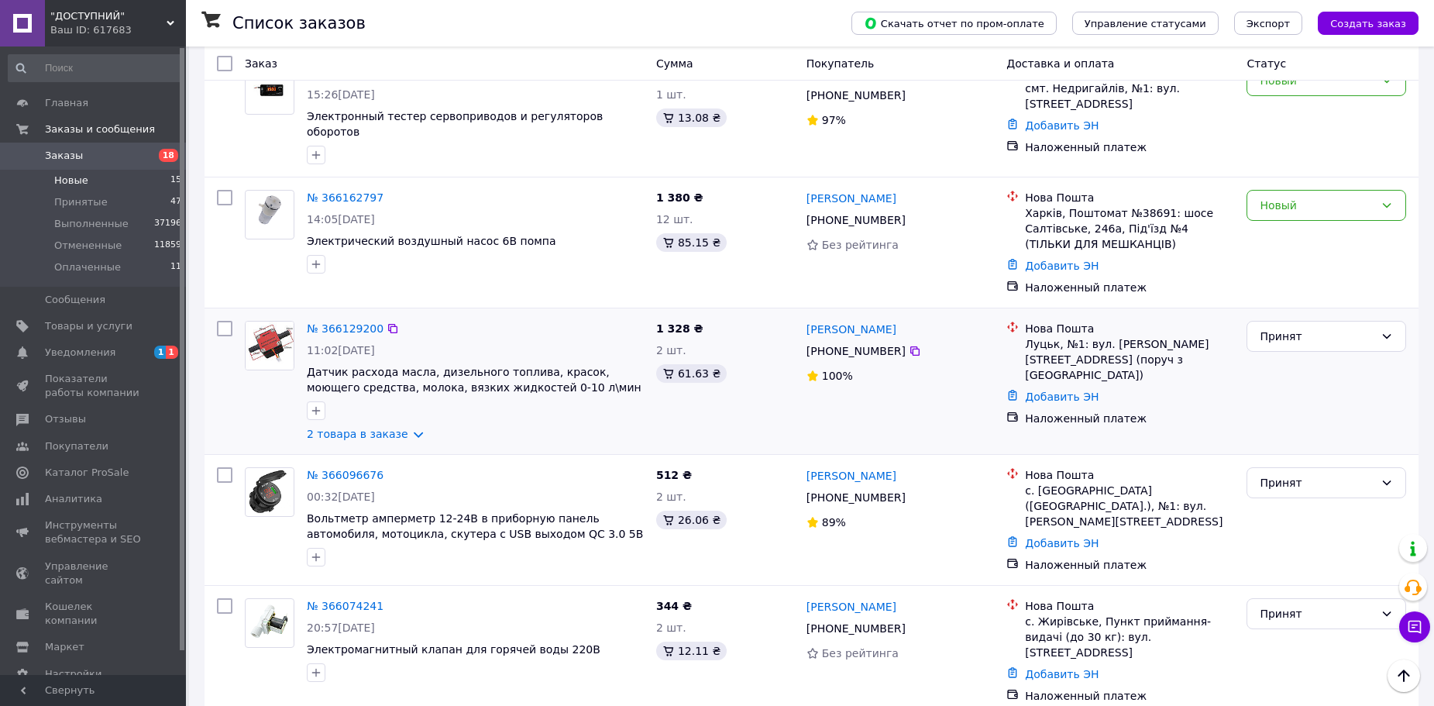
scroll to position [1012, 0]
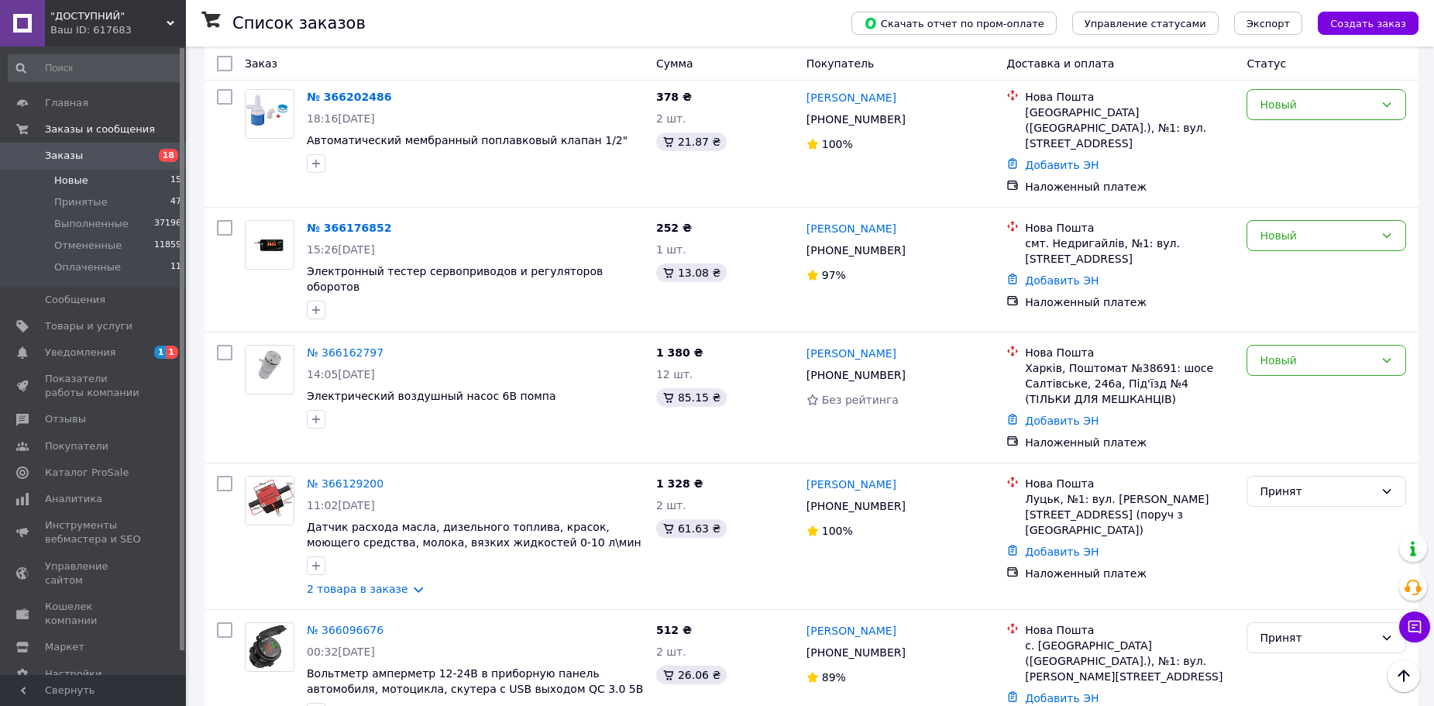
click at [159, 11] on span ""ДОСТУПНИЙ"" at bounding box center [108, 16] width 116 height 14
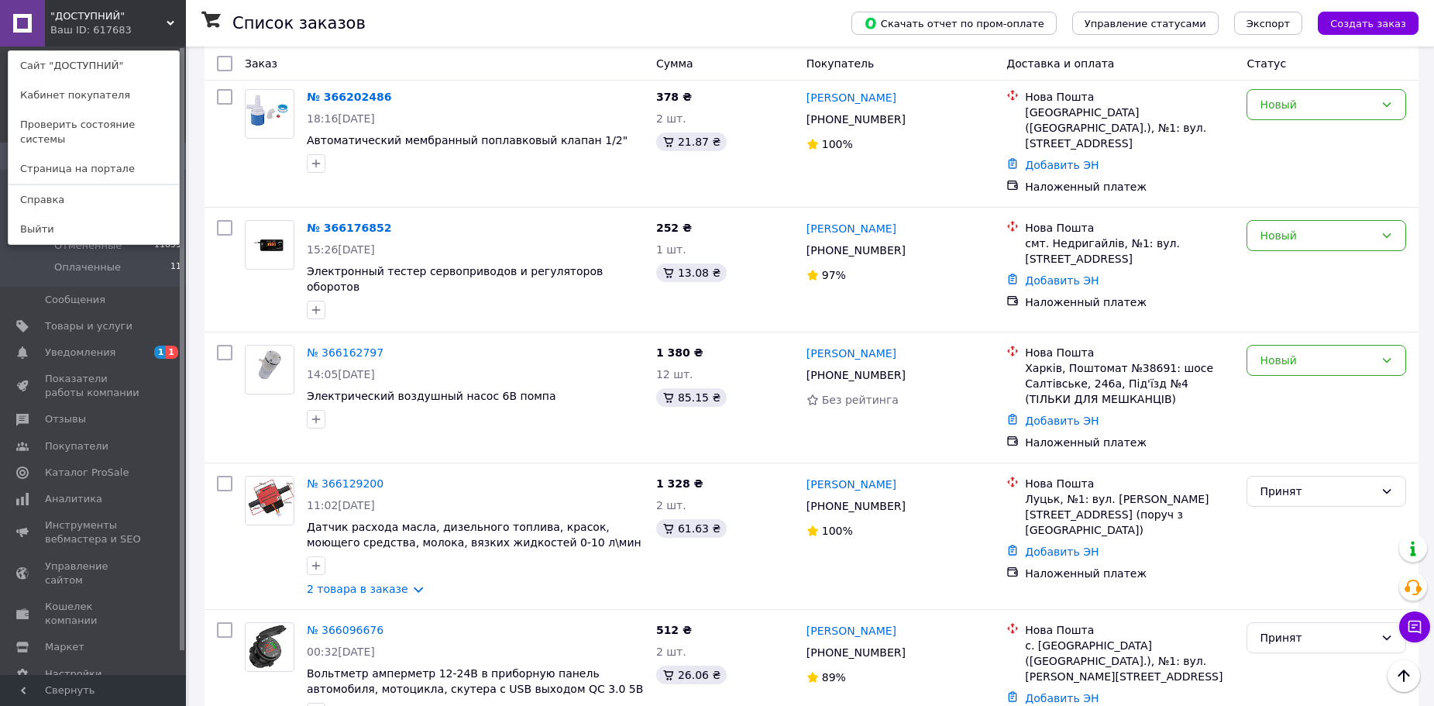
click at [160, 44] on div ""ДОСТУПНИЙ" Ваш ID: 617683 Сайт "ДОСТУПНИЙ" Кабинет покупателя Проверить состоя…" at bounding box center [93, 23] width 186 height 46
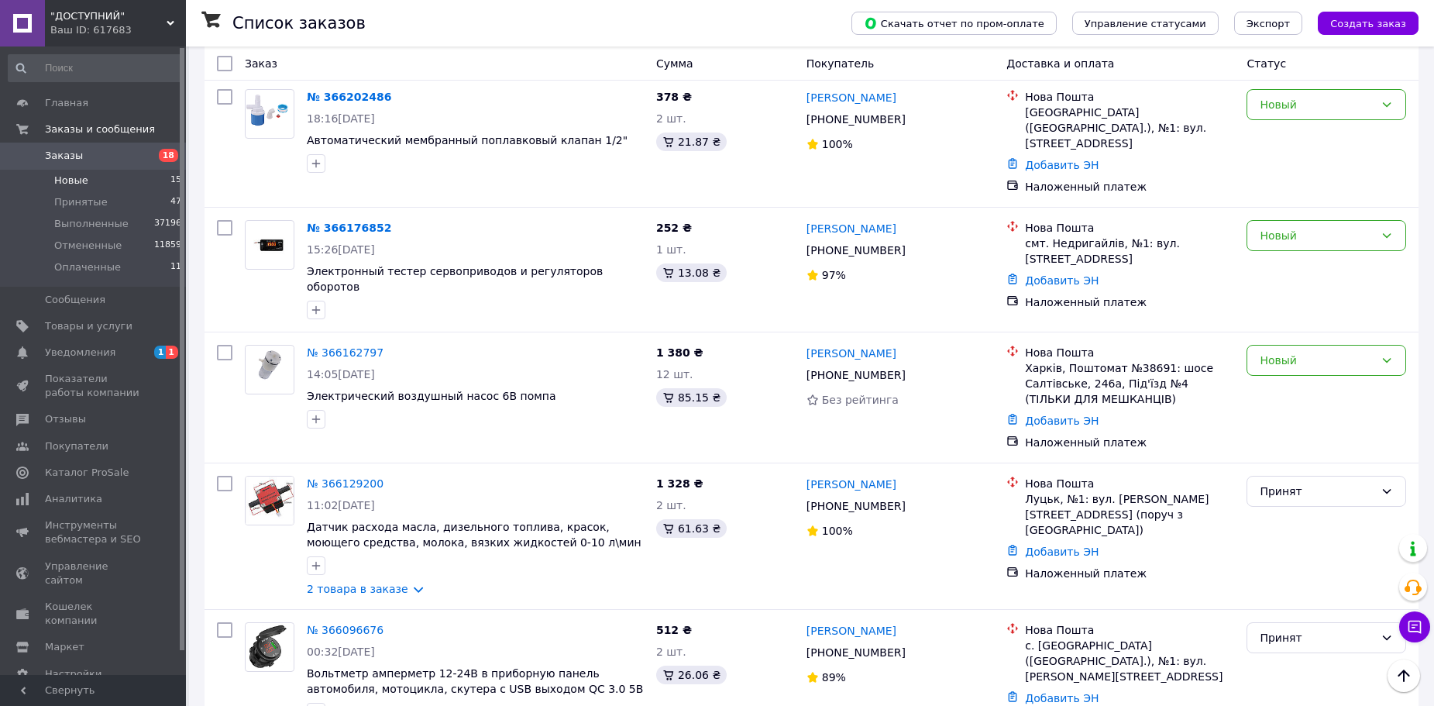
click at [152, 12] on span ""ДОСТУПНИЙ"" at bounding box center [108, 16] width 116 height 14
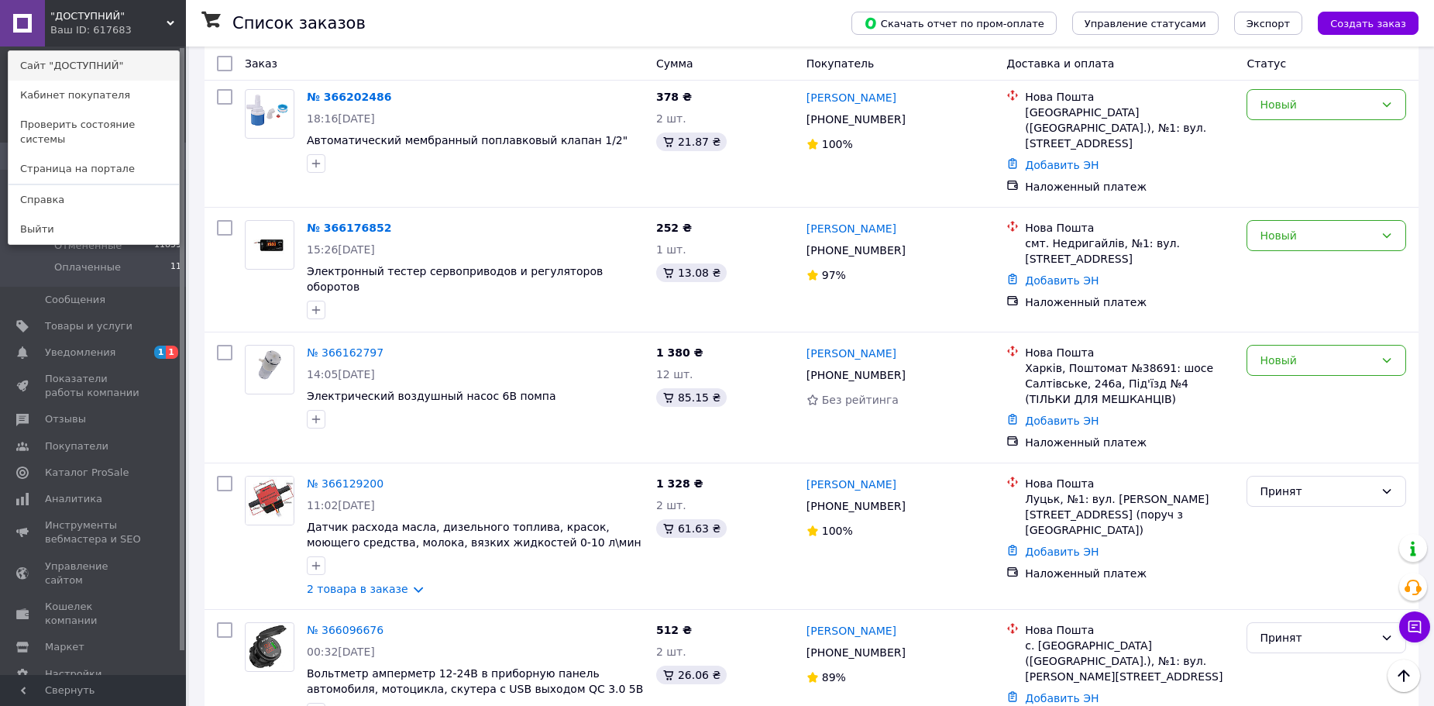
click at [140, 66] on link "Сайт "ДОСТУПНИЙ"" at bounding box center [94, 65] width 170 height 29
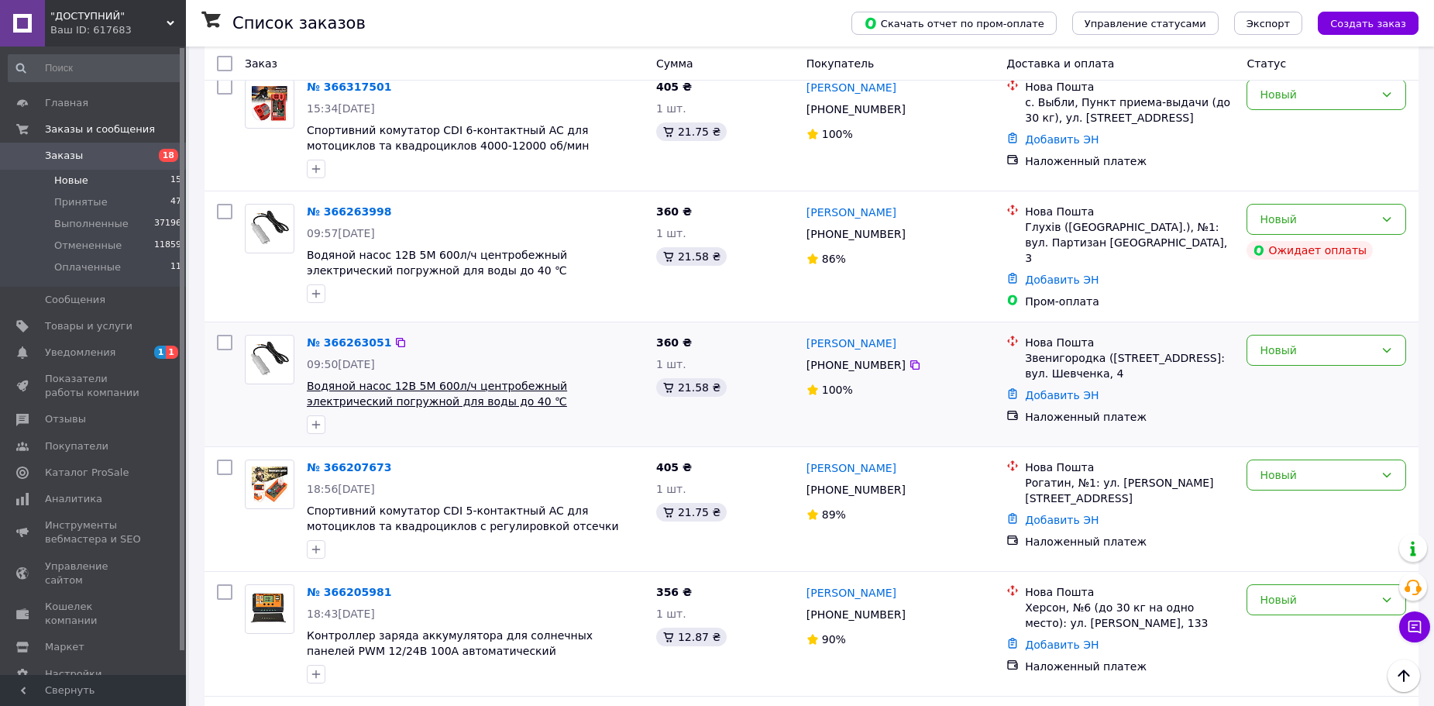
scroll to position [0, 0]
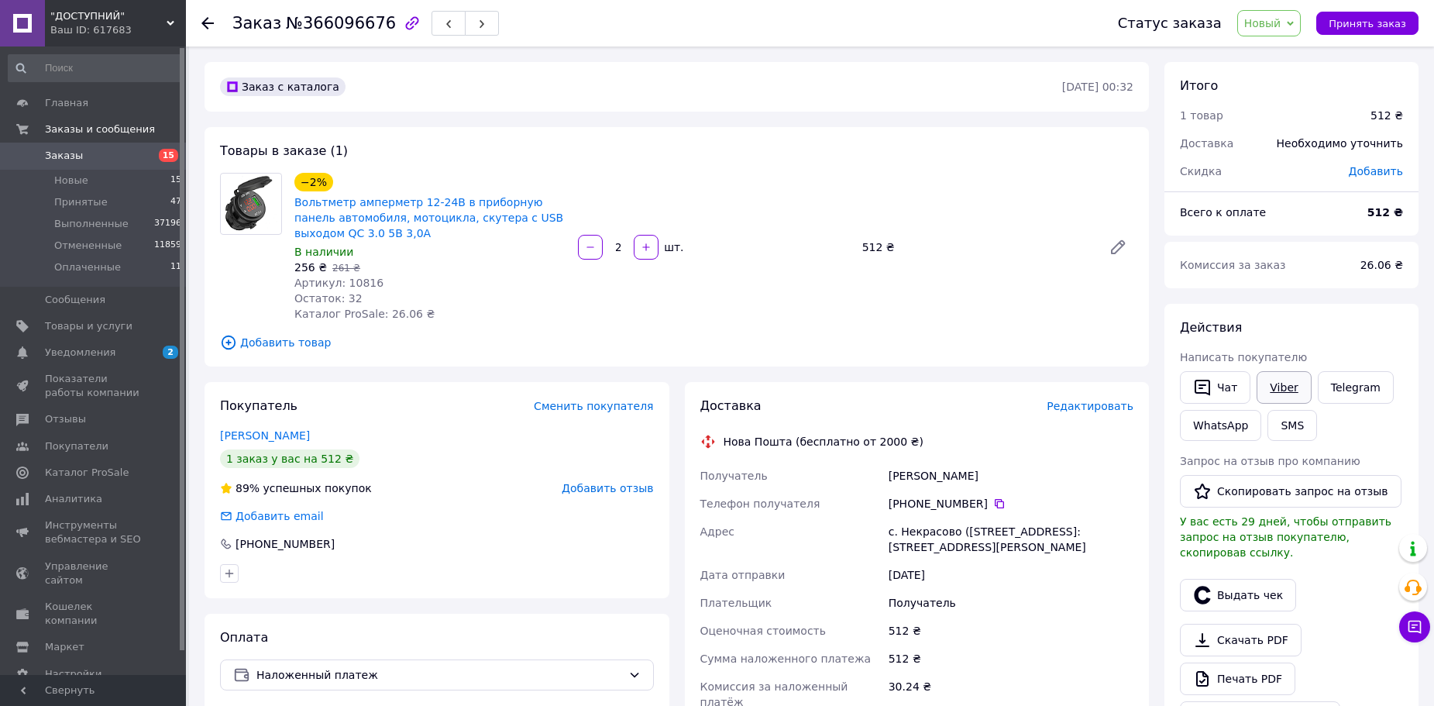
click at [1277, 380] on link "Viber" at bounding box center [1284, 387] width 54 height 33
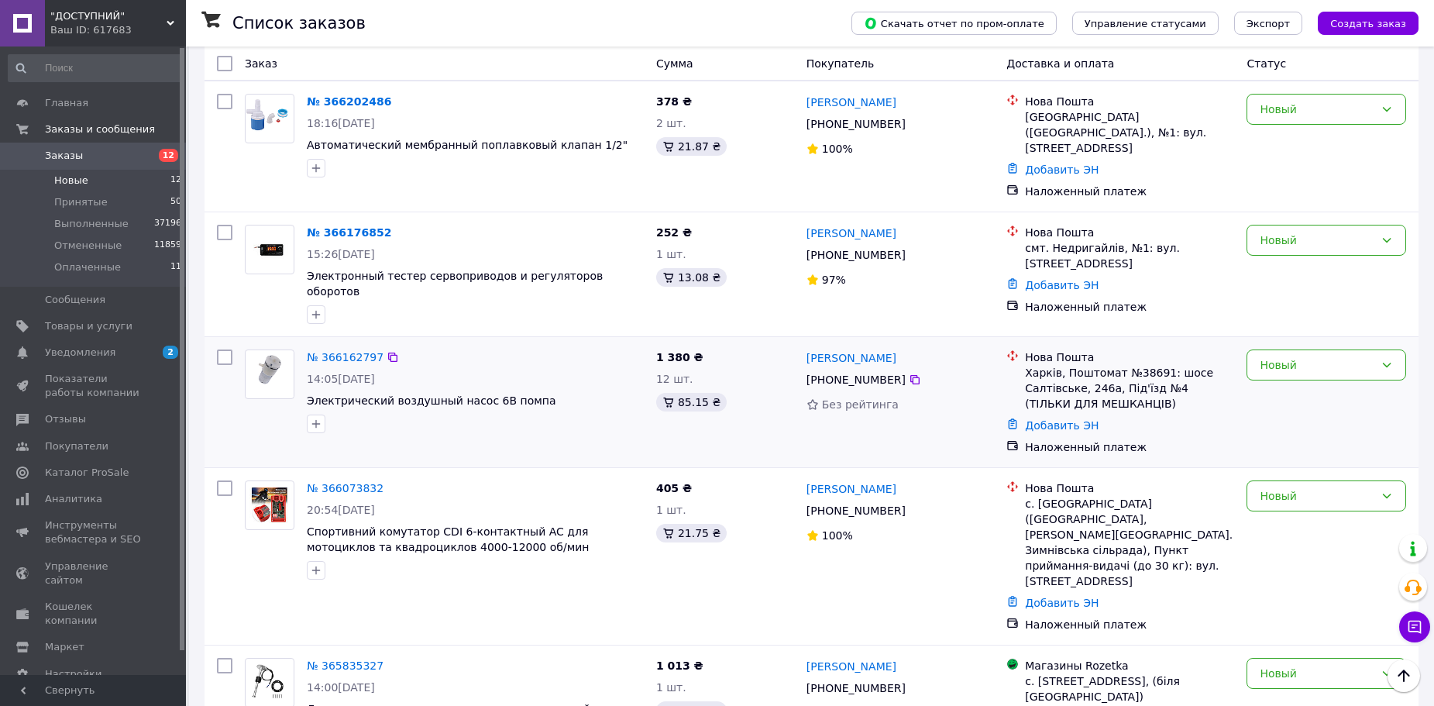
scroll to position [1013, 0]
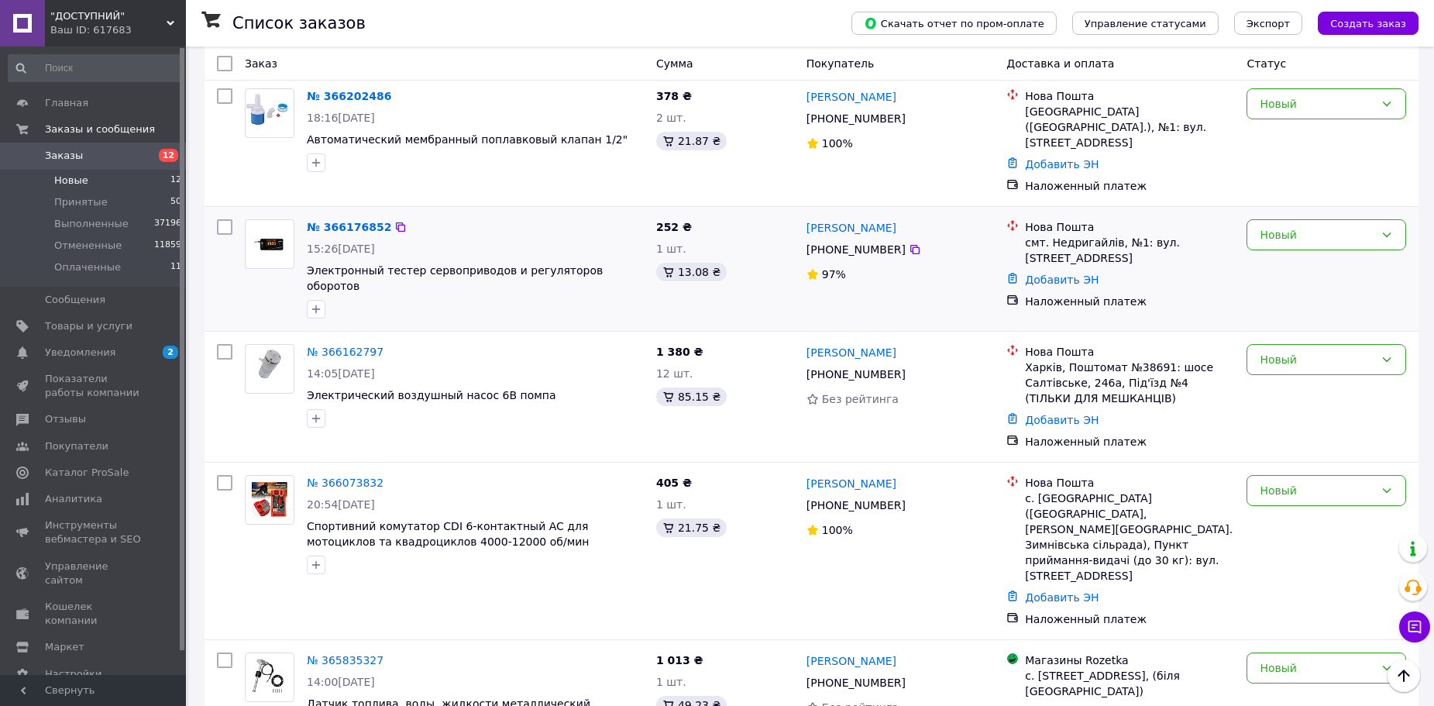
drag, startPoint x: 333, startPoint y: 296, endPoint x: 489, endPoint y: 266, distance: 158.6
click at [497, 297] on div at bounding box center [475, 309] width 343 height 25
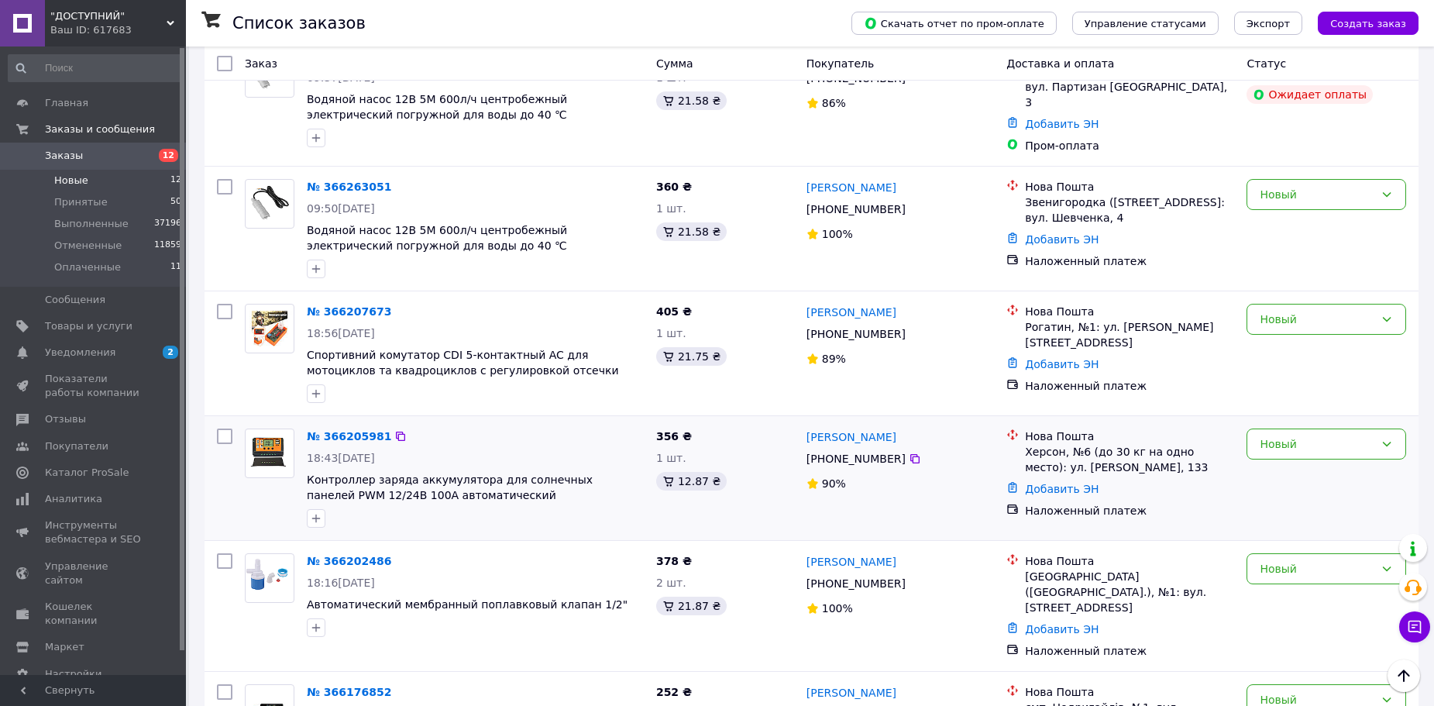
scroll to position [470, 0]
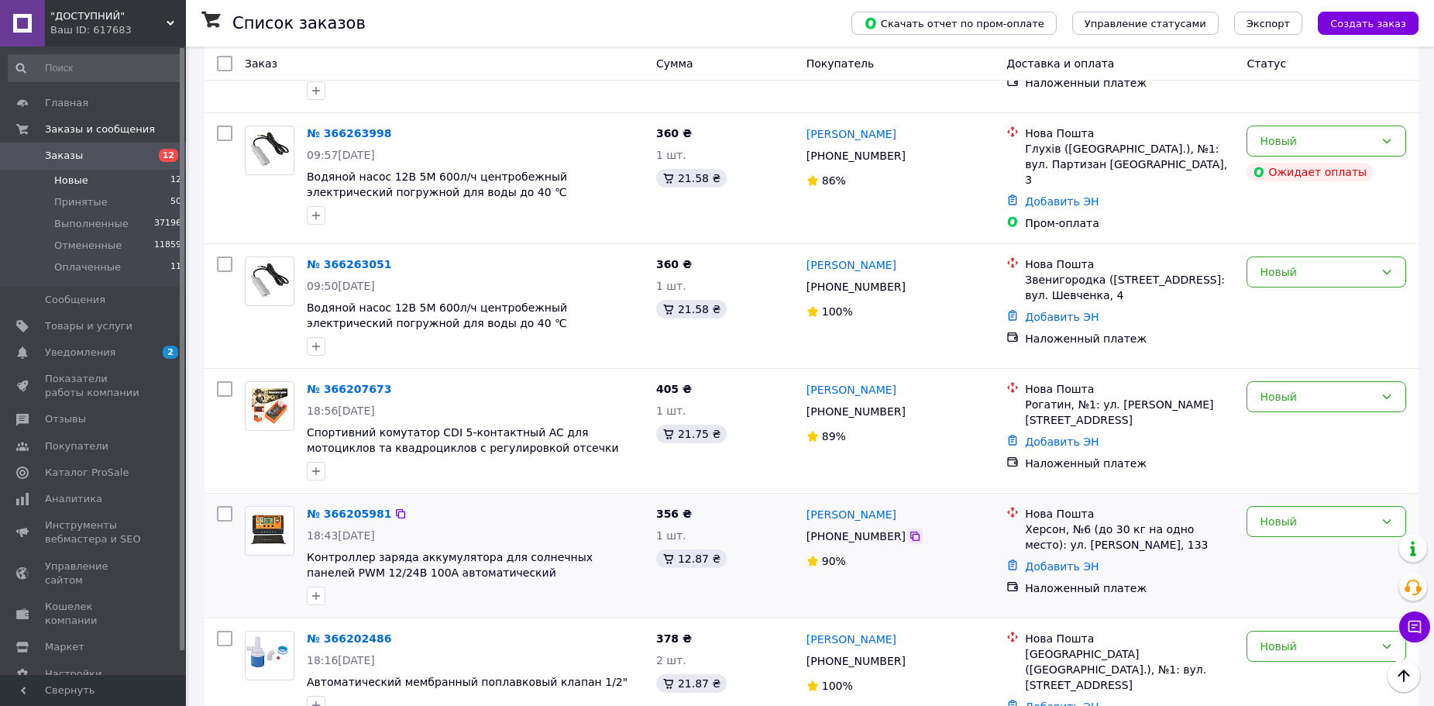
click at [910, 531] on icon at bounding box center [914, 535] width 9 height 9
click at [394, 507] on icon at bounding box center [400, 513] width 12 height 12
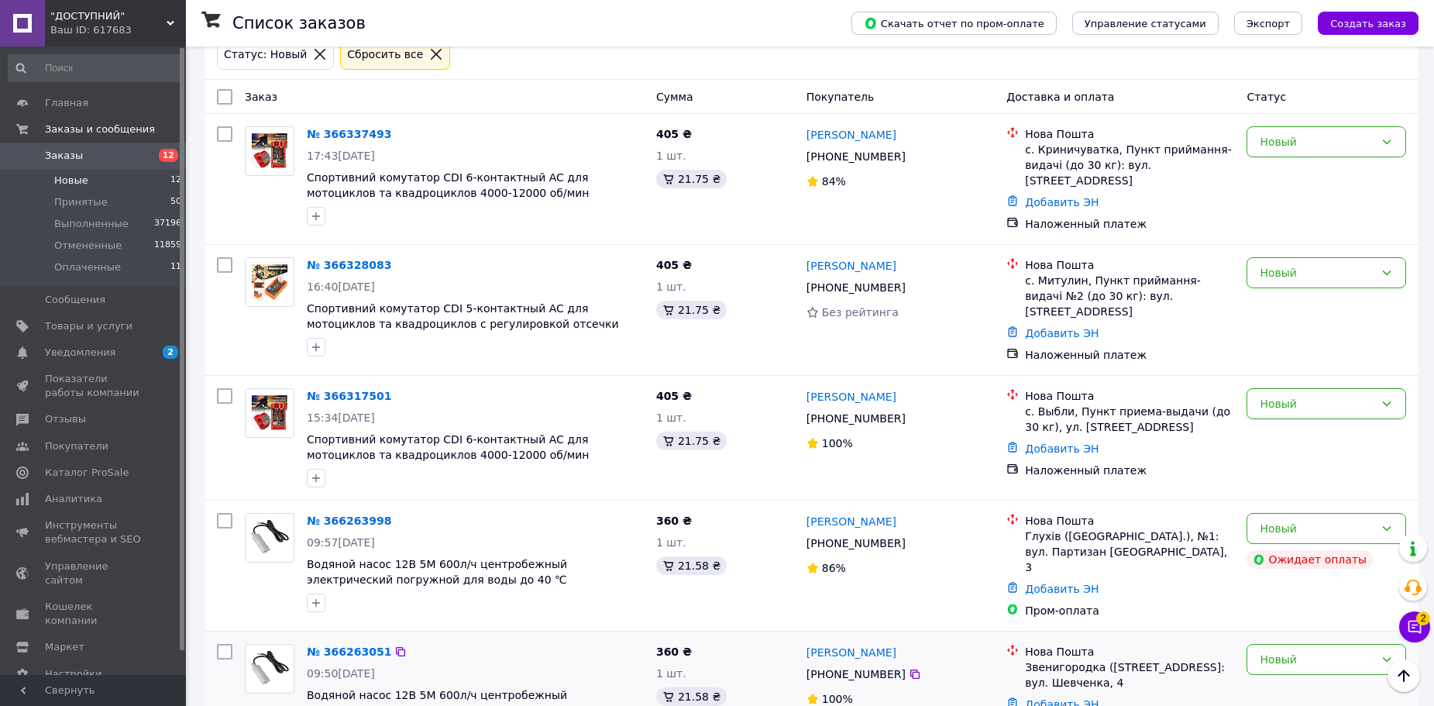
scroll to position [0, 0]
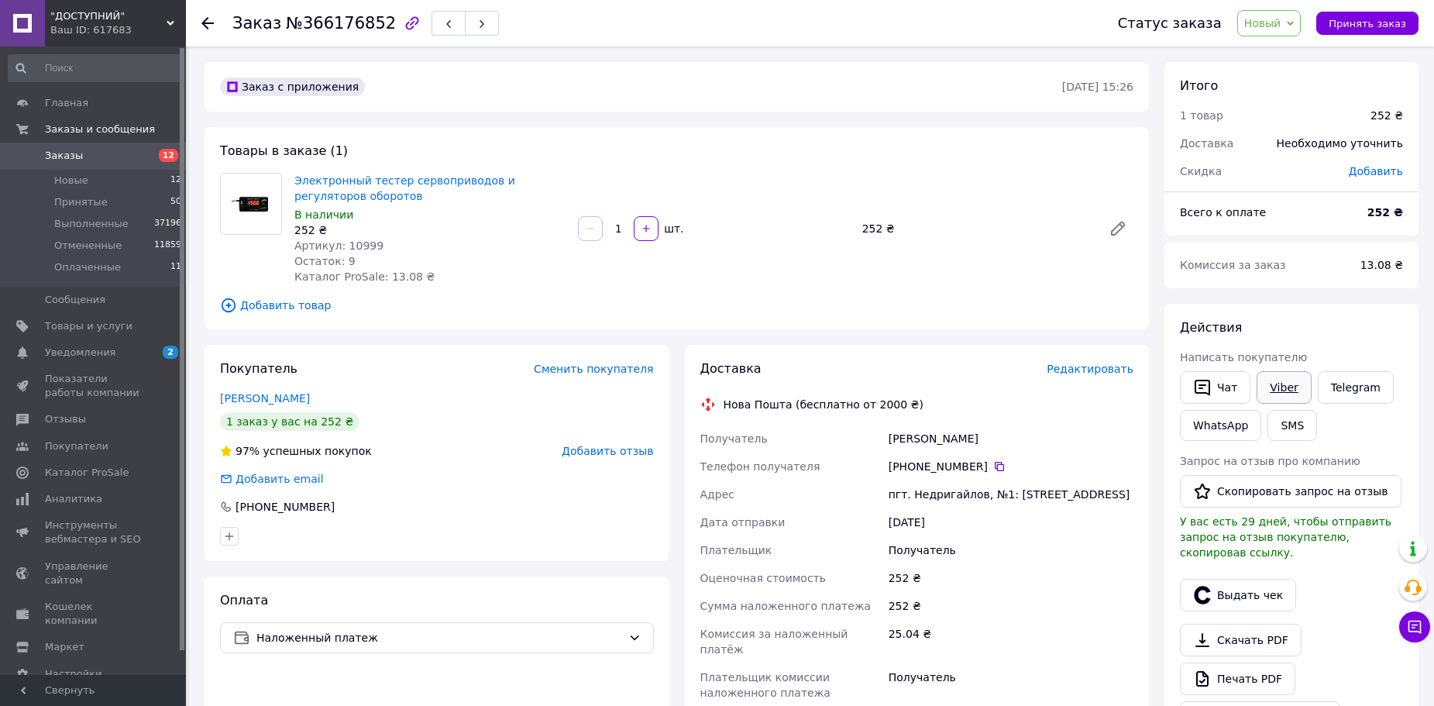
click at [1273, 373] on link "Viber" at bounding box center [1284, 387] width 54 height 33
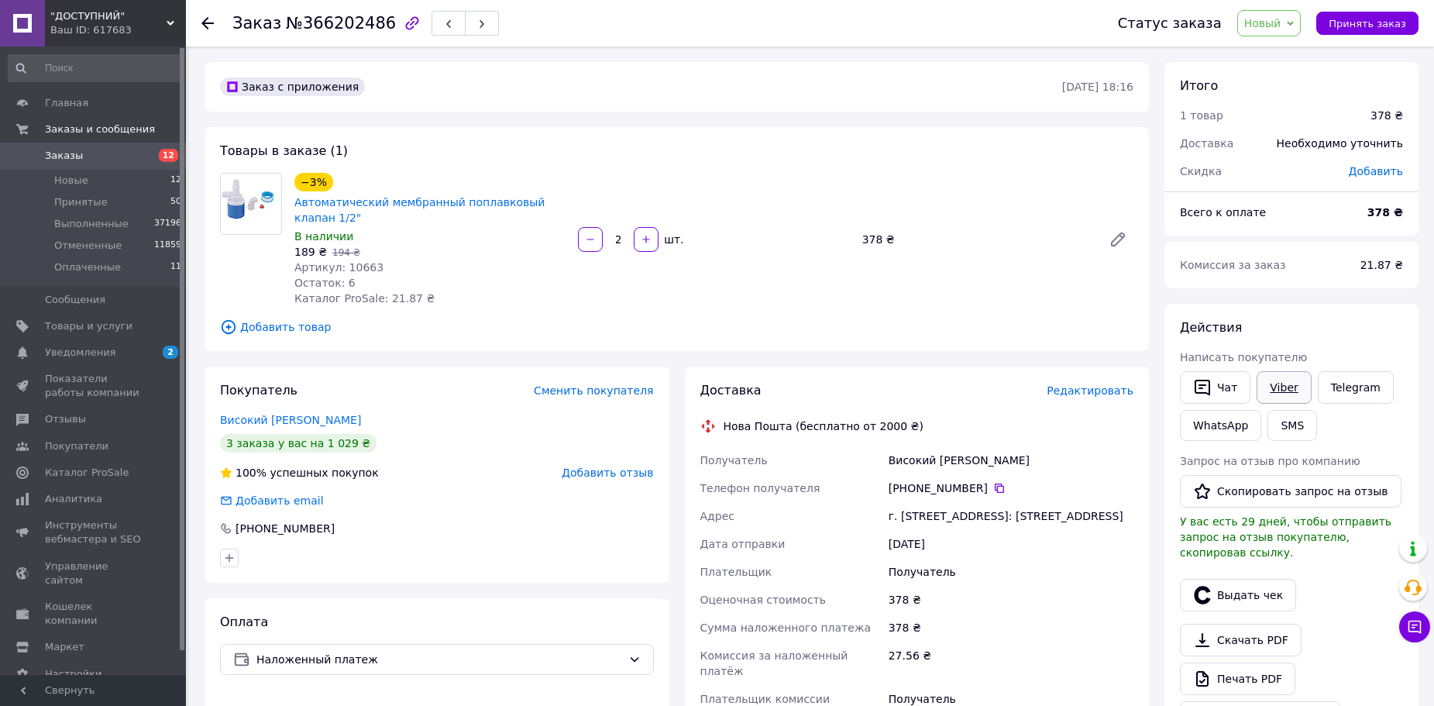
click at [1281, 394] on link "Viber" at bounding box center [1284, 387] width 54 height 33
click at [1280, 397] on link "Viber" at bounding box center [1284, 387] width 54 height 33
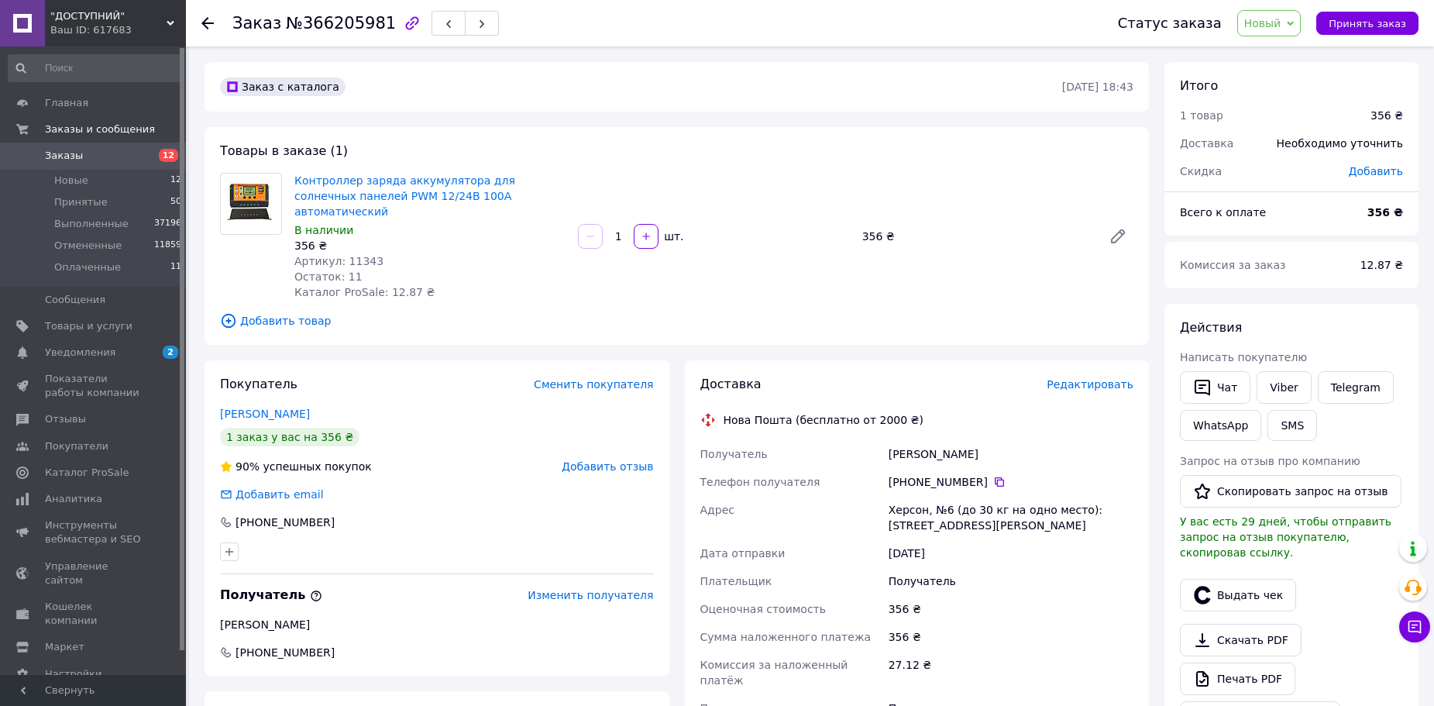
click at [1291, 403] on link "Viber" at bounding box center [1284, 387] width 54 height 33
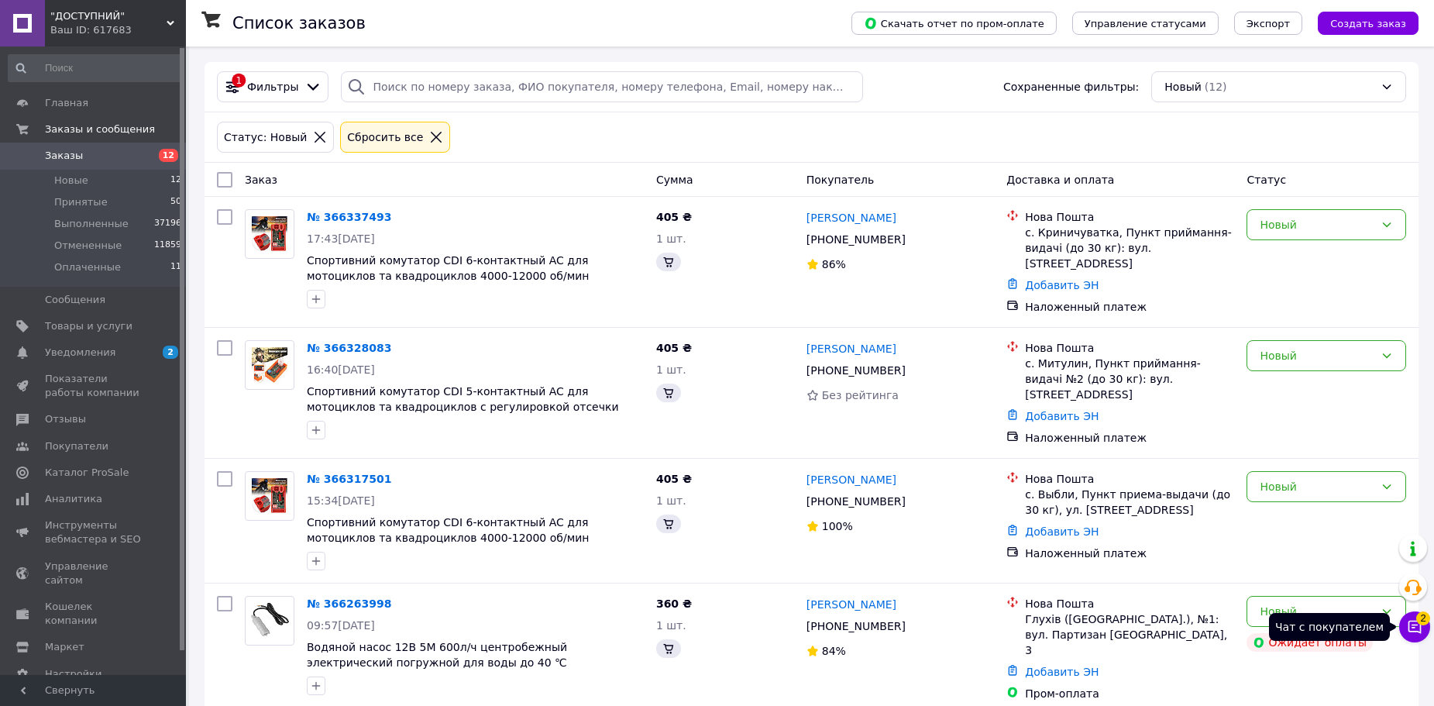
click at [1427, 631] on button "Чат с покупателем 2" at bounding box center [1414, 626] width 31 height 31
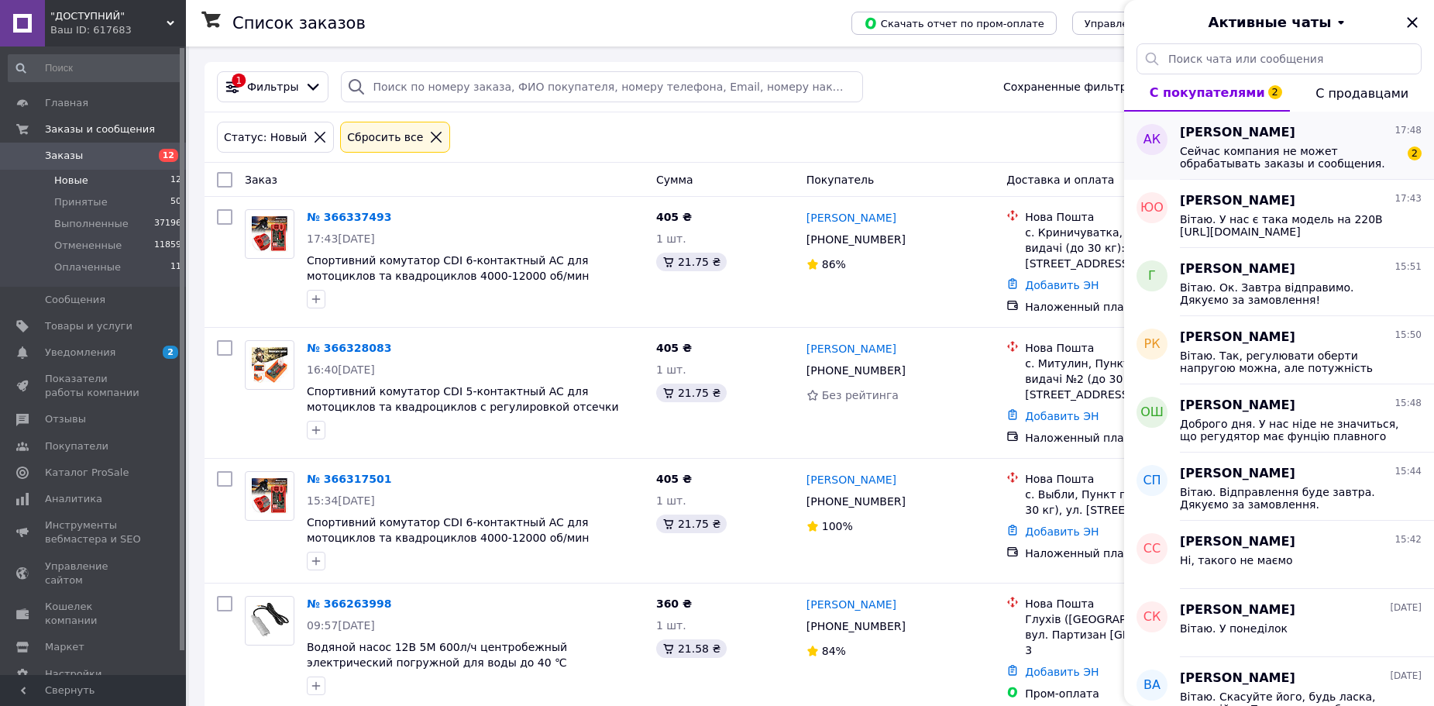
click at [1252, 143] on div "Сейчас компания не может обрабатывать заказы и сообщения. 2" at bounding box center [1301, 156] width 242 height 28
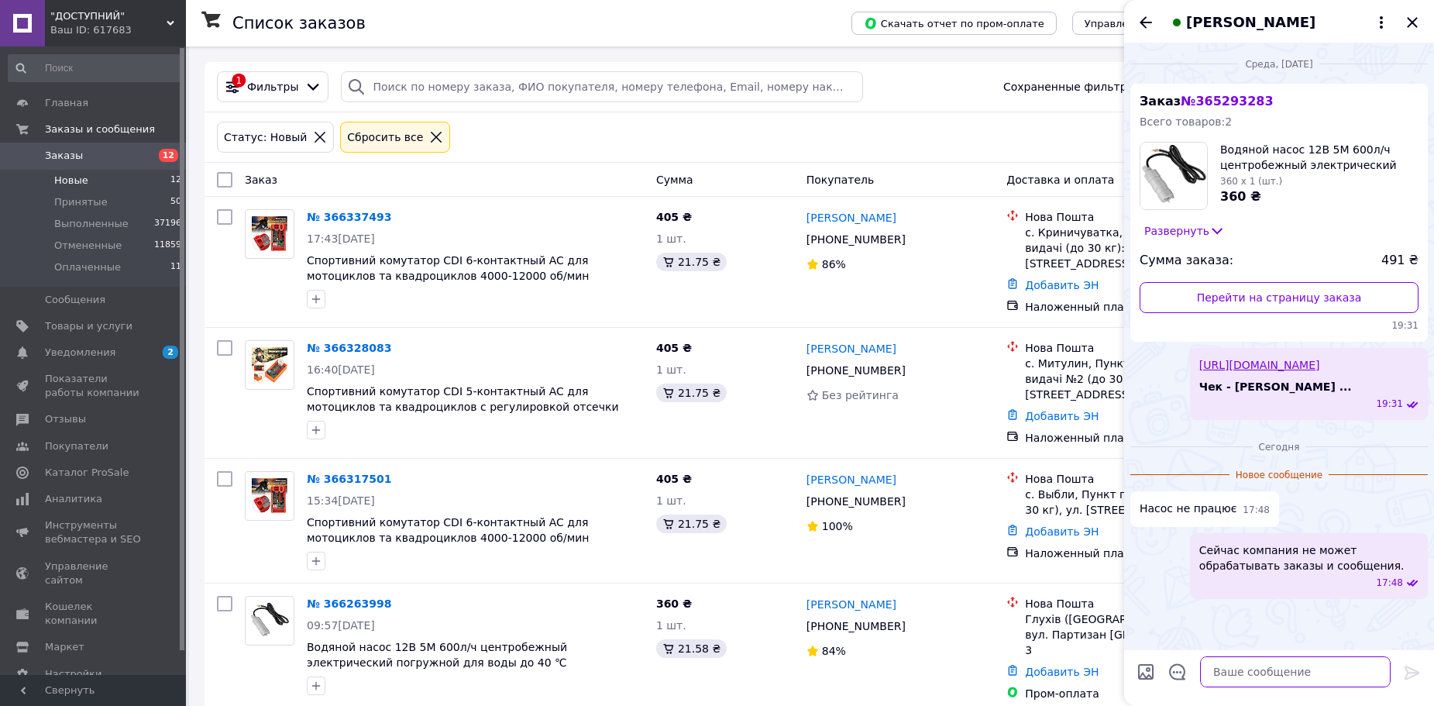
click at [1267, 662] on textarea at bounding box center [1295, 671] width 191 height 31
type textarea "Вітаю. Насос взагалі не працював, чи під час роботи перестав?"
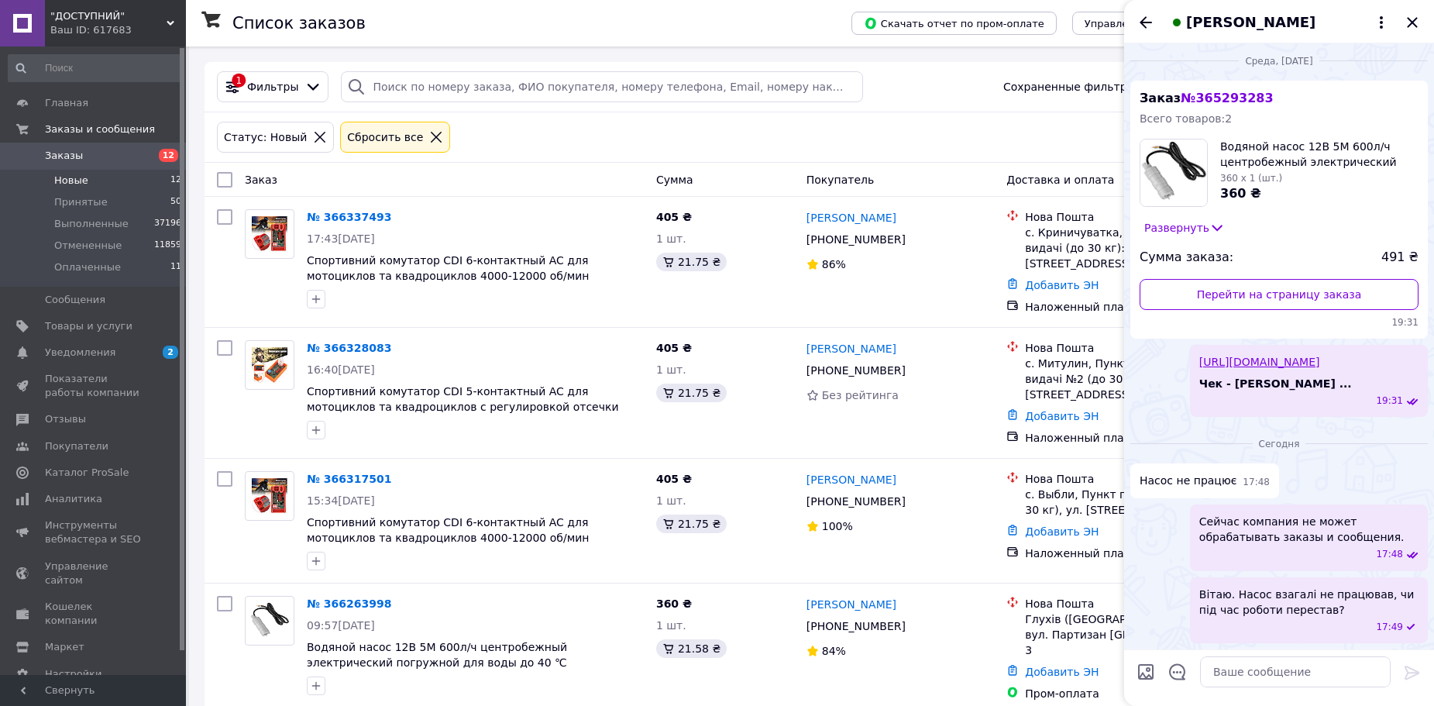
drag, startPoint x: 1138, startPoint y: 26, endPoint x: 1267, endPoint y: 33, distance: 128.8
click at [1140, 27] on icon "Назад" at bounding box center [1146, 22] width 19 height 19
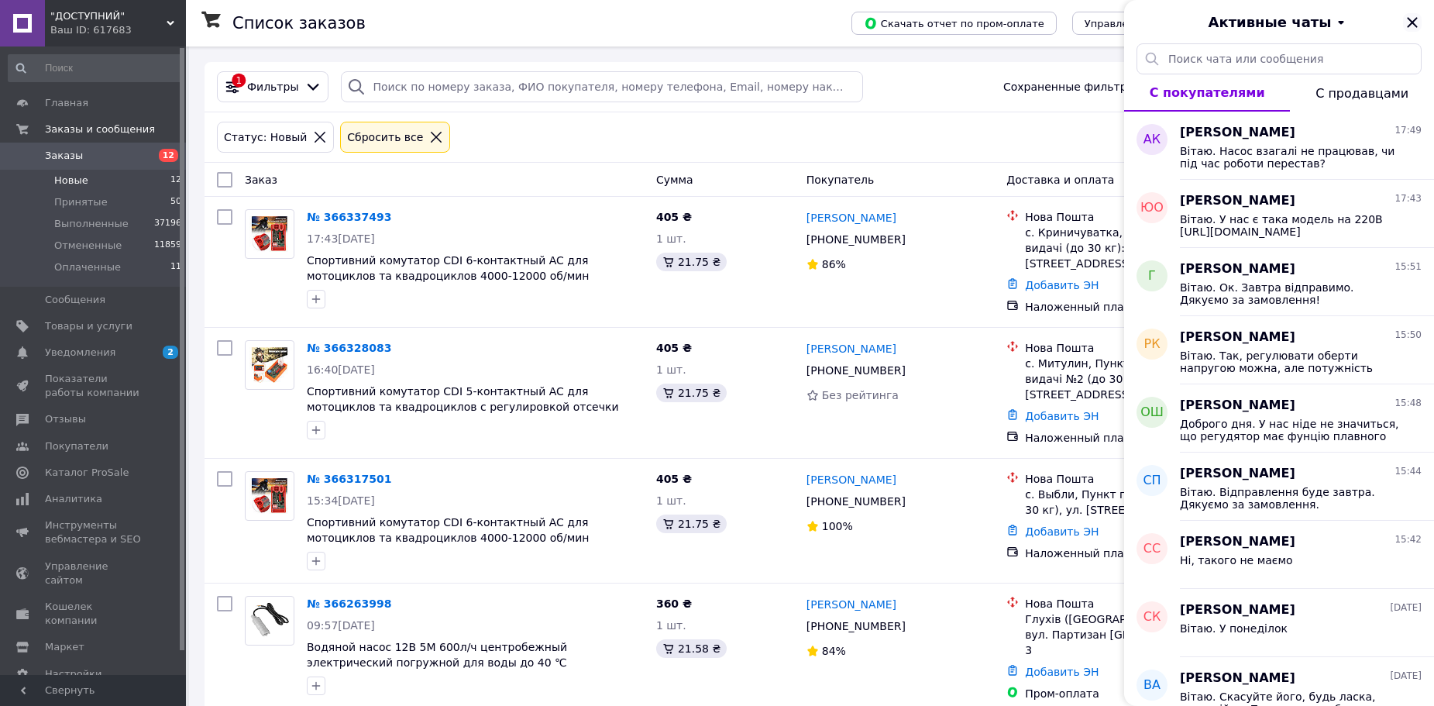
click at [1407, 18] on icon "Закрыть" at bounding box center [1412, 22] width 19 height 19
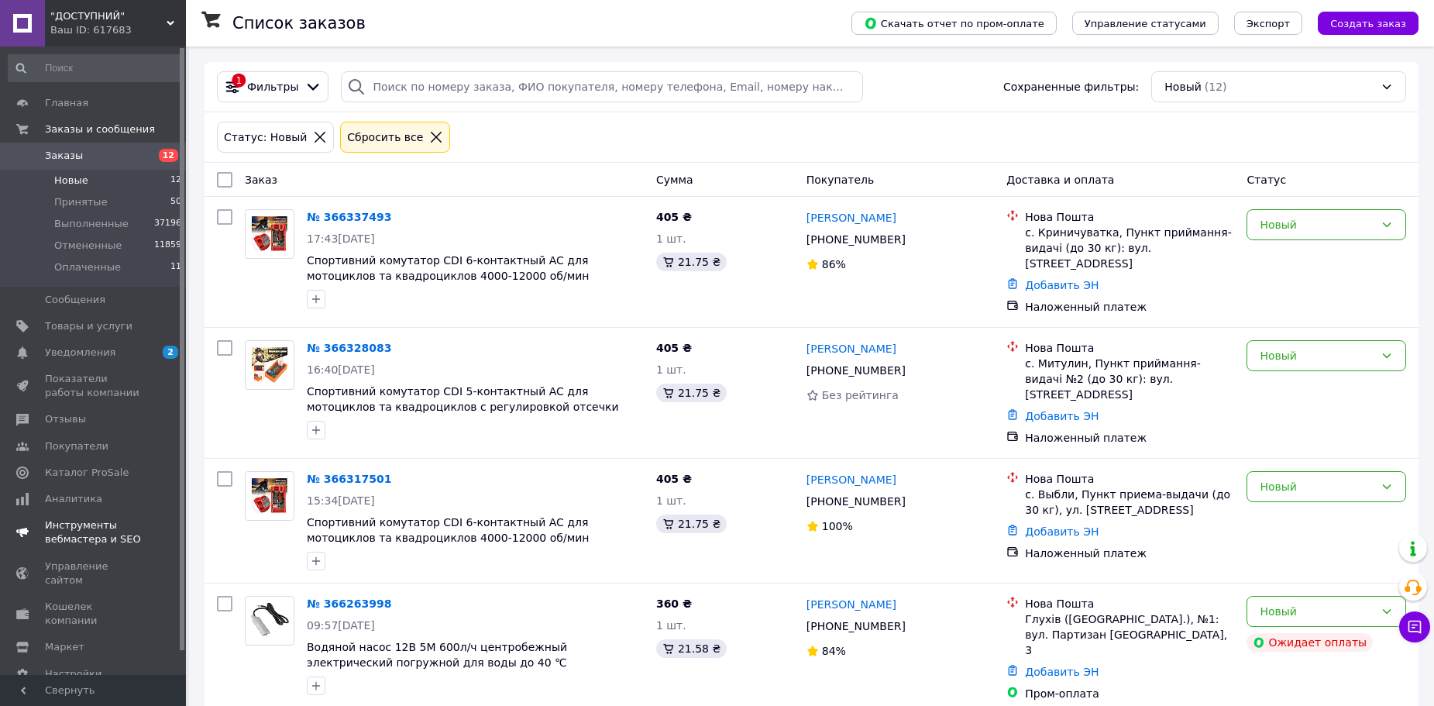
click at [118, 349] on span "Уведомления" at bounding box center [94, 353] width 98 height 14
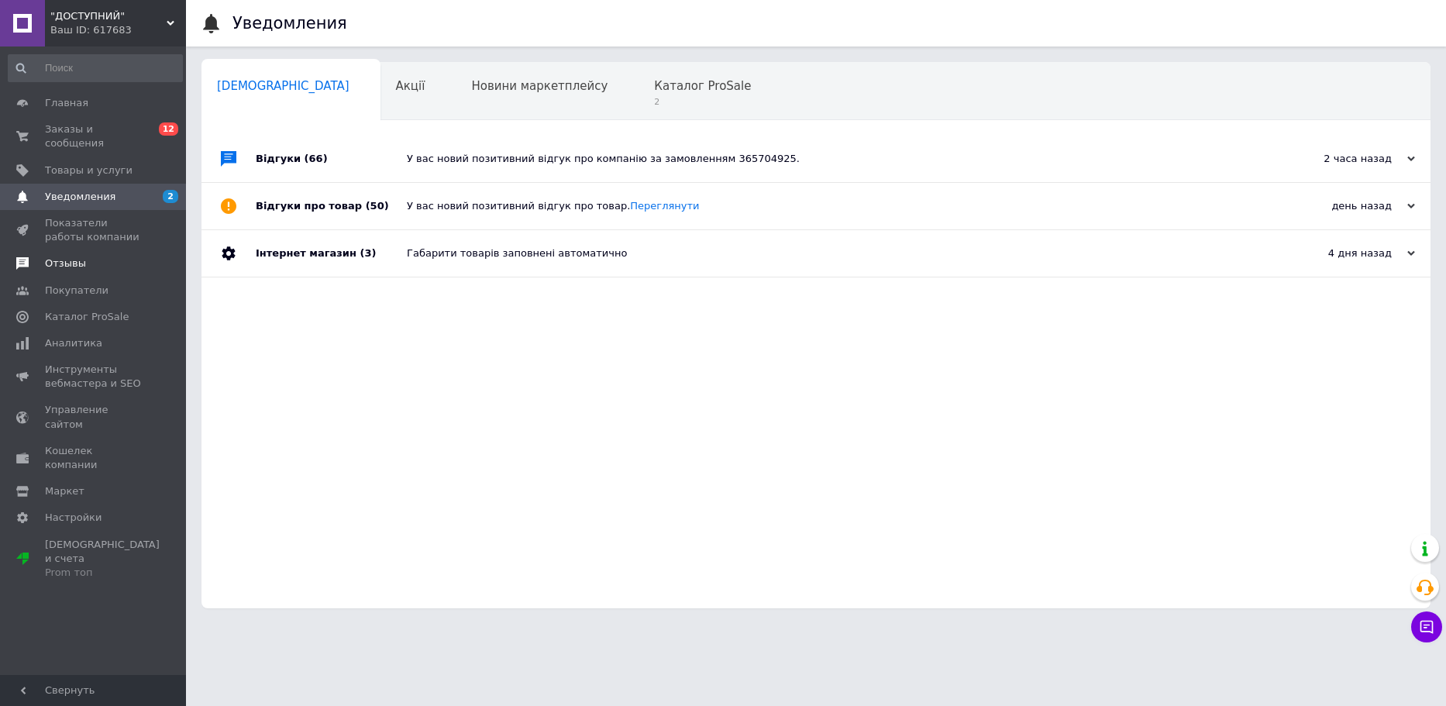
click at [60, 256] on span "Отзывы" at bounding box center [65, 263] width 41 height 14
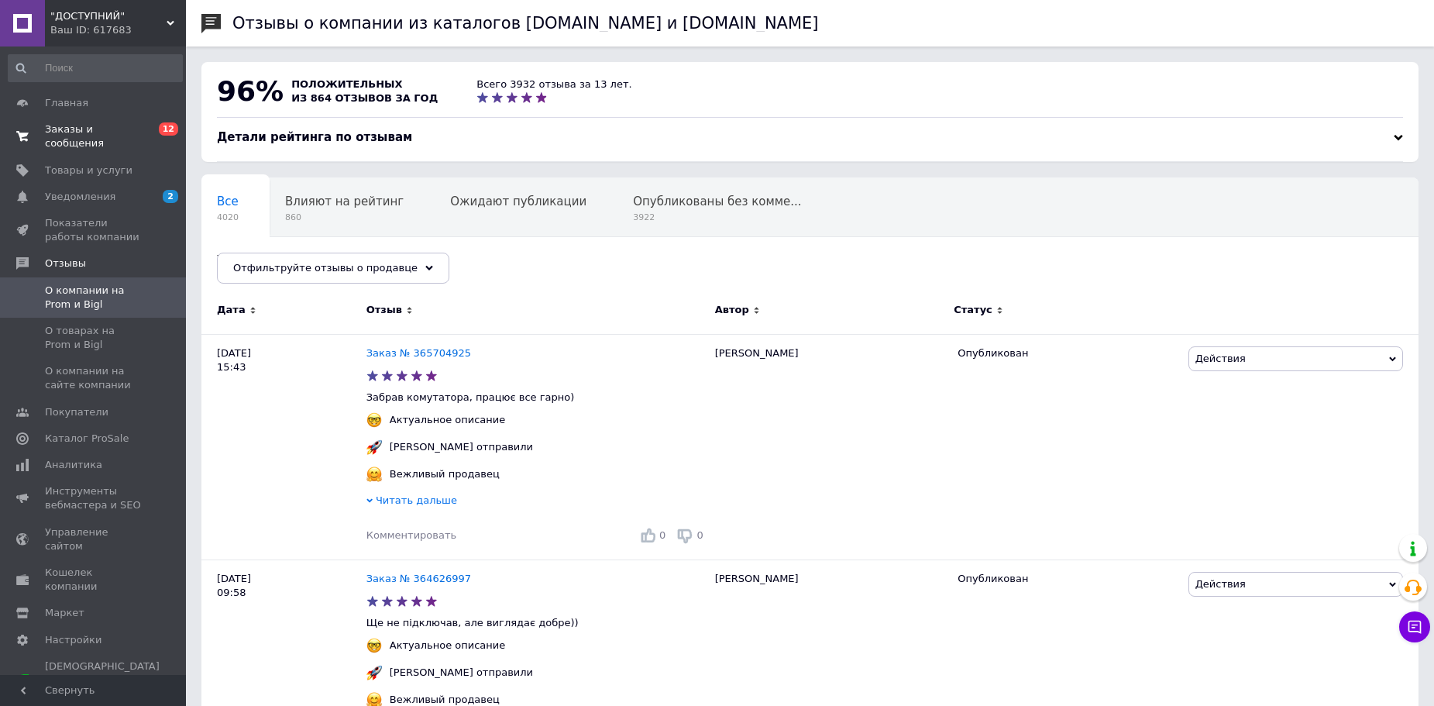
click at [125, 133] on span "Заказы и сообщения" at bounding box center [94, 136] width 98 height 28
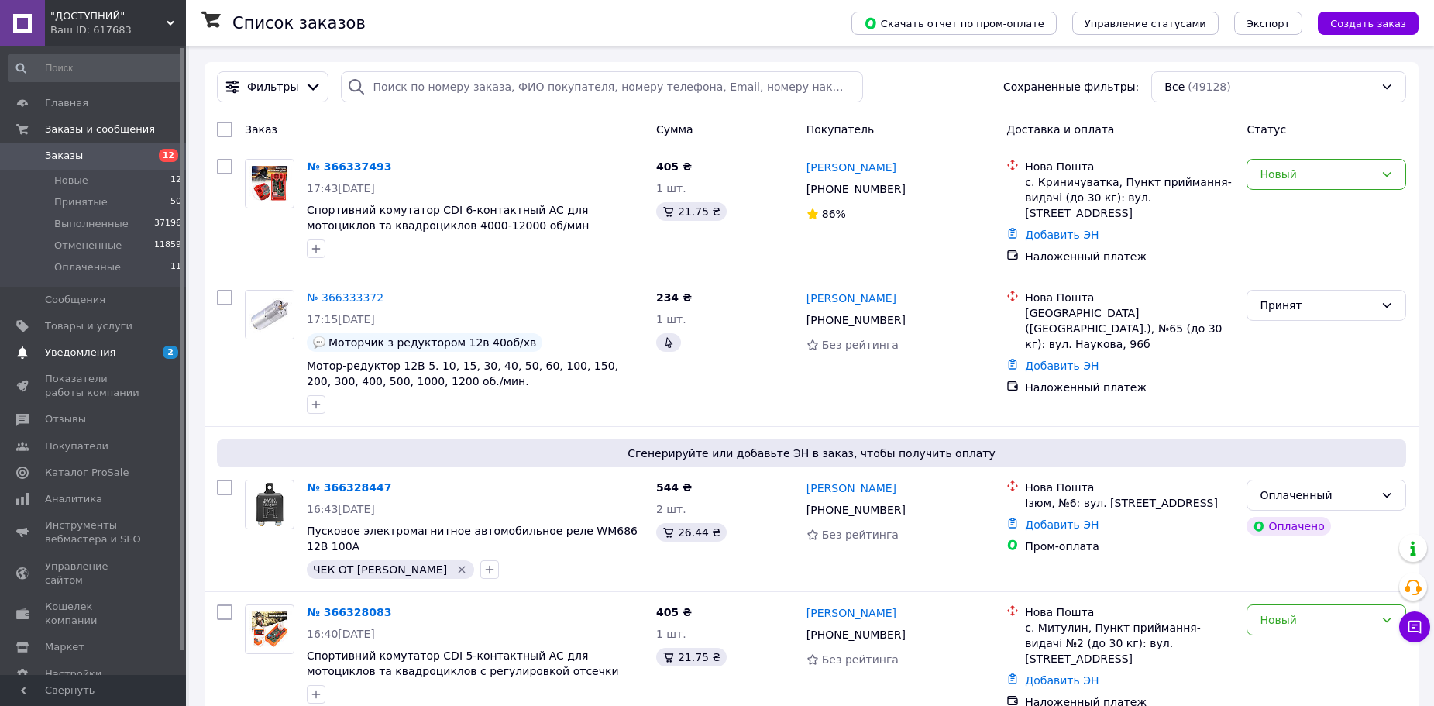
click at [118, 354] on span "Уведомления" at bounding box center [94, 353] width 98 height 14
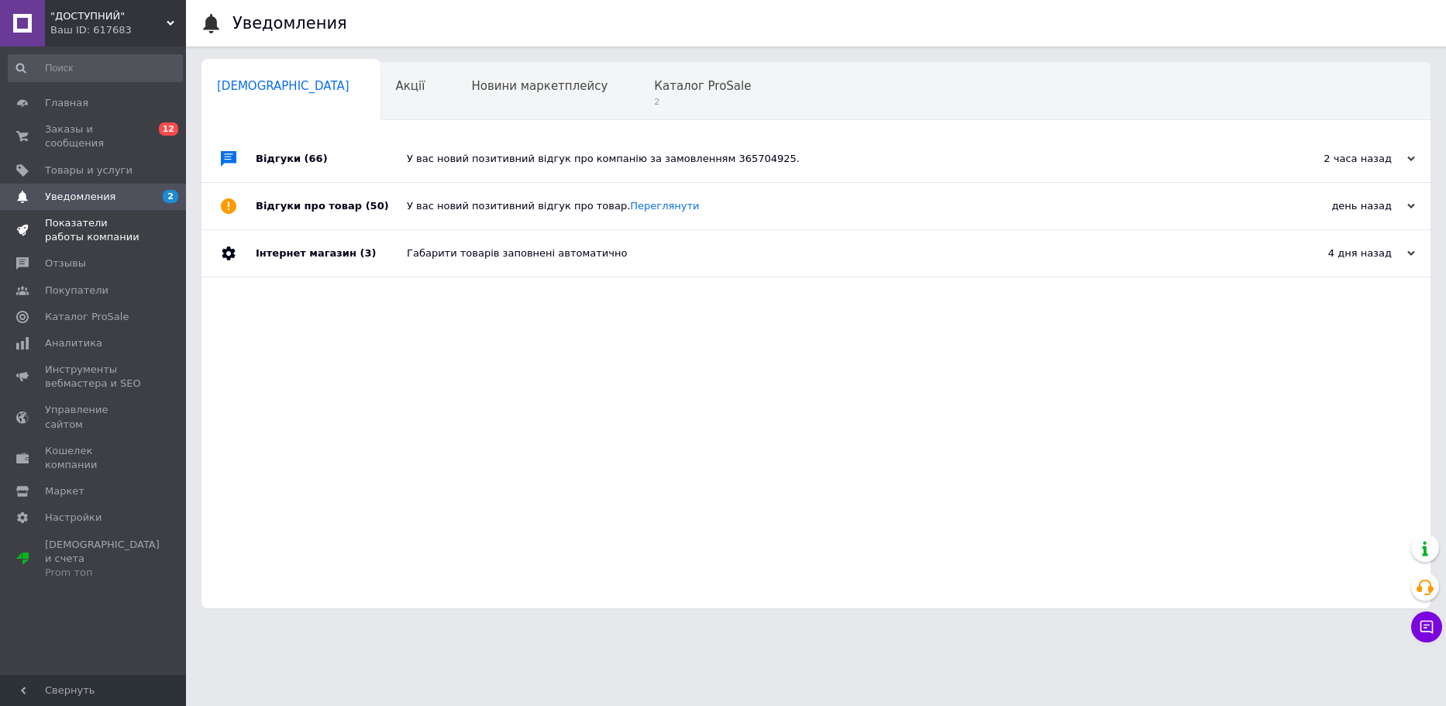
click at [100, 235] on link "Показатели работы компании" at bounding box center [95, 230] width 191 height 40
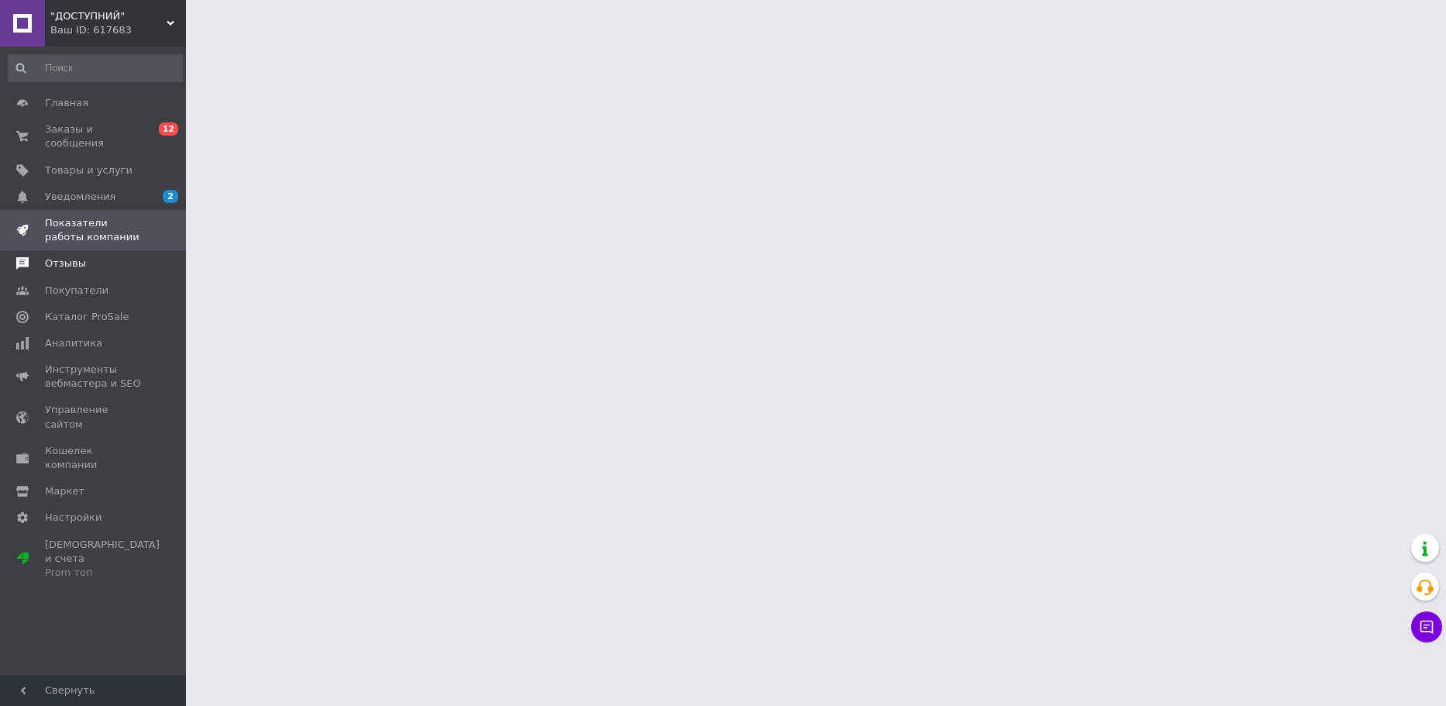
click at [74, 257] on link "Отзывы" at bounding box center [95, 263] width 191 height 26
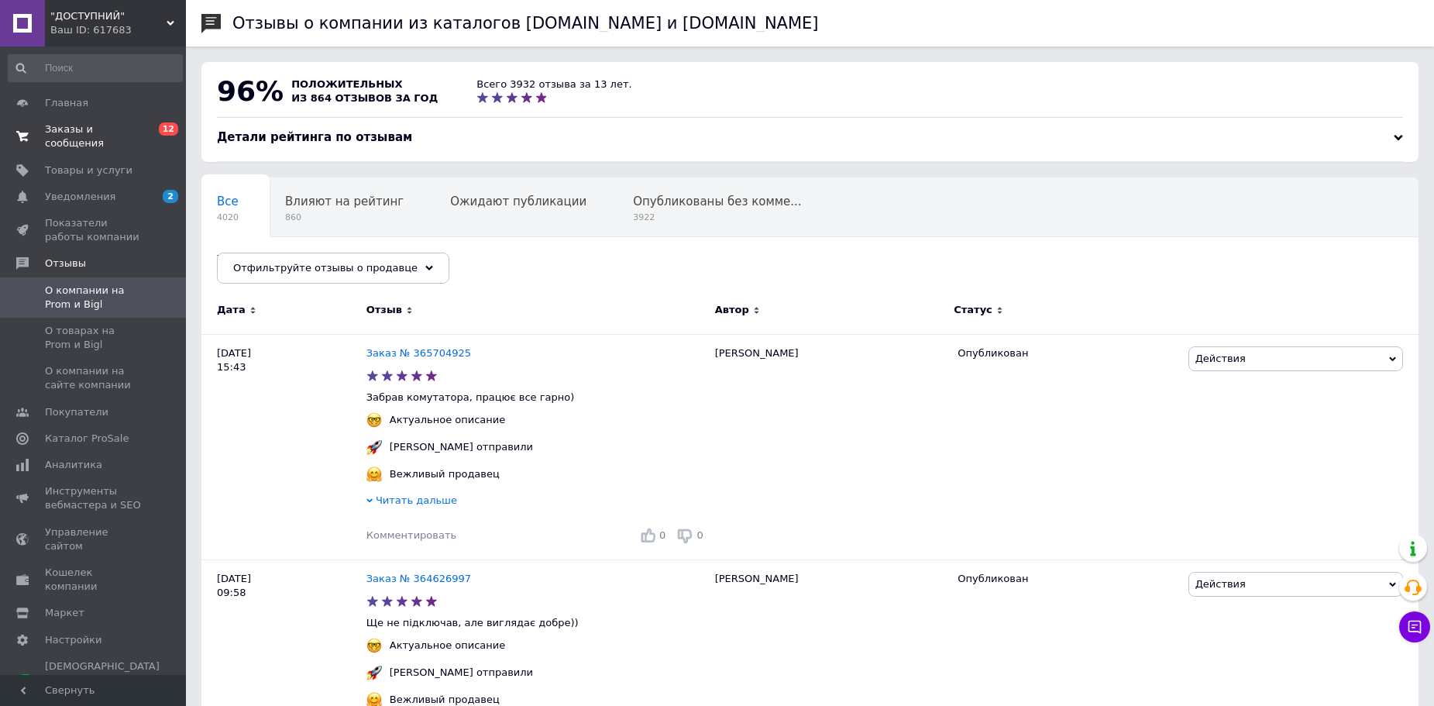
click at [74, 131] on span "Заказы и сообщения" at bounding box center [94, 136] width 98 height 28
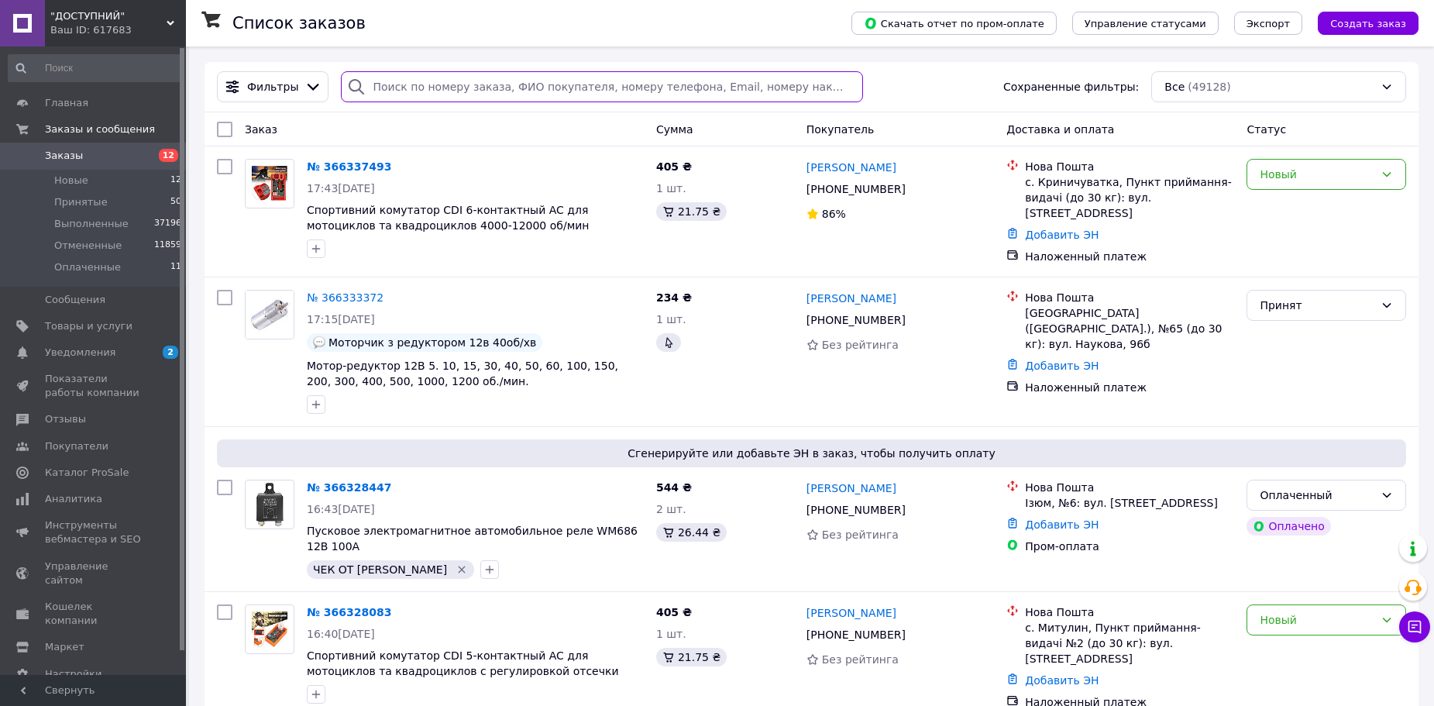
click at [441, 81] on input "search" at bounding box center [601, 86] width 521 height 31
paste input "[PHONE_NUMBER]"
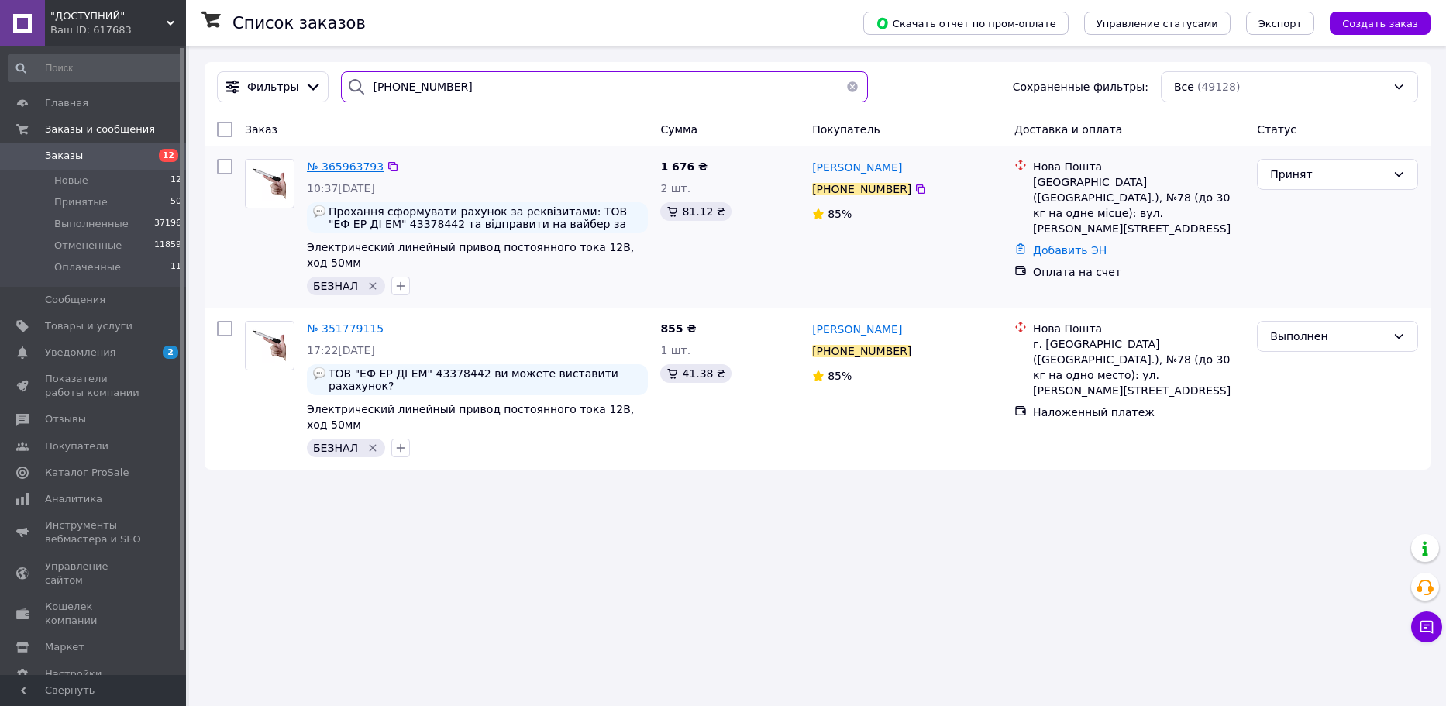
type input "[PHONE_NUMBER]"
click at [353, 167] on span "№ 365963793" at bounding box center [345, 166] width 77 height 12
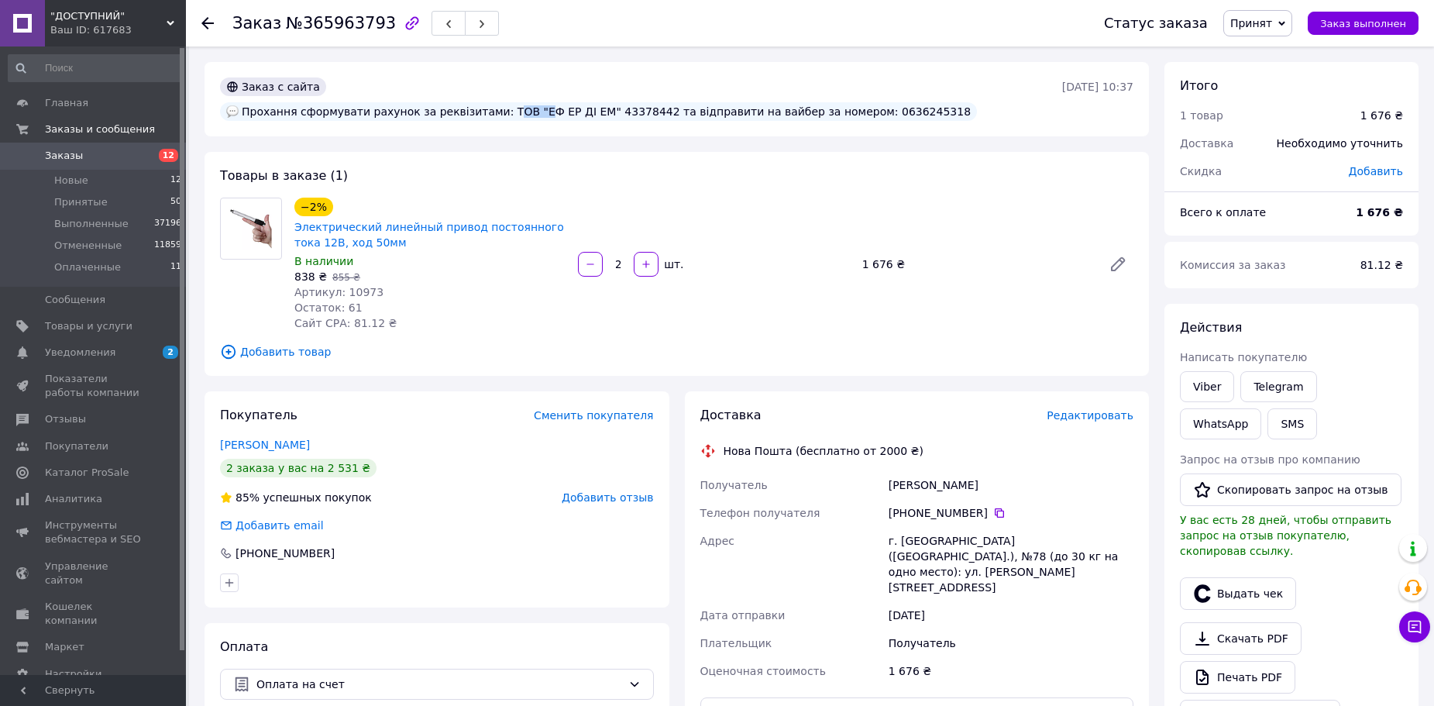
click at [613, 102] on div "Прохання сформувати рахунок за реквізитами: ТОВ "ЕФ ЕР ДІ ЕМ" 43378442 та відпр…" at bounding box center [598, 111] width 757 height 19
click at [579, 102] on div "Прохання сформувати рахунок за реквізитами: ТОВ "ЕФ ЕР ДІ ЕМ" 43378442 та відпр…" at bounding box center [598, 111] width 757 height 19
drag, startPoint x: 579, startPoint y: 86, endPoint x: 668, endPoint y: 90, distance: 89.2
click at [668, 102] on div "Прохання сформувати рахунок за реквізитами: ТОВ "ЕФ ЕР ДІ ЕМ" 43378442 та відпр…" at bounding box center [598, 111] width 757 height 19
copy div "ТОВ "ЕФ ЕР ДІ ЕМ""
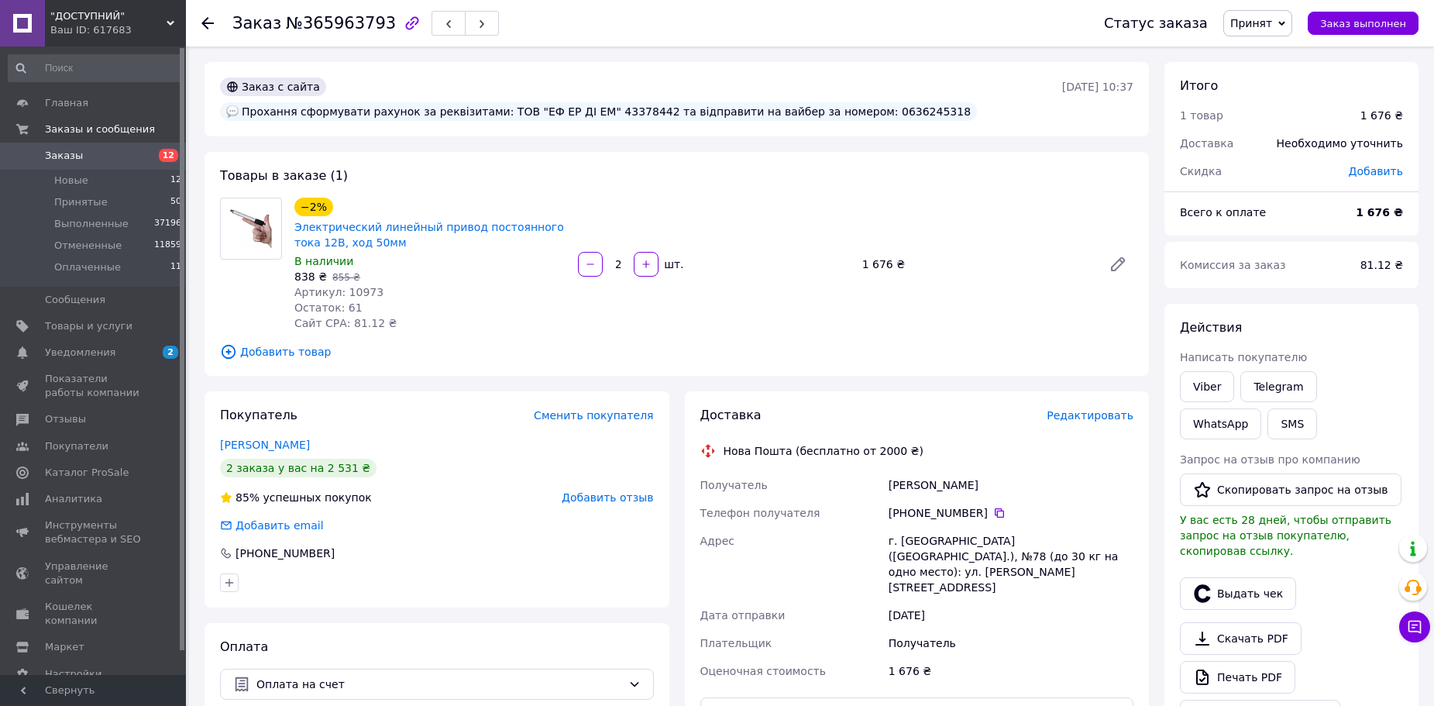
click at [923, 102] on div "Прохання сформувати рахунок за реквізитами: ТОВ "ЕФ ЕР ДІ ЕМ" 43378442 та відпр…" at bounding box center [598, 111] width 757 height 19
copy div "0636245318"
click at [706, 102] on div "Прохання сформувати рахунок за реквізитами: ТОВ "ЕФ ЕР ДІ ЕМ" 43378442 та відпр…" at bounding box center [598, 111] width 757 height 19
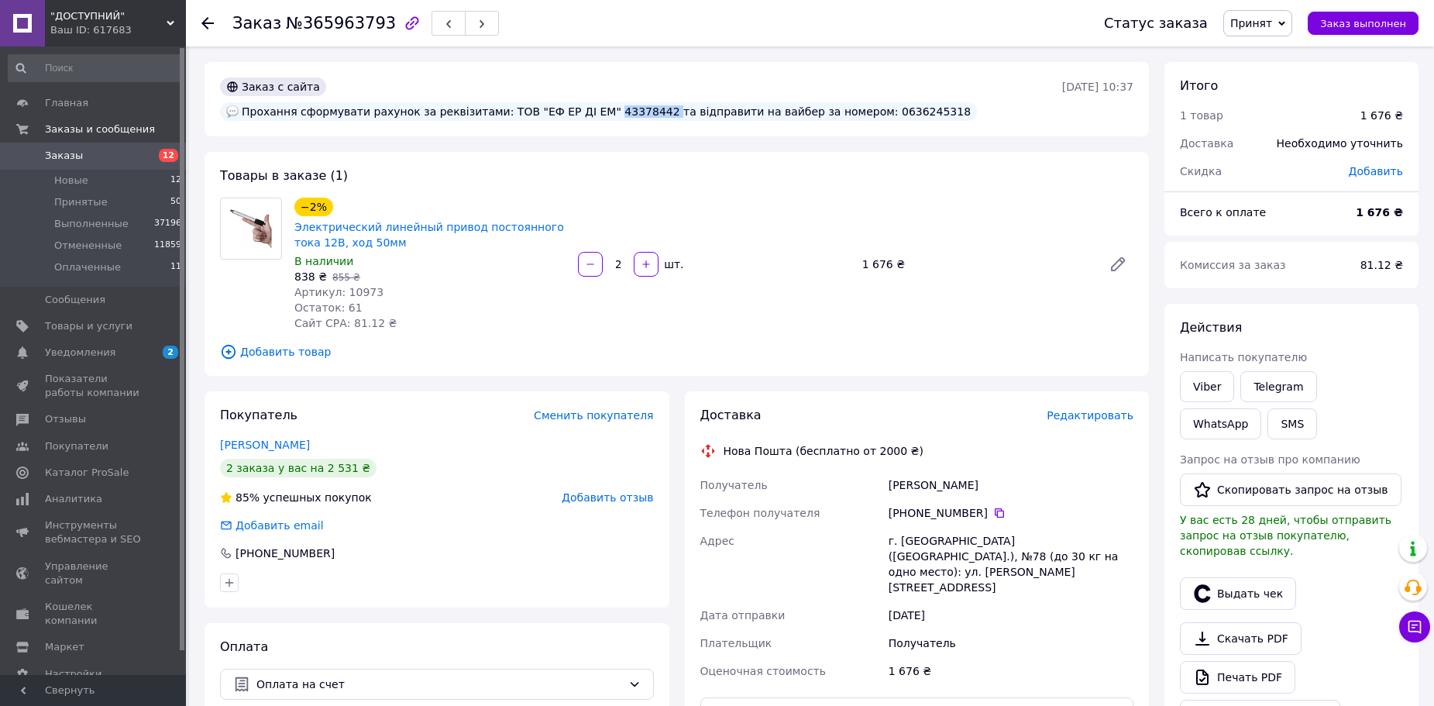
copy div "43378442"
click at [354, 286] on span "Артикул: 10973" at bounding box center [338, 292] width 89 height 12
copy span "10973"
click at [137, 10] on span ""ДОСТУПНИЙ"" at bounding box center [108, 16] width 116 height 14
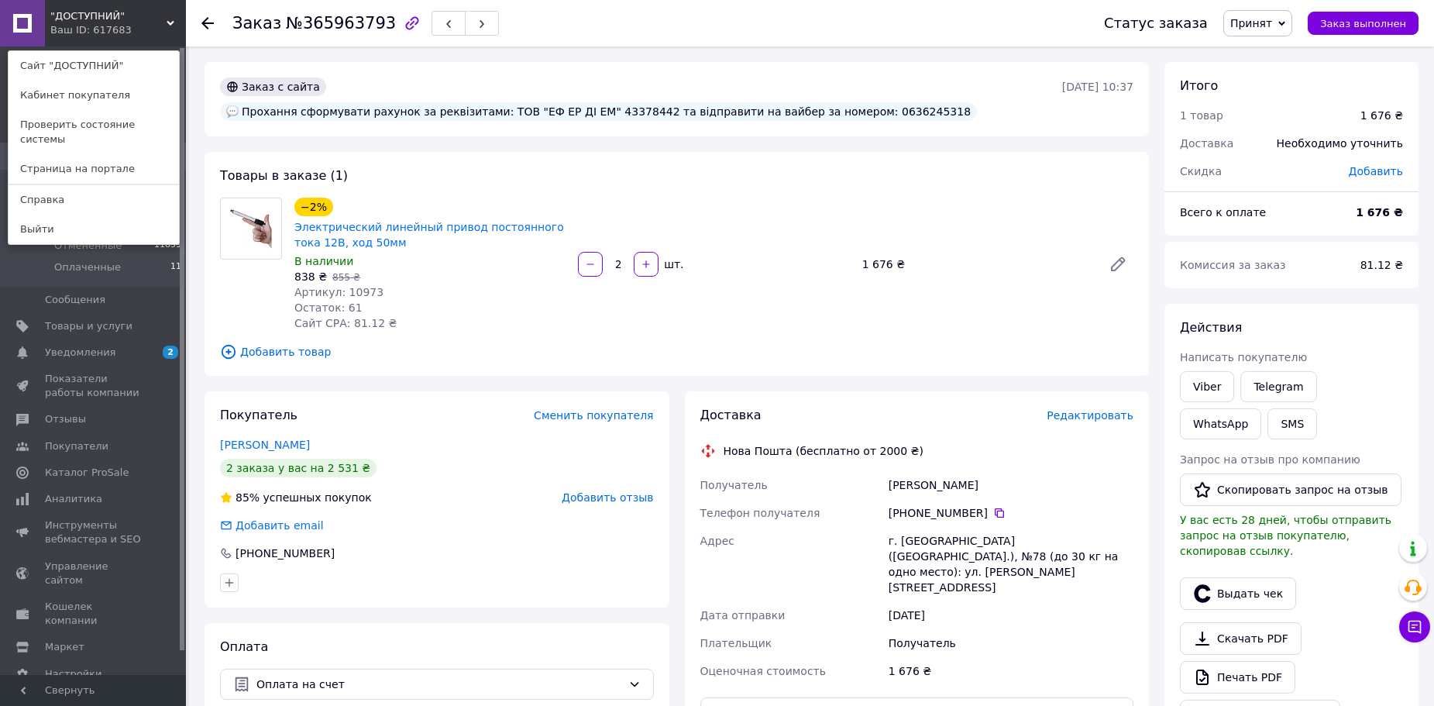
click at [107, 45] on div ""ДОСТУПНИЙ" Ваш ID: 617683" at bounding box center [80, 23] width 70 height 46
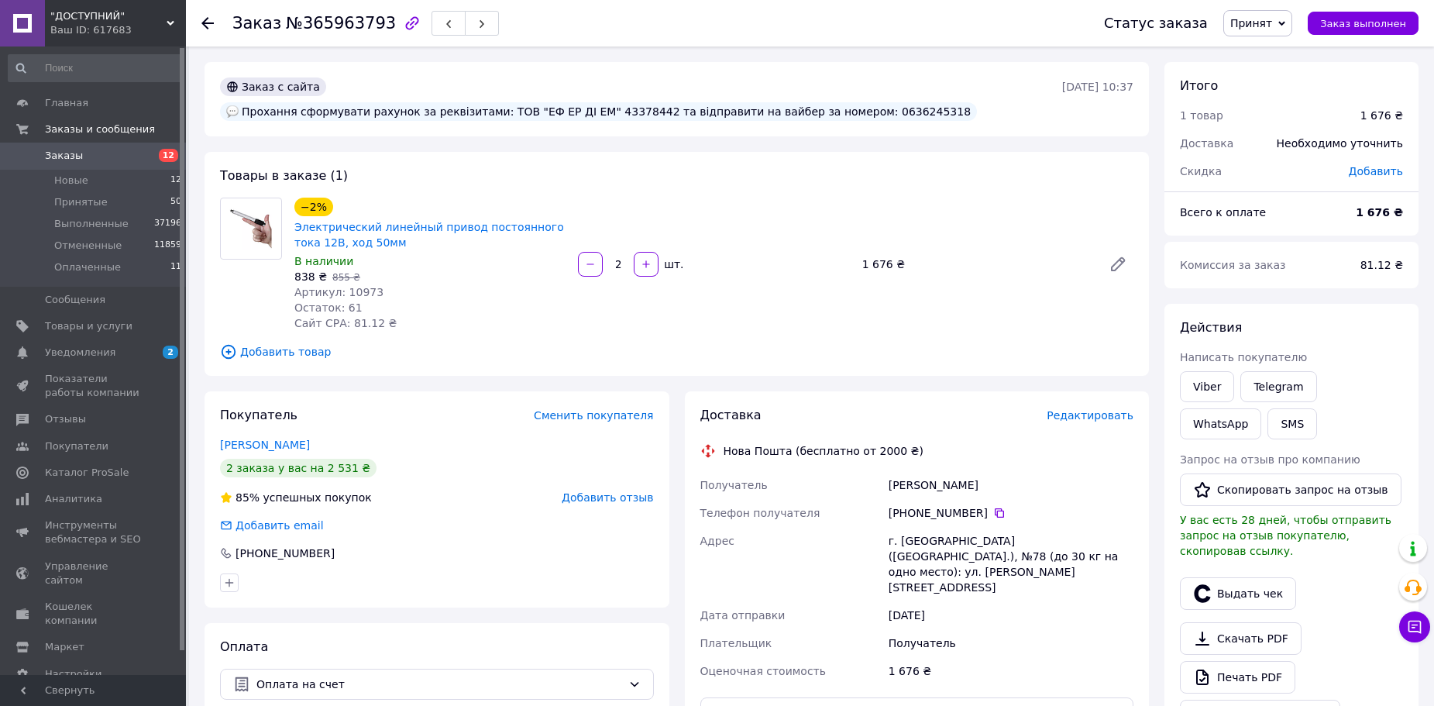
click at [139, 18] on span ""ДОСТУПНИЙ"" at bounding box center [108, 16] width 116 height 14
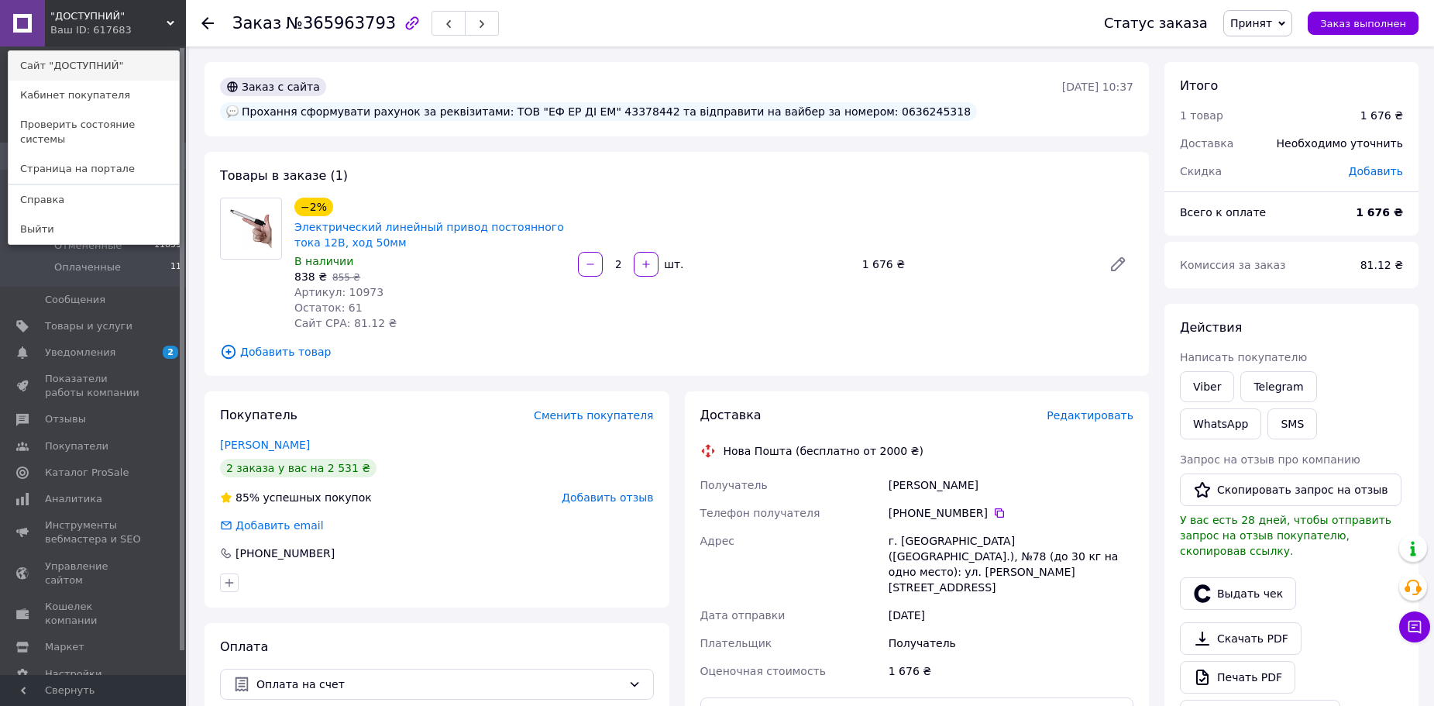
click at [125, 60] on link "Сайт "ДОСТУПНИЙ"" at bounding box center [94, 65] width 170 height 29
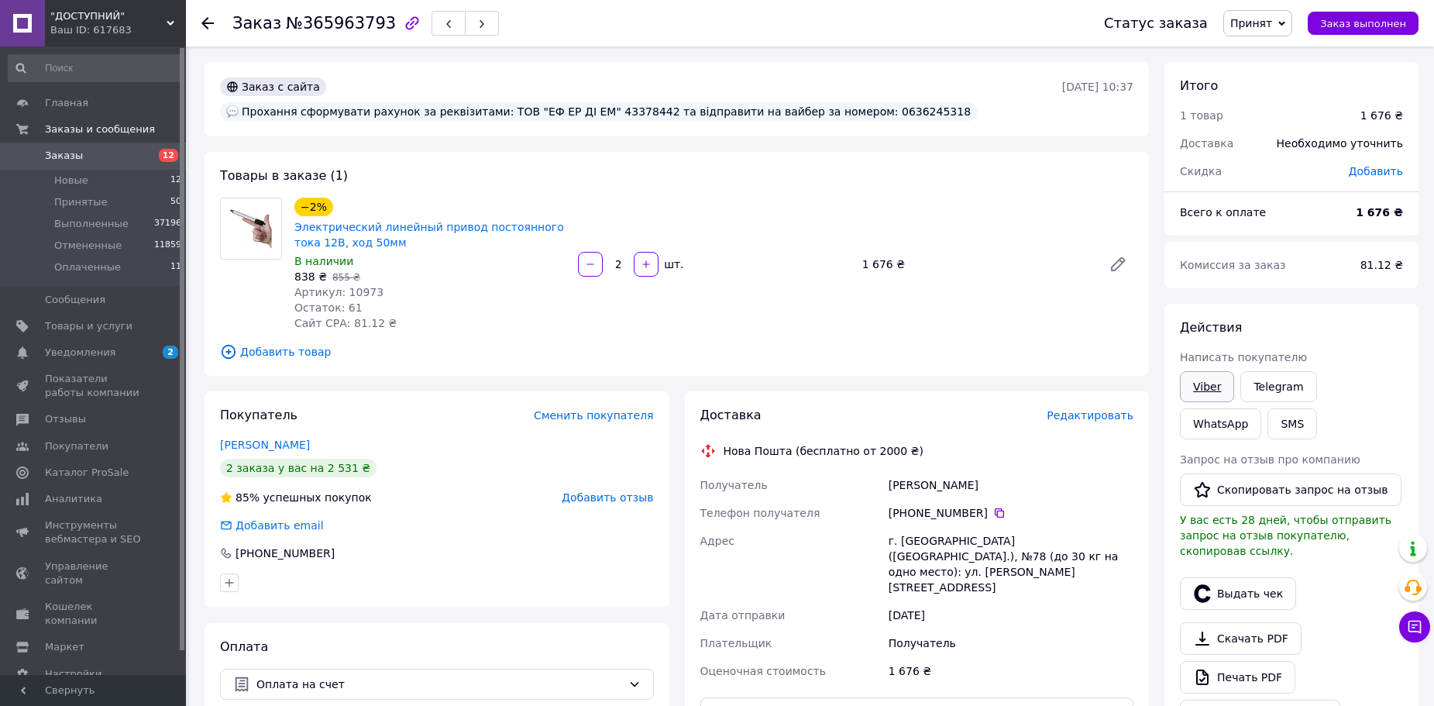
click at [1211, 395] on link "Viber" at bounding box center [1207, 386] width 54 height 31
click at [943, 102] on div "Прохання сформувати рахунок за реквізитами: ТОВ "ЕФ ЕР ДІ ЕМ" 43378442 та відпр…" at bounding box center [598, 111] width 757 height 19
copy div "0636245318"
